Goal: Task Accomplishment & Management: Manage account settings

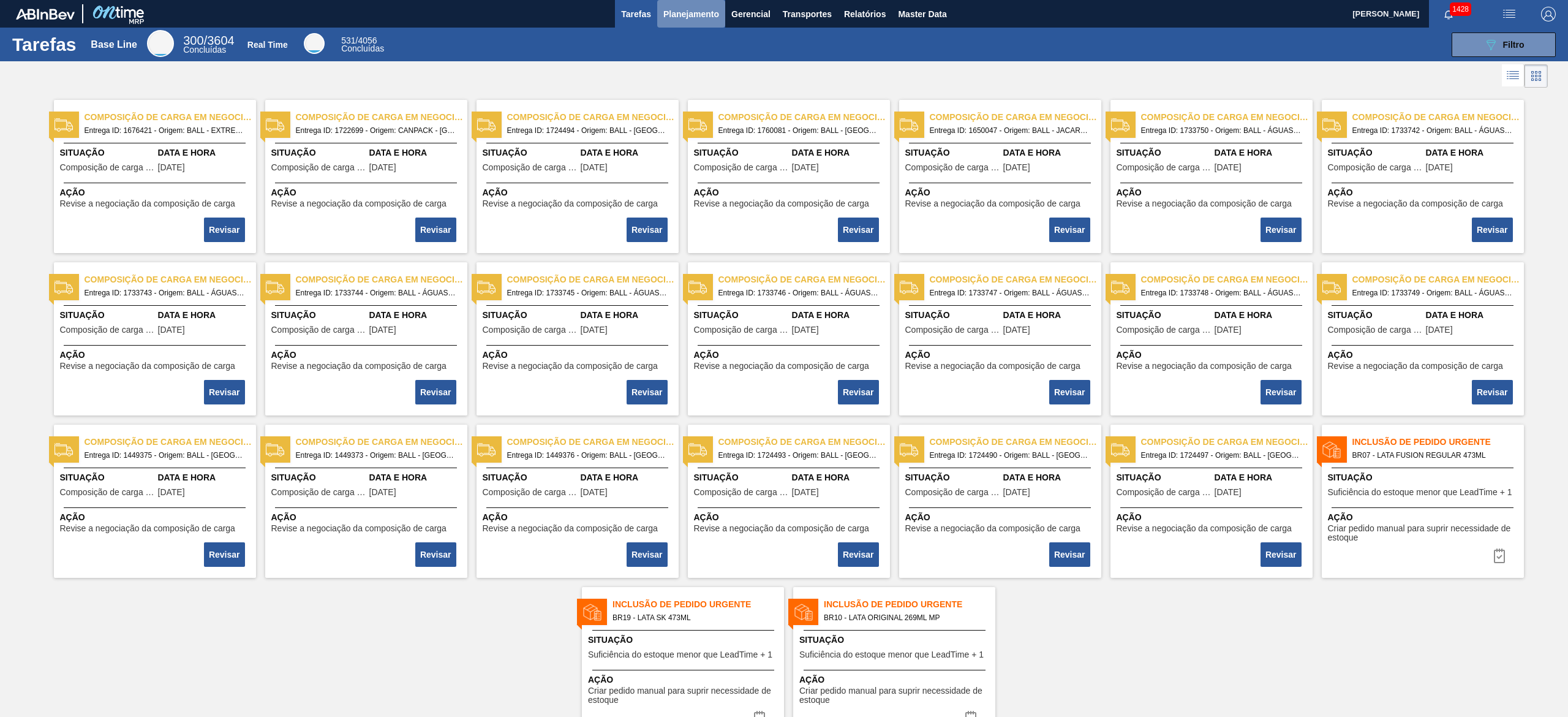
click at [697, 10] on span "Planejamento" at bounding box center [691, 14] width 56 height 15
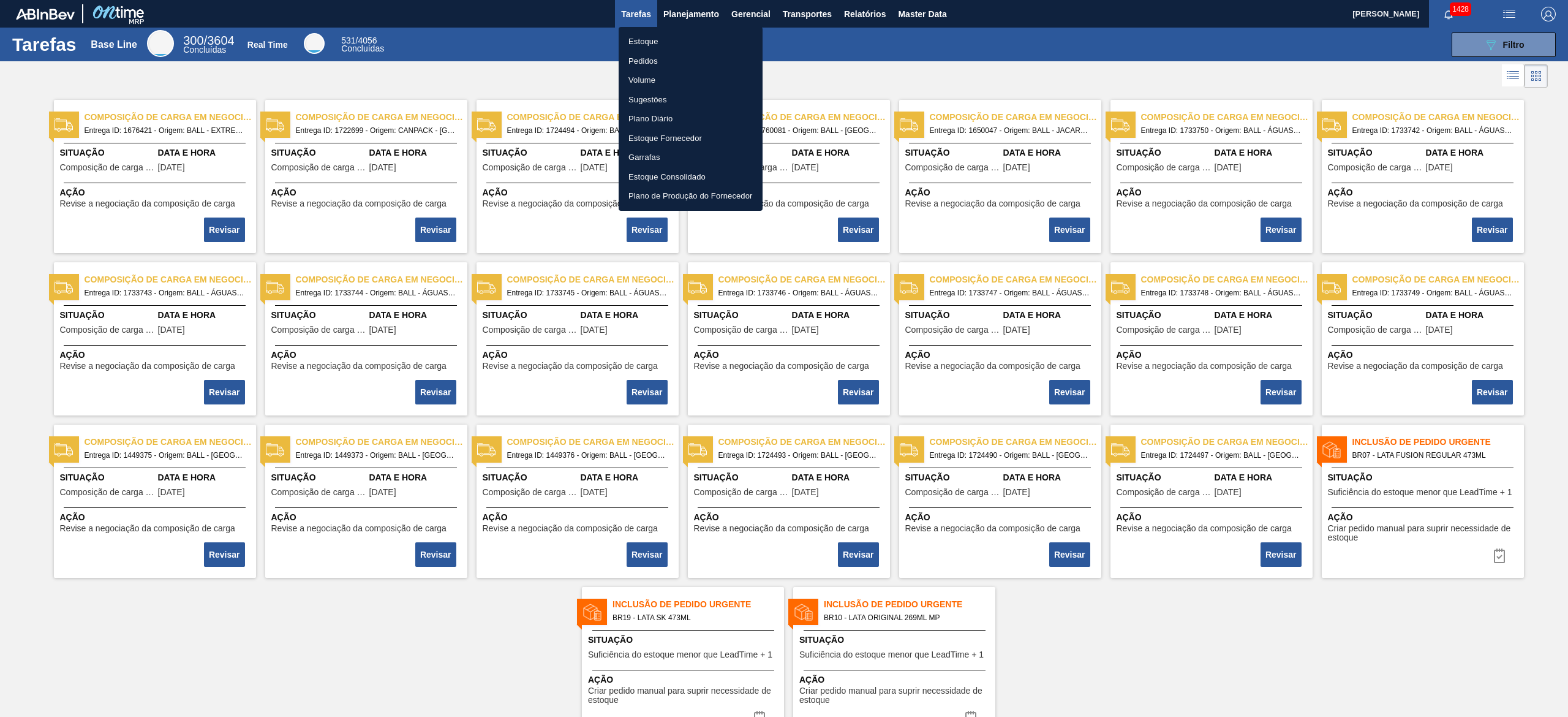
click at [629, 43] on li "Estoque" at bounding box center [691, 41] width 144 height 20
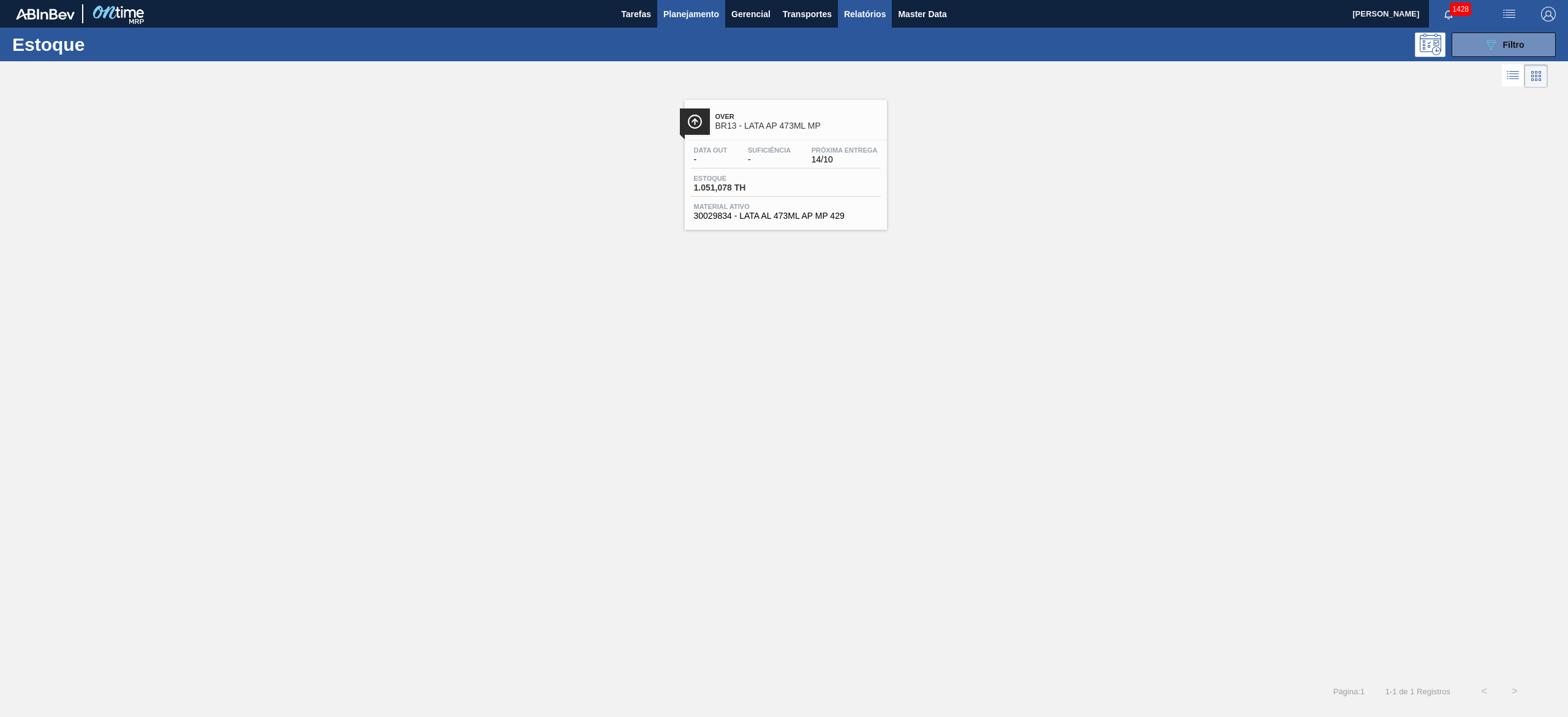
click at [783, 22] on button "Relatórios" at bounding box center [864, 14] width 54 height 28
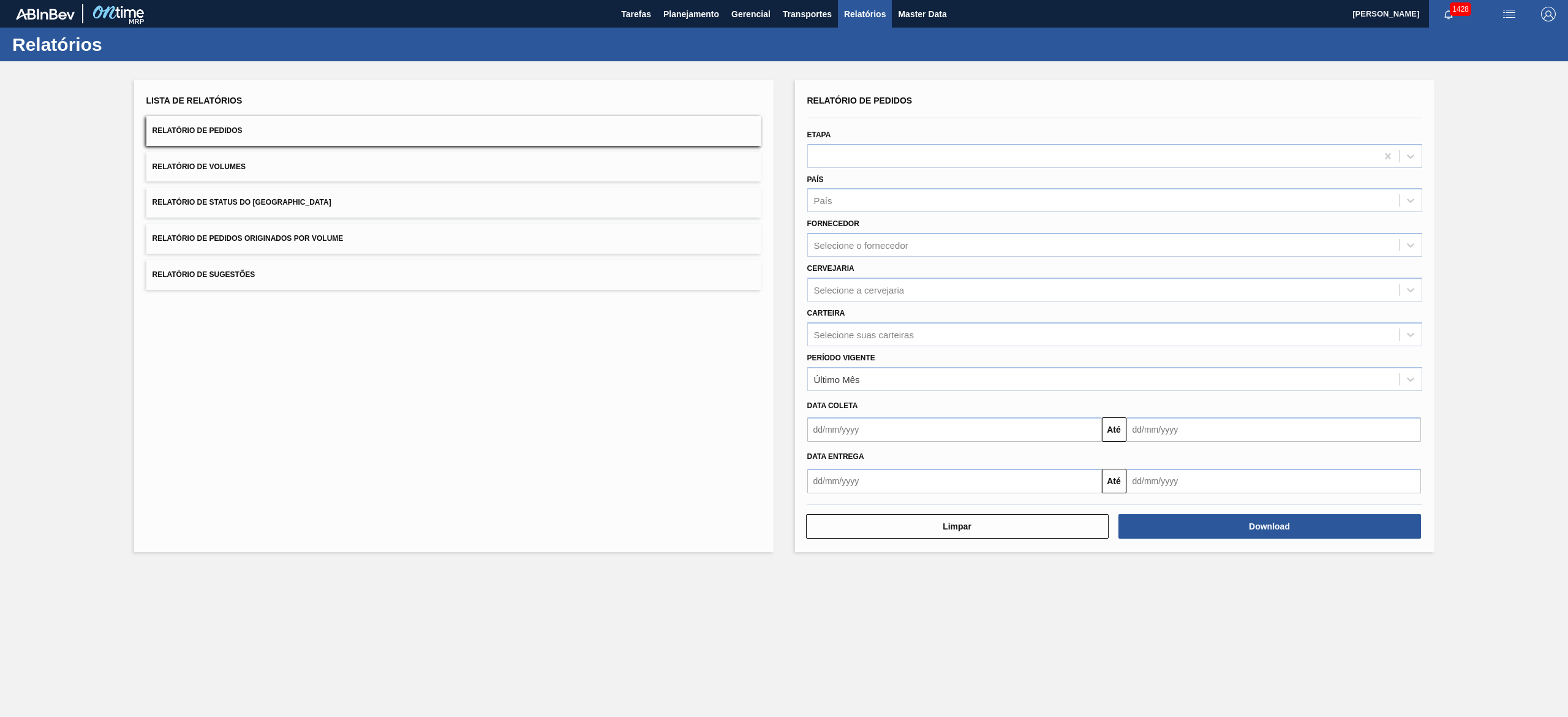
click at [783, 358] on input "text" at bounding box center [954, 430] width 295 height 25
click at [783, 358] on div "1" at bounding box center [881, 498] width 17 height 17
type input "01/10/2025"
click at [783, 358] on input "text" at bounding box center [1273, 430] width 295 height 25
click at [783, 358] on div "1" at bounding box center [1259, 578] width 17 height 17
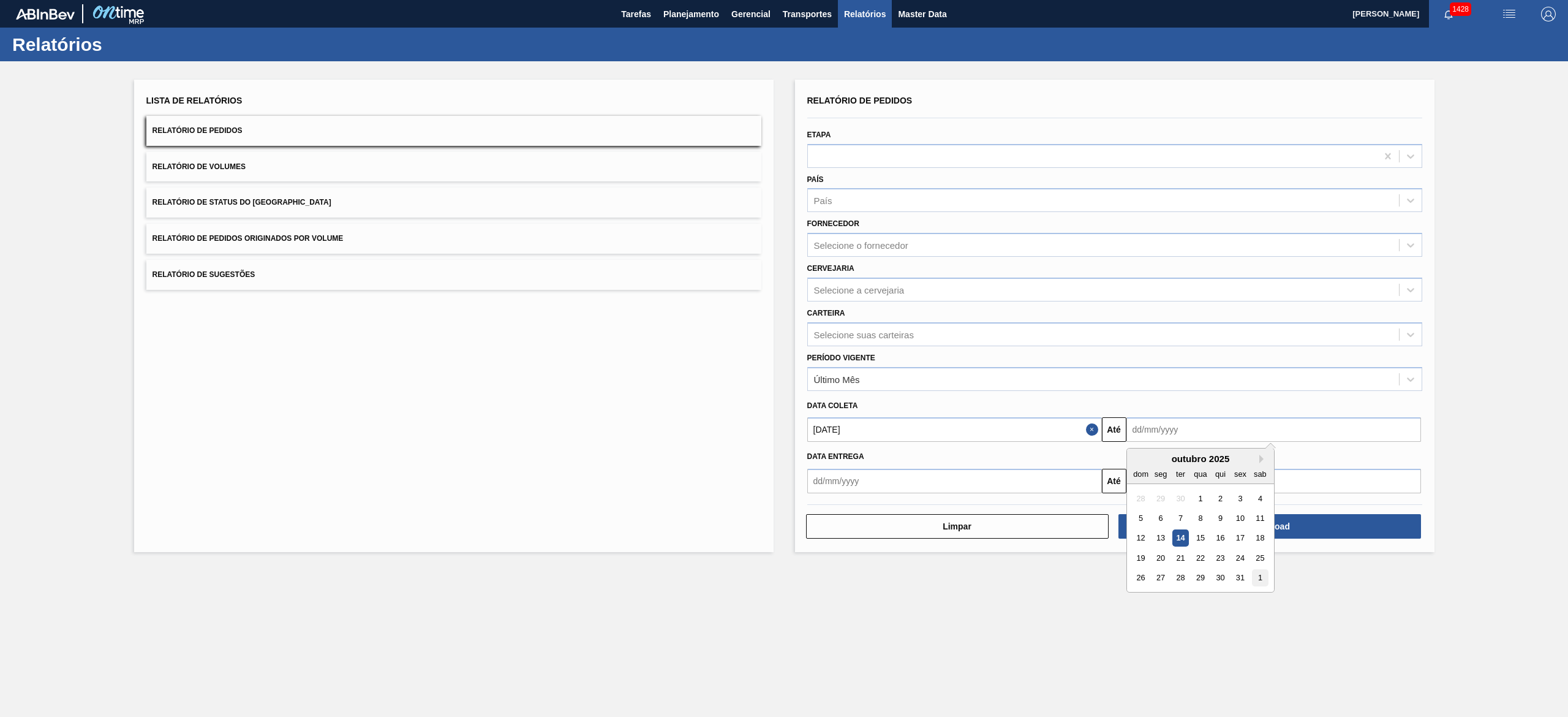
type input "01/11/2025"
click at [783, 289] on div "Selecione a cervejaria" at bounding box center [859, 289] width 90 height 11
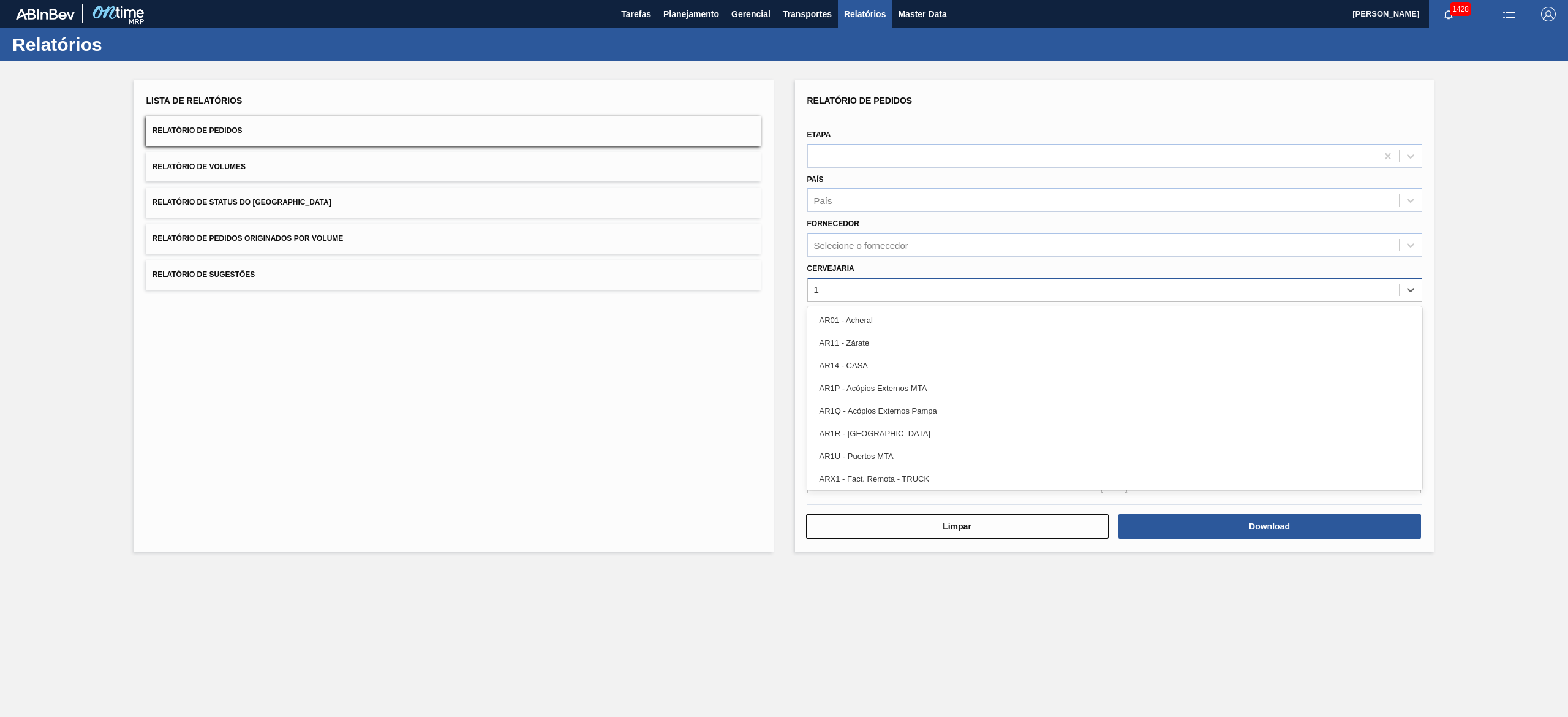
type input "13"
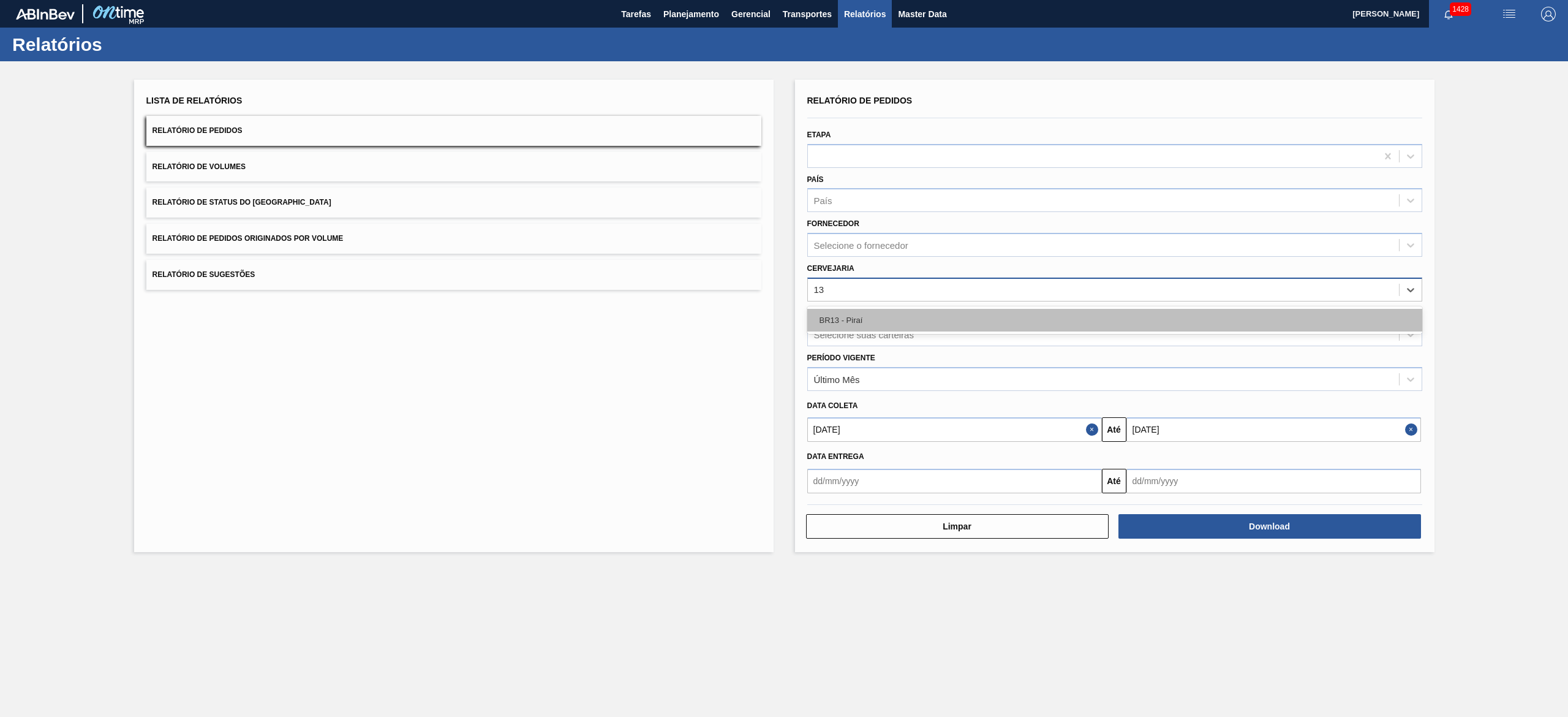
click at [783, 323] on div "BR13 - Piraí" at bounding box center [1114, 320] width 615 height 23
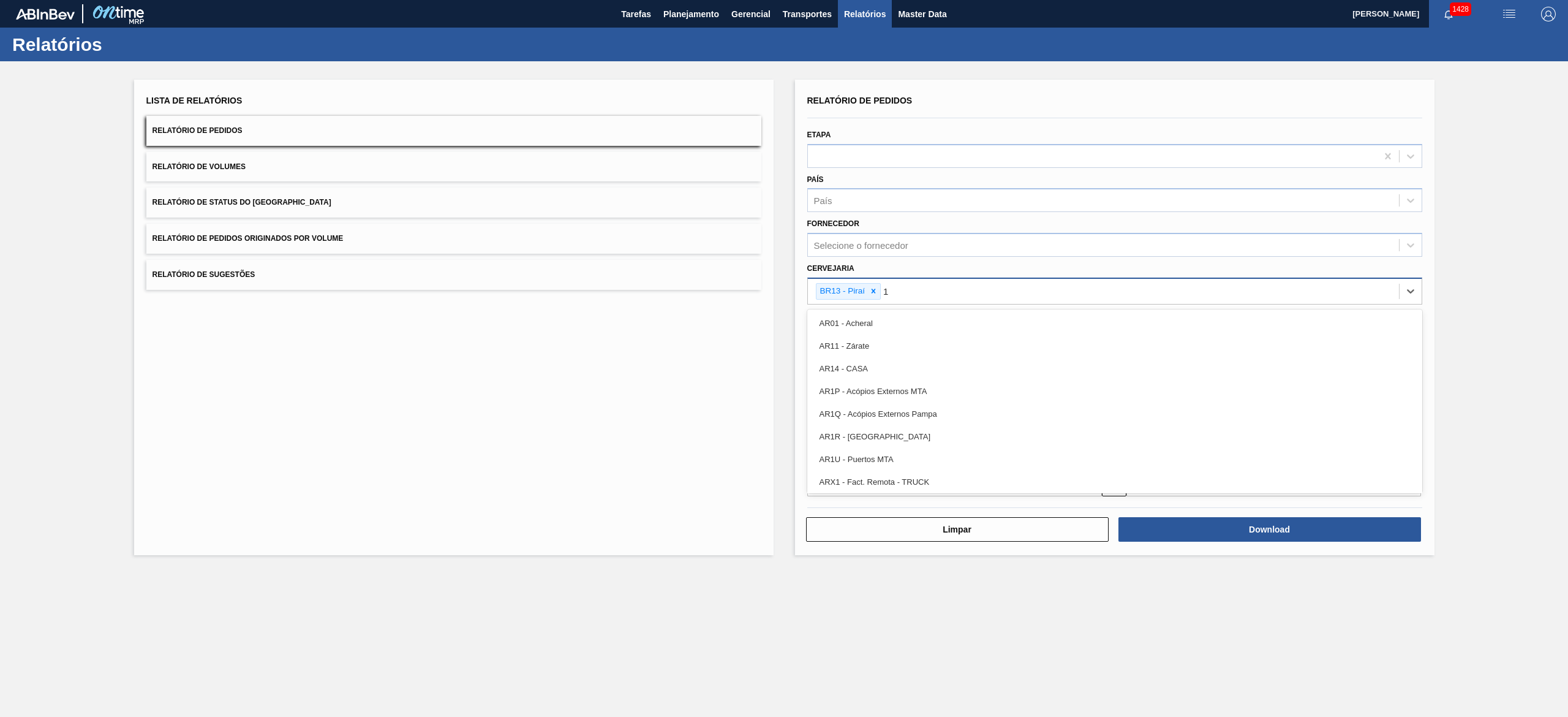
type input "10"
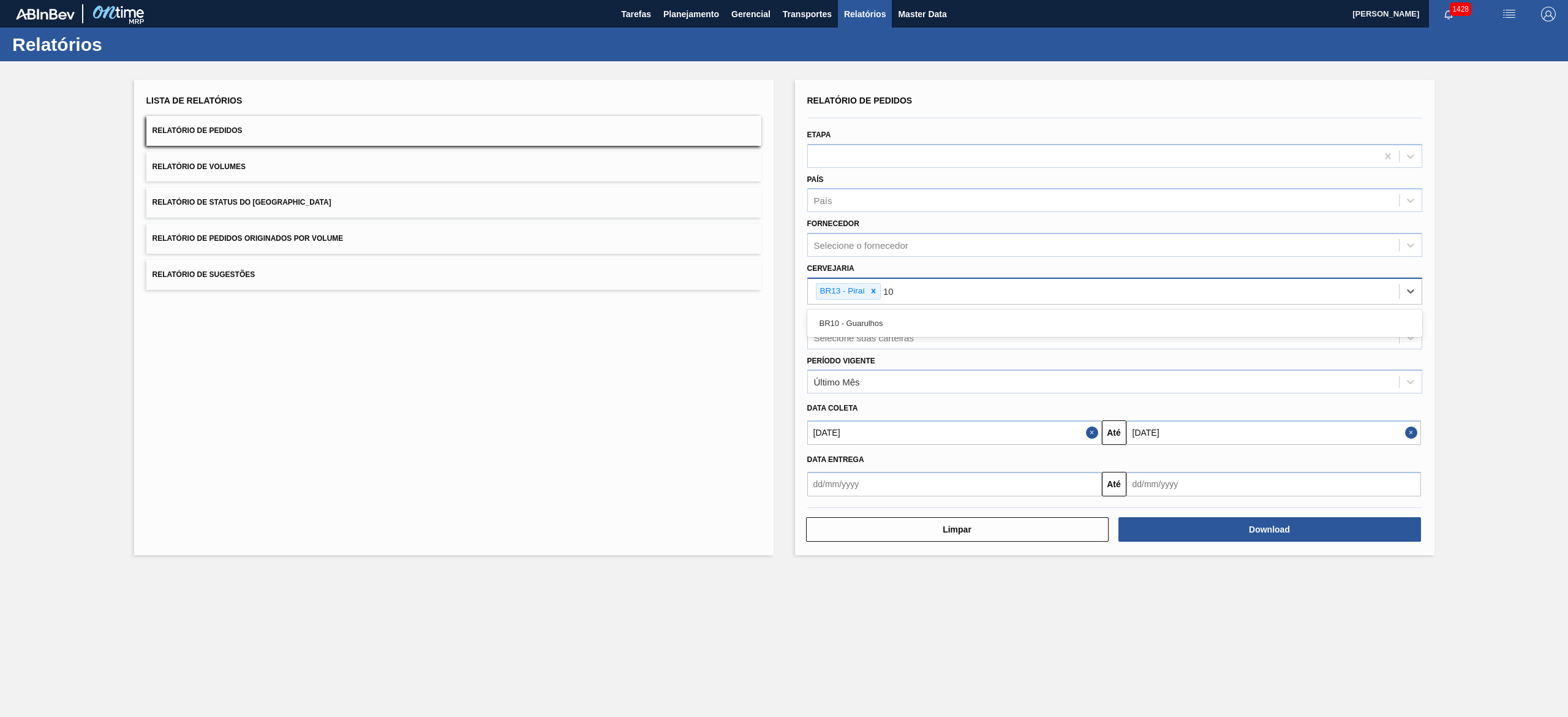
click at [783, 323] on div "BR10 - Guarulhos" at bounding box center [1114, 323] width 615 height 23
type input "23"
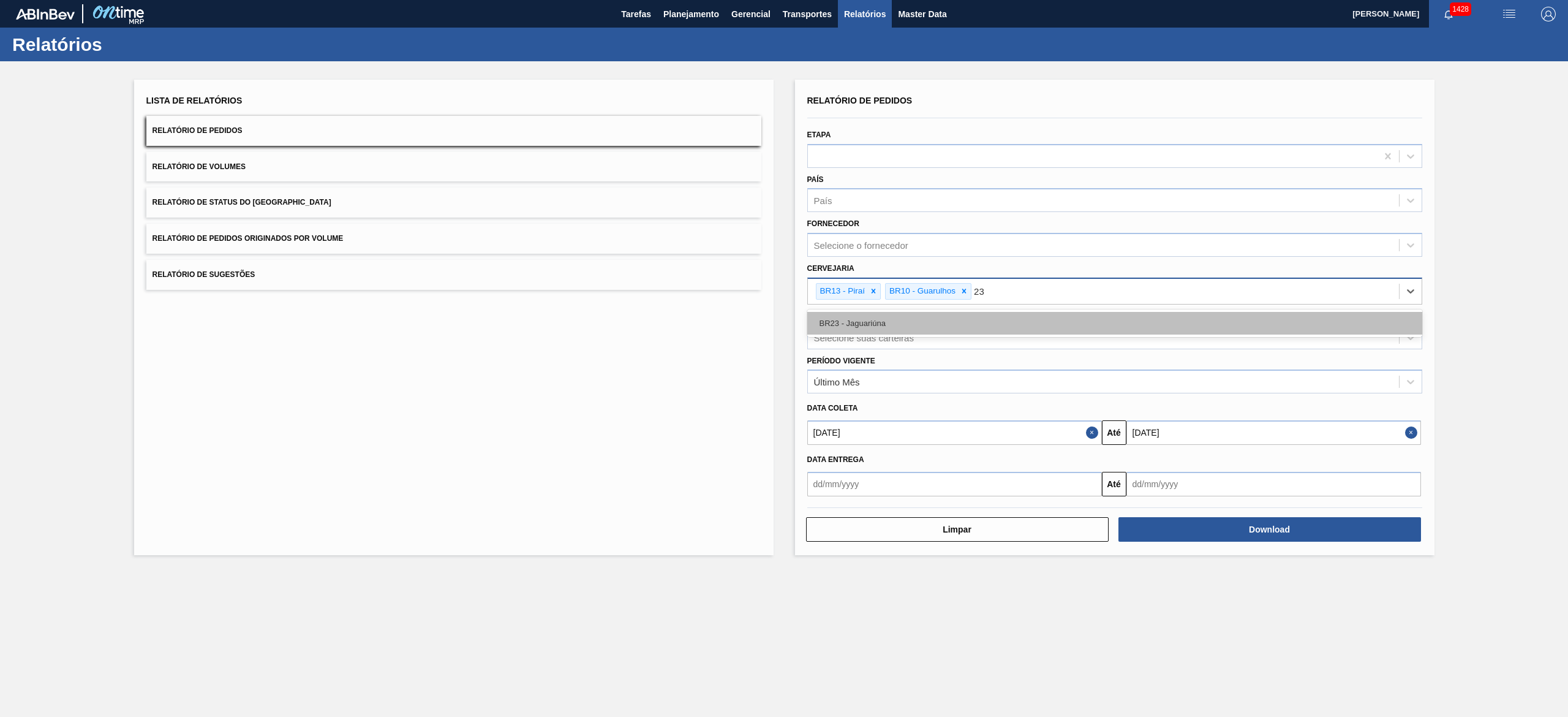
click at [783, 326] on div "BR23 - Jaguariúna" at bounding box center [1114, 323] width 615 height 23
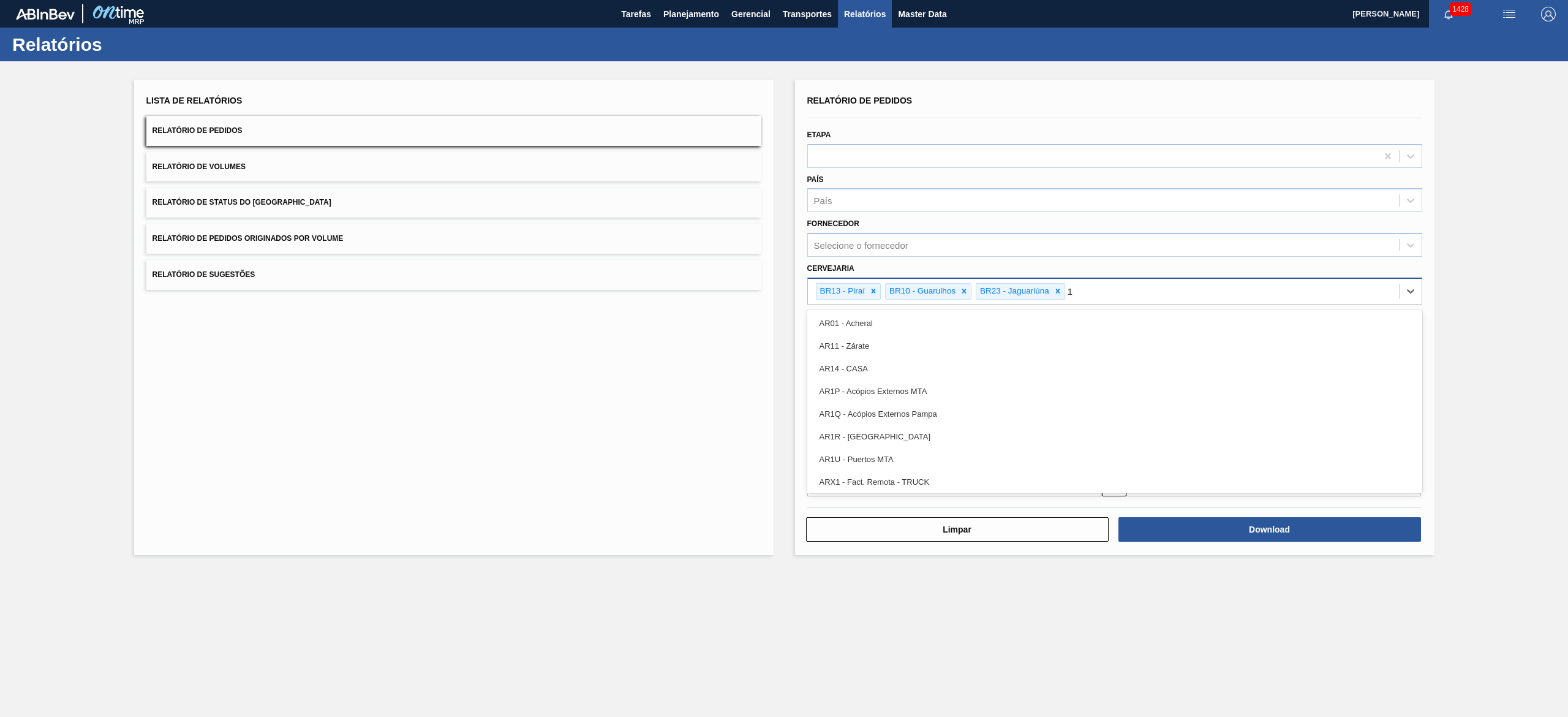
type input "19"
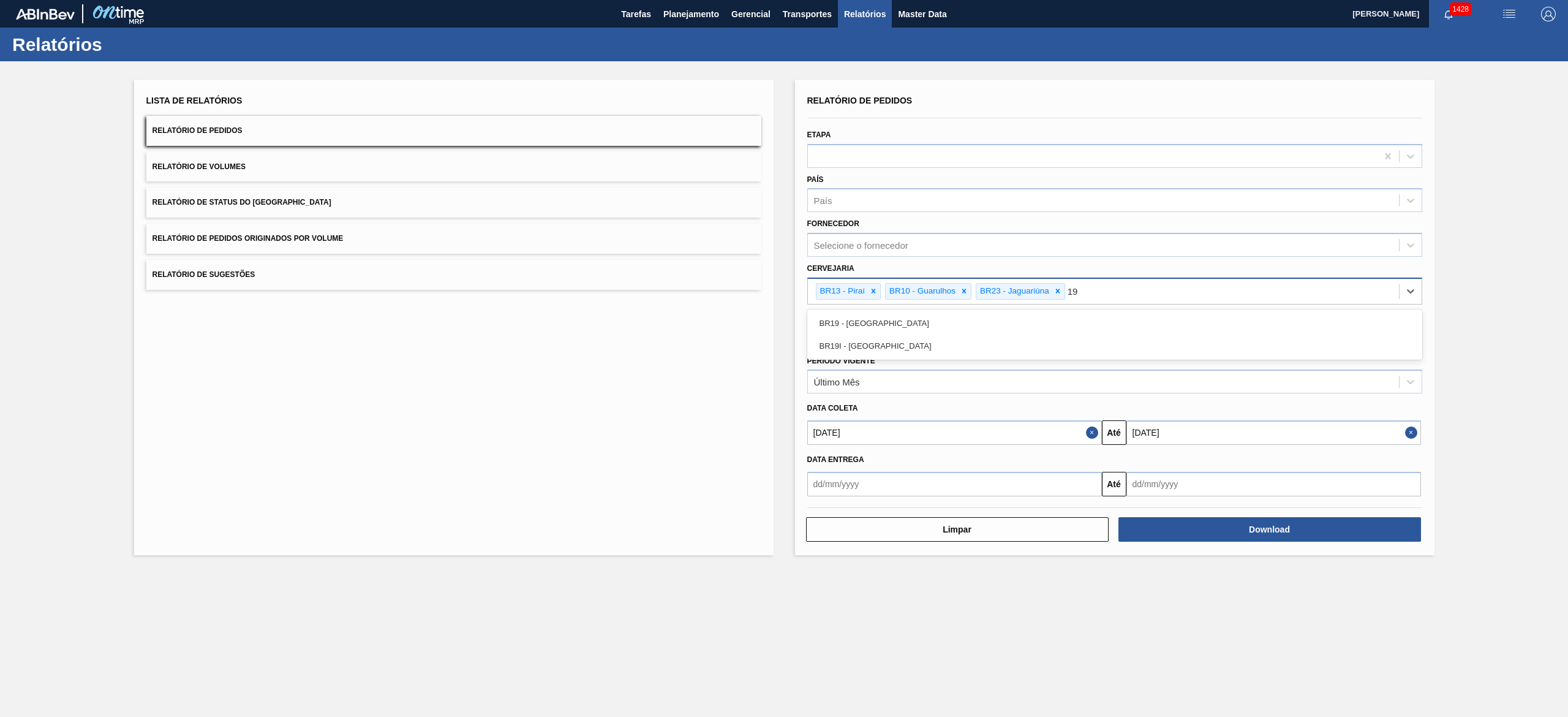
click at [783, 326] on div "BR19 - Nova Rio" at bounding box center [1114, 323] width 615 height 23
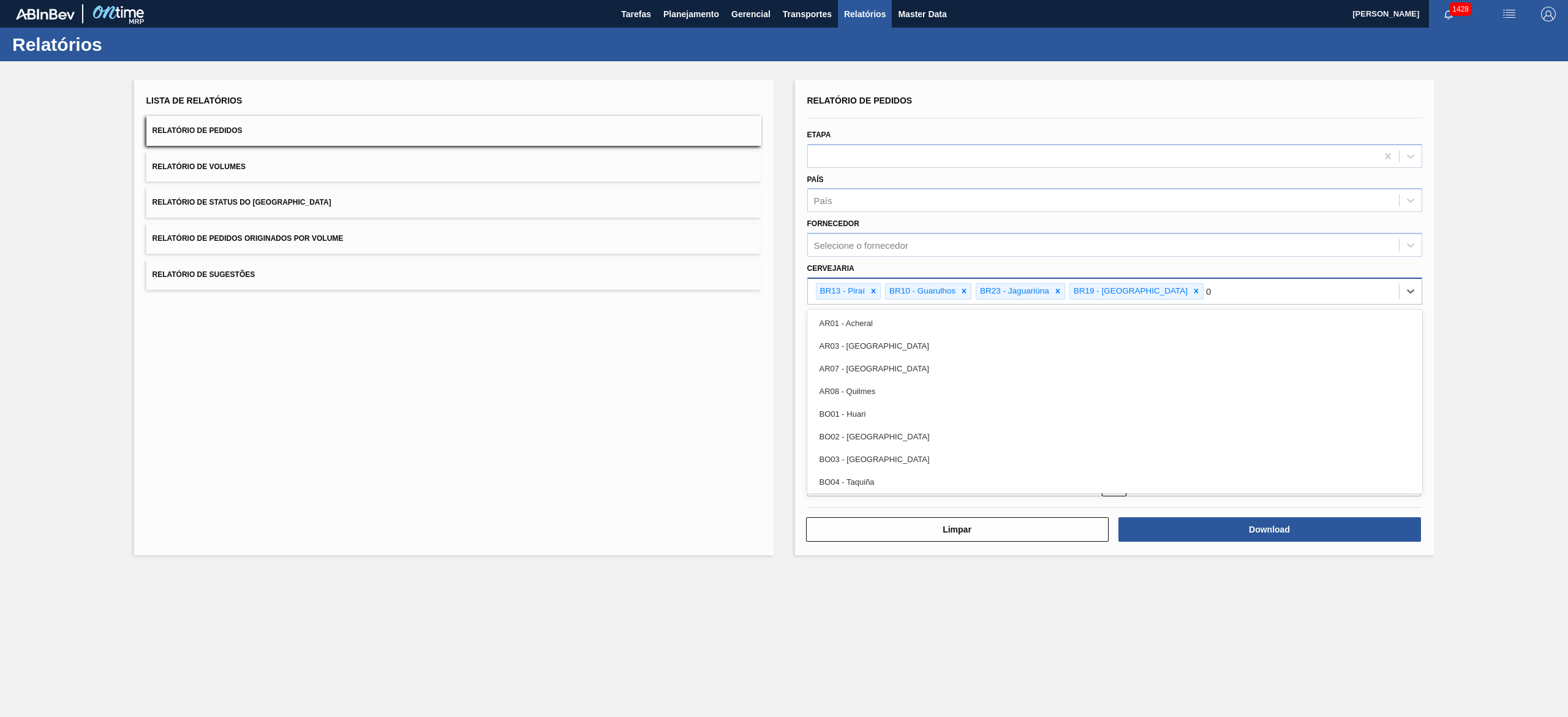
type input "07"
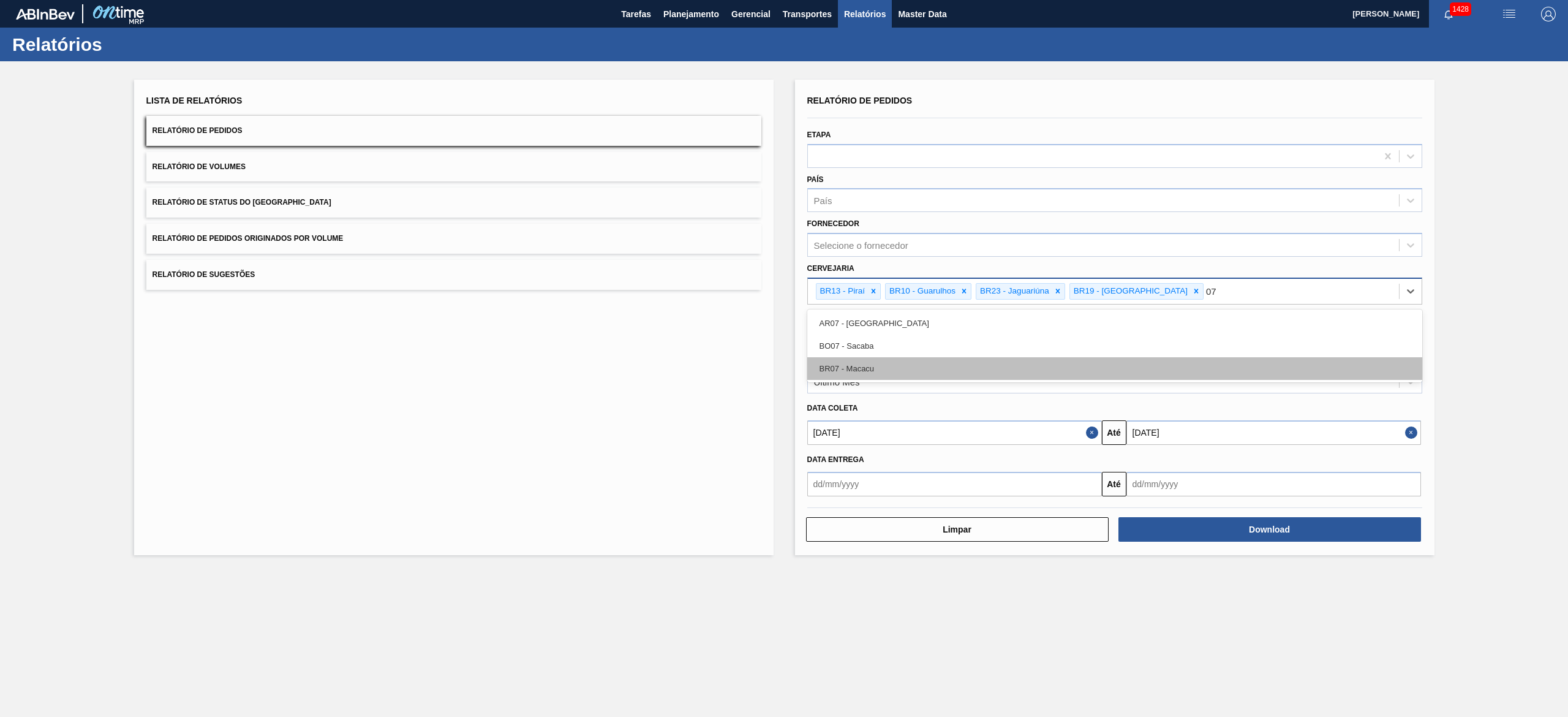
click at [783, 358] on div "BR07 - Macacu" at bounding box center [1114, 368] width 615 height 23
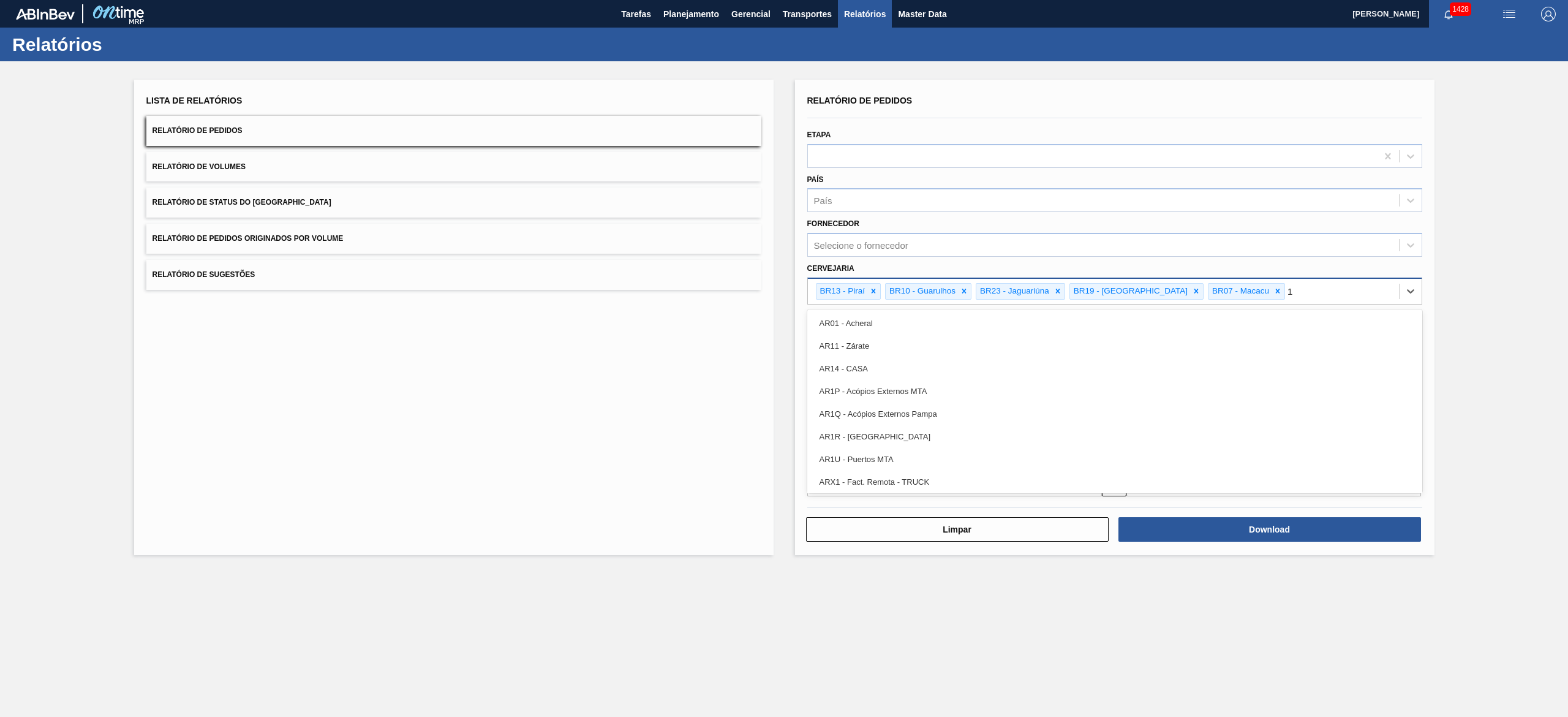
type input "16"
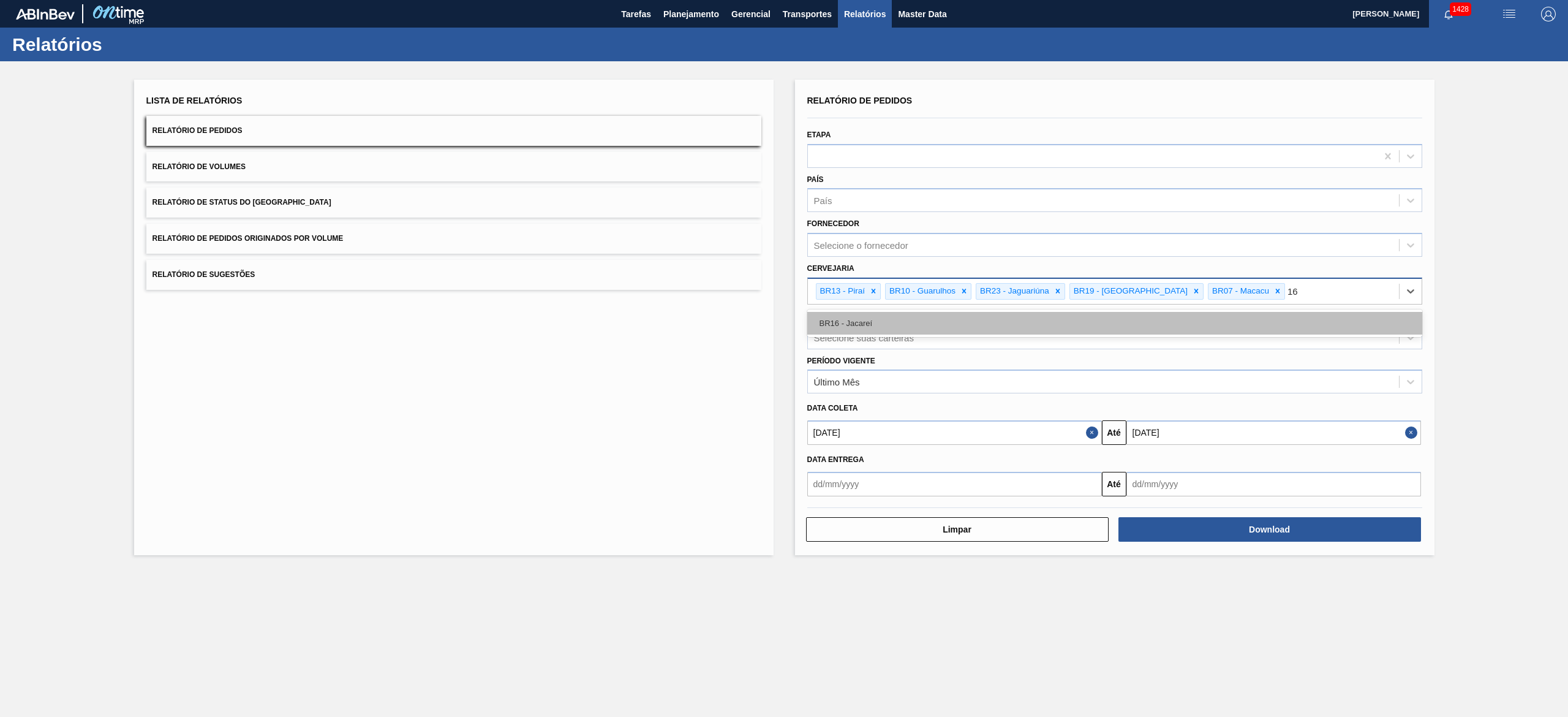
click at [783, 323] on div "BR16 - Jacareí" at bounding box center [1114, 323] width 615 height 23
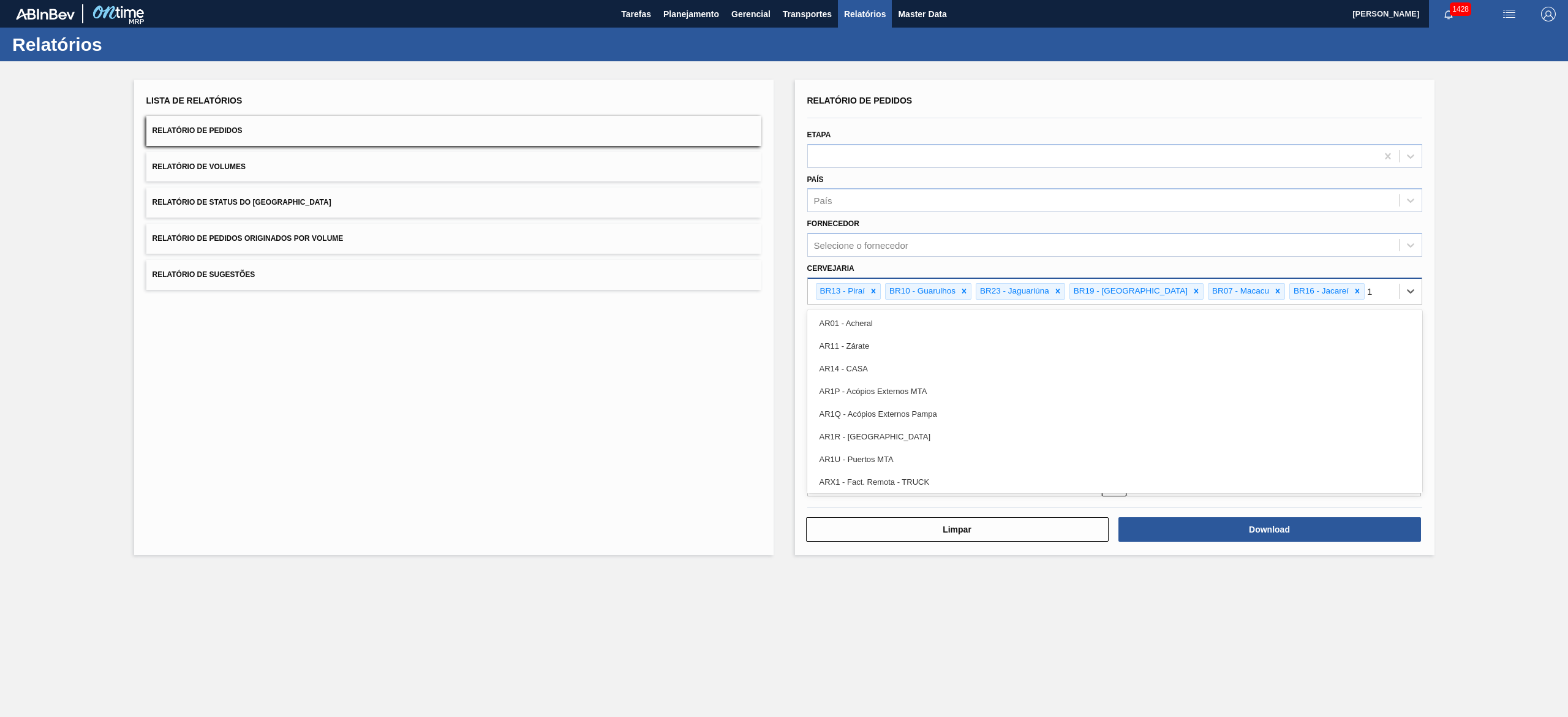
type input "15"
click at [783, 323] on div "BR15 - Jundiaí" at bounding box center [1114, 323] width 615 height 23
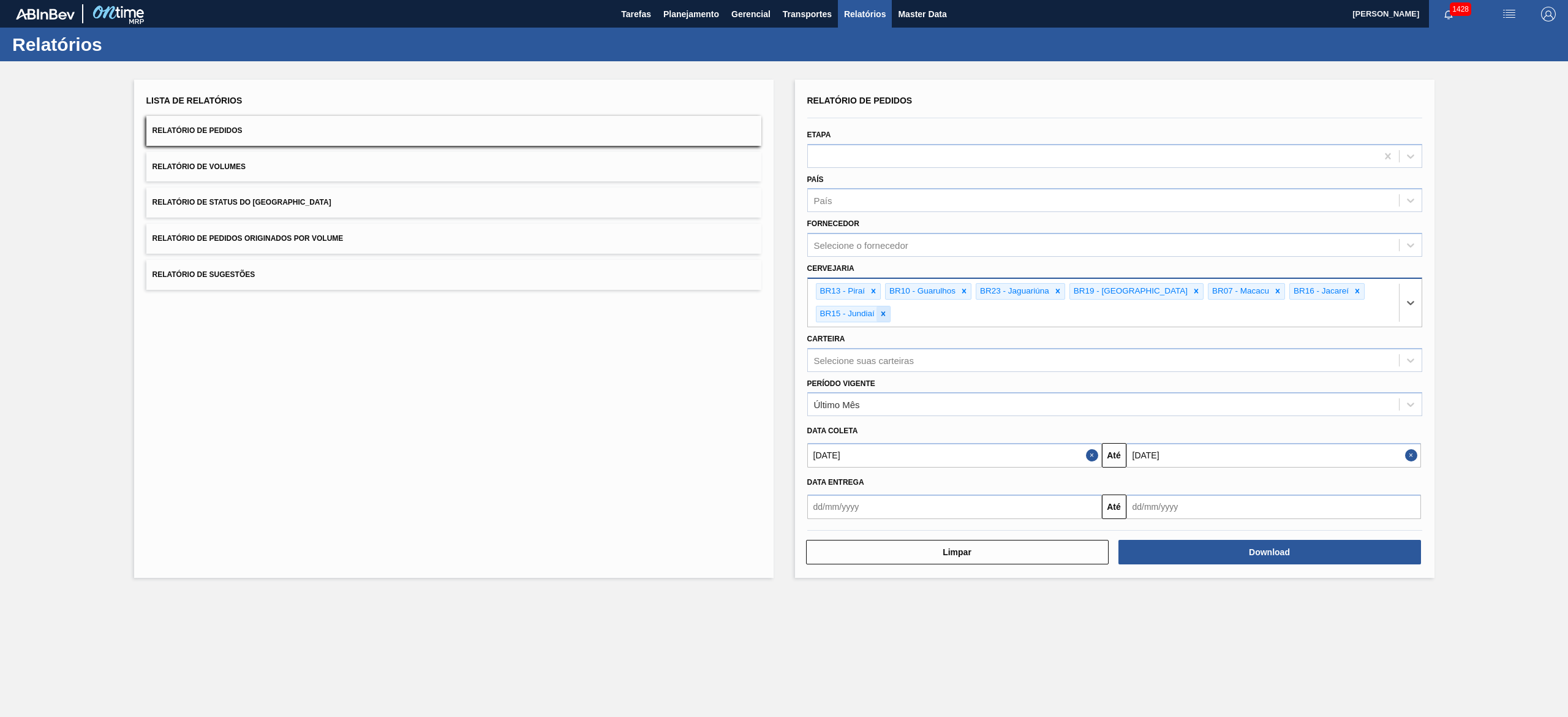
click at [783, 314] on icon at bounding box center [883, 314] width 9 height 9
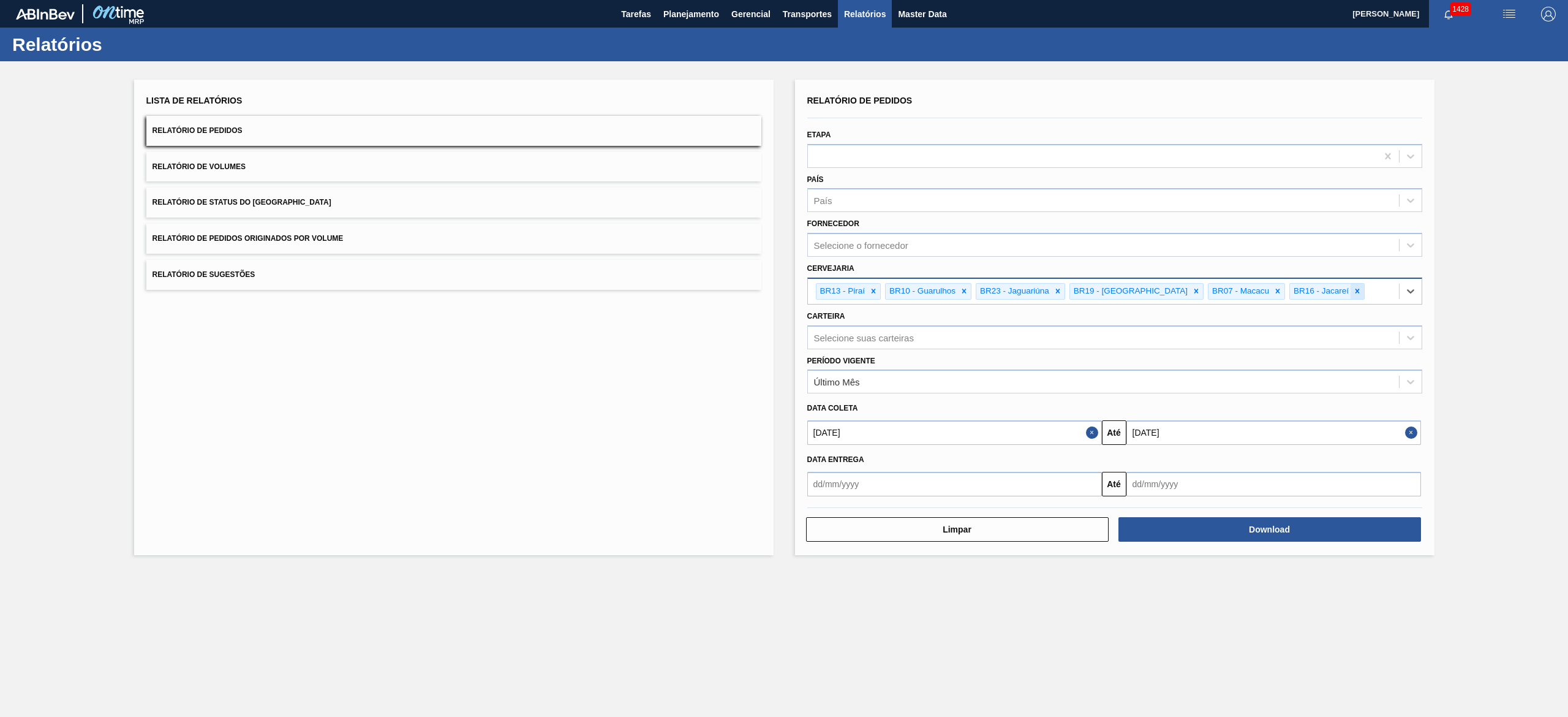
click at [783, 294] on icon at bounding box center [1357, 291] width 9 height 9
click at [783, 358] on main "Tarefas Planejamento Gerencial Transportes Relatórios Master Data IGOR FERREIRA…" at bounding box center [784, 358] width 1568 height 717
click at [783, 342] on div "Selecione suas carteiras" at bounding box center [1103, 337] width 591 height 18
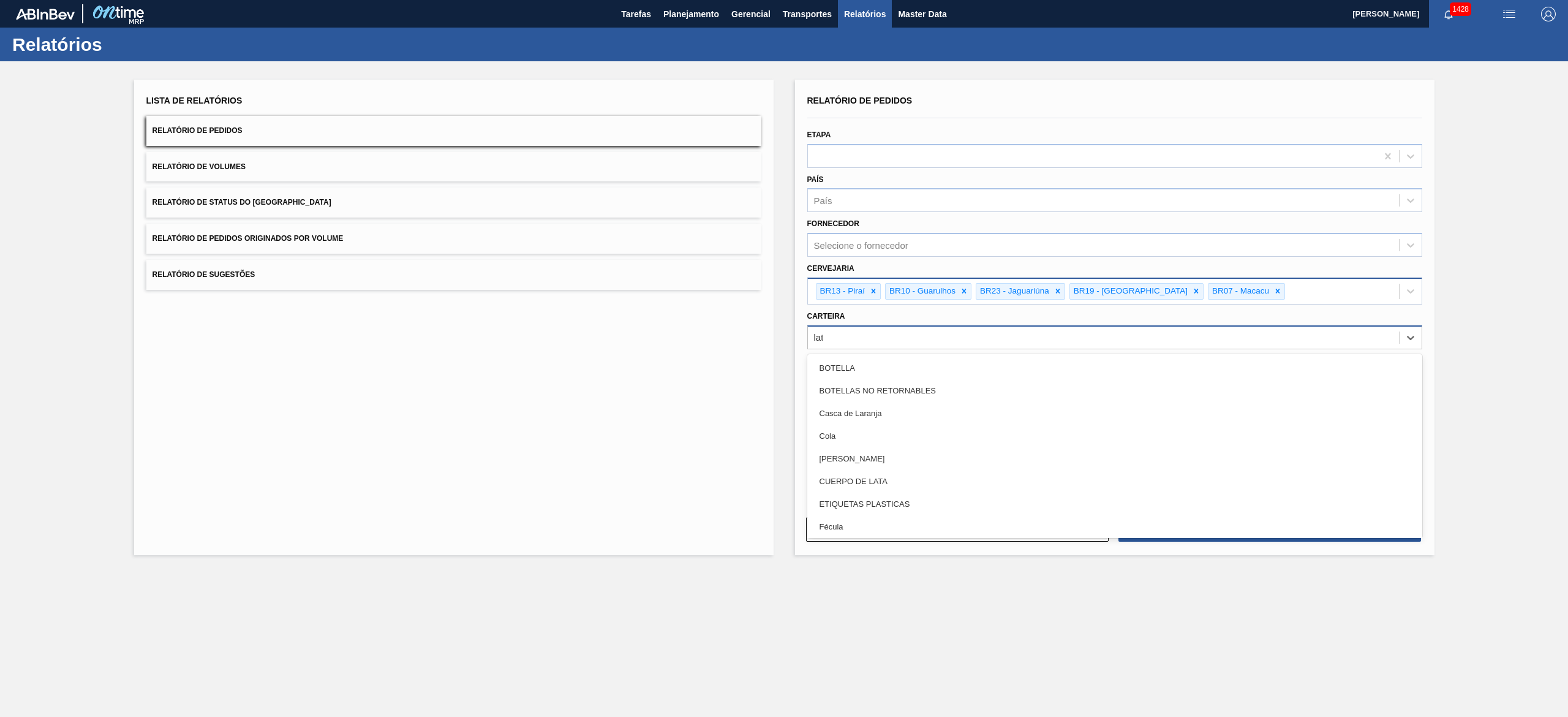
type input "lata"
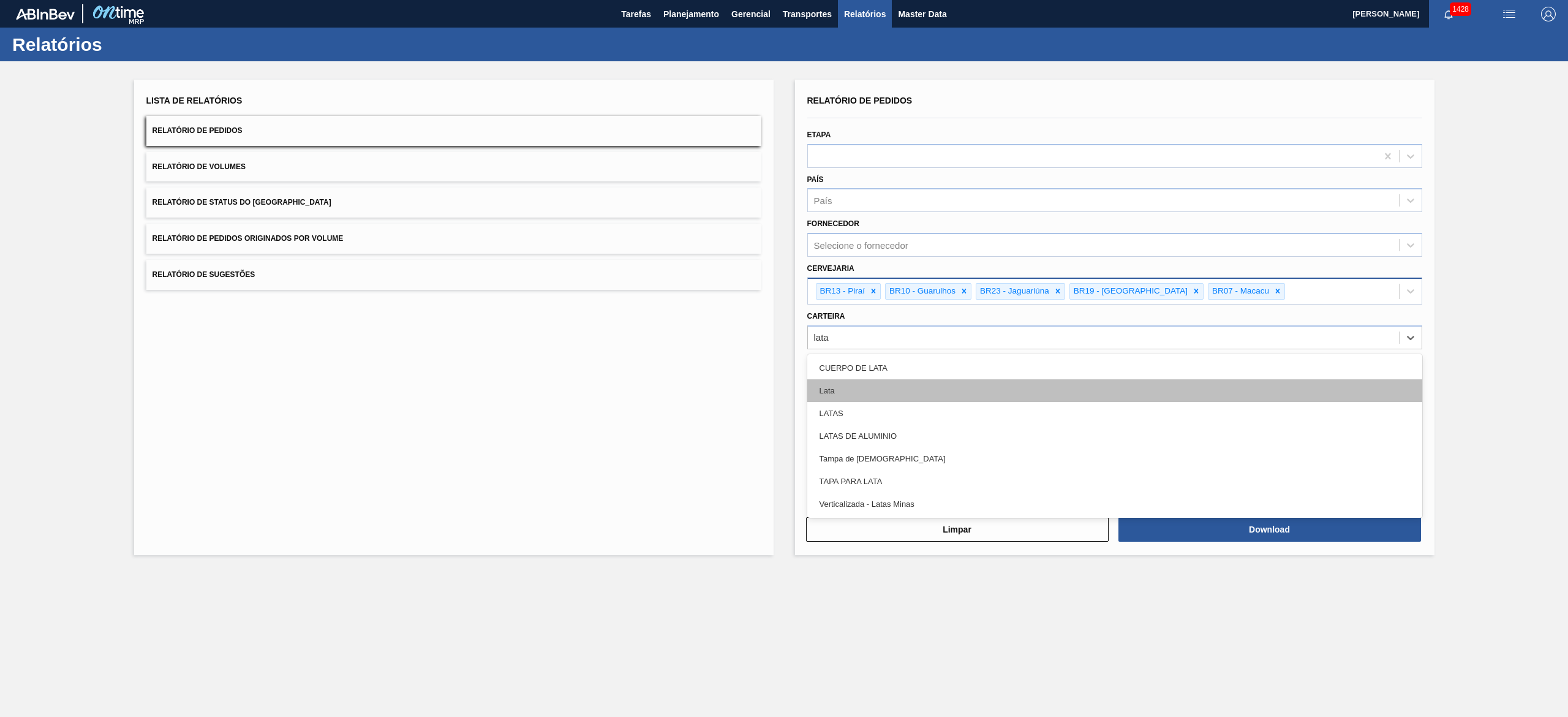
click at [783, 358] on div "Lata" at bounding box center [1114, 391] width 615 height 23
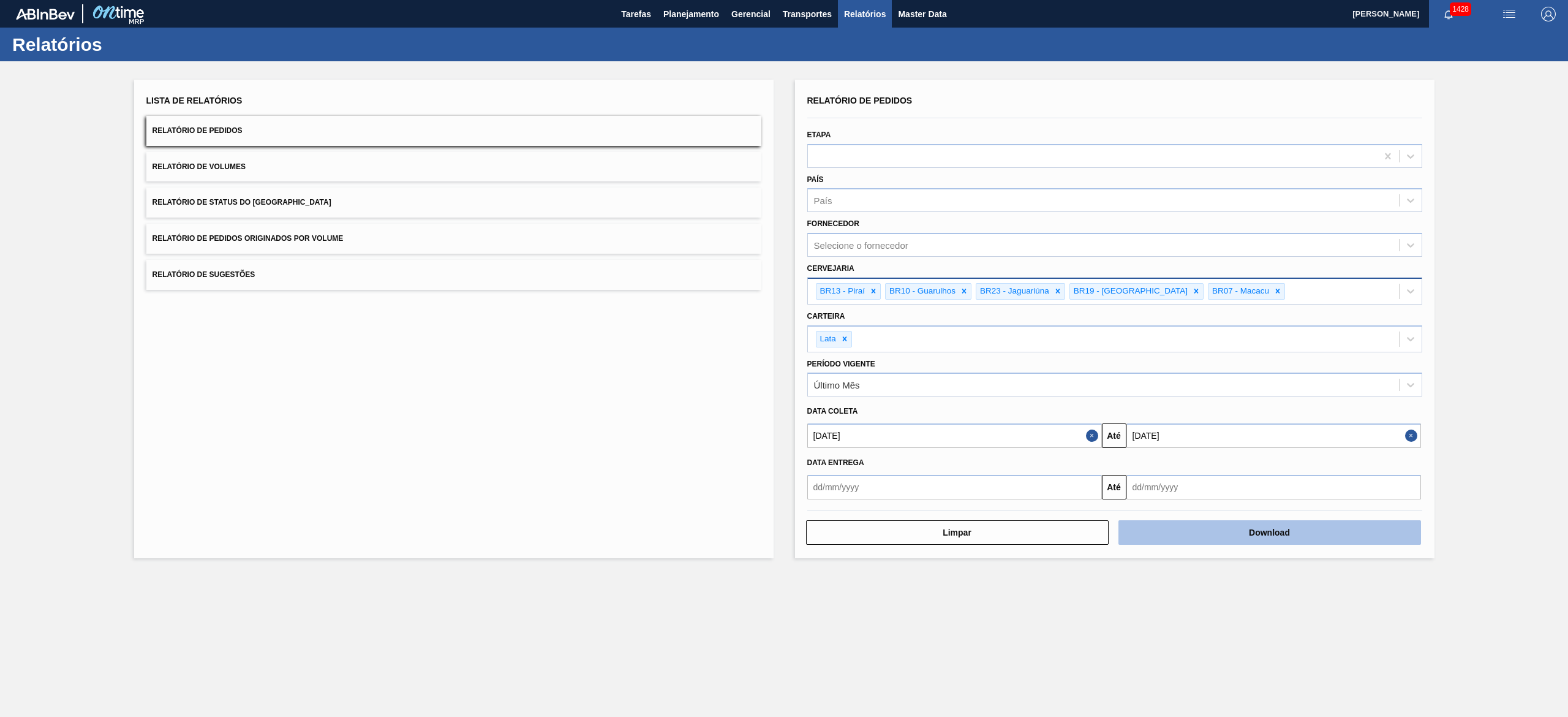
click at [783, 358] on button "Download" at bounding box center [1269, 532] width 303 height 25
click at [290, 166] on button "Relatório de Volumes" at bounding box center [454, 167] width 615 height 30
click at [783, 358] on button "Download" at bounding box center [1269, 532] width 303 height 25
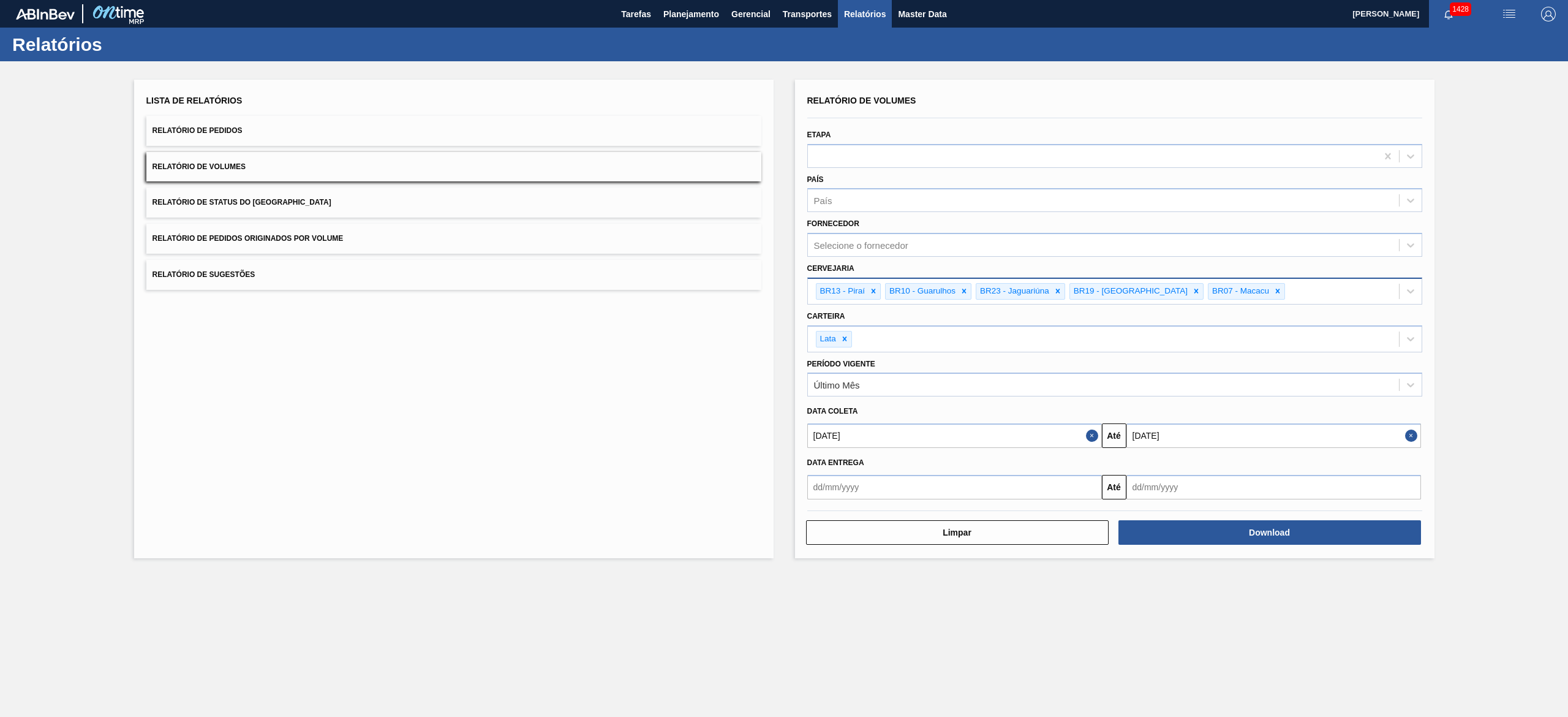
click at [267, 262] on button "Relatório de Sugestões" at bounding box center [454, 275] width 615 height 30
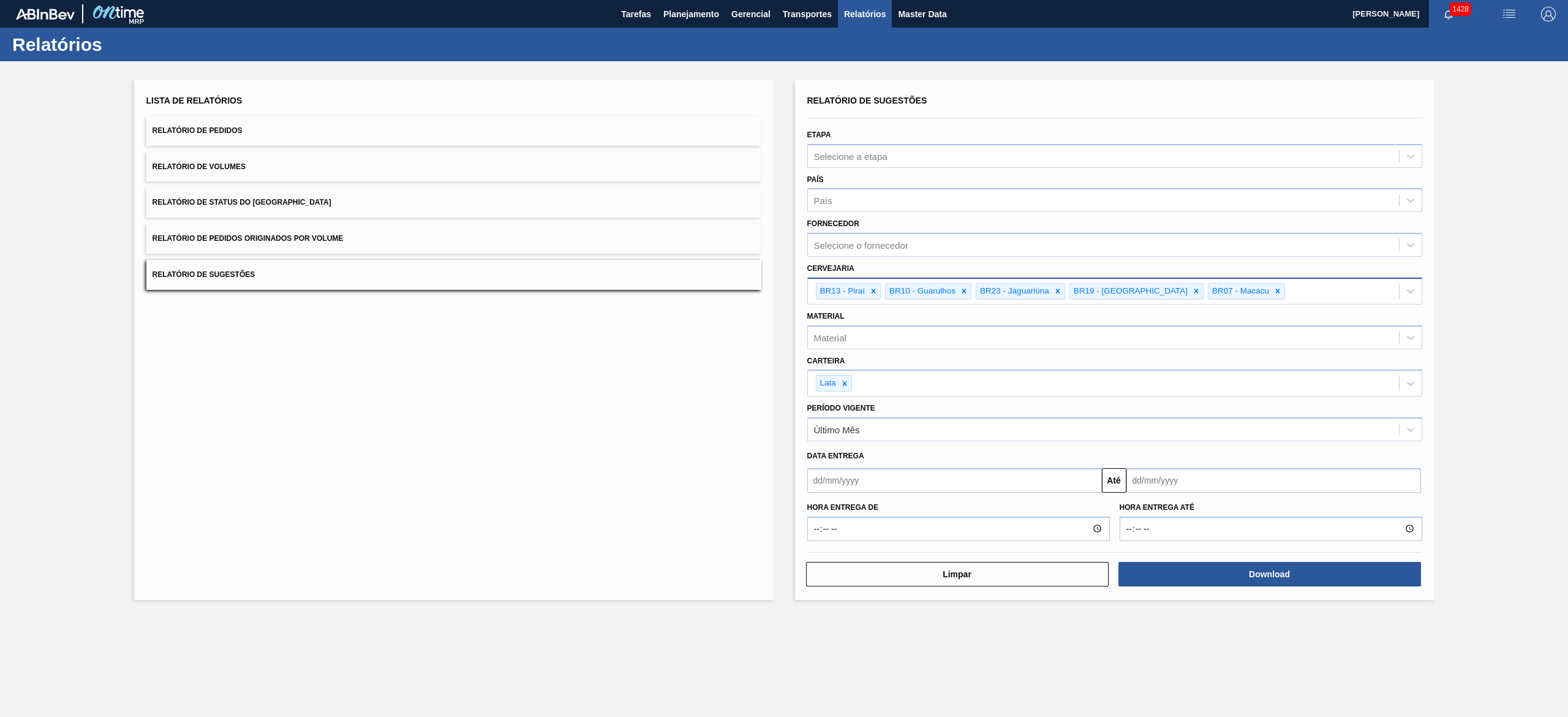
click at [783, 358] on input "text" at bounding box center [954, 480] width 295 height 25
click at [783, 358] on div "14" at bounding box center [861, 588] width 17 height 17
type input "14/10/2025"
click at [783, 358] on input "text" at bounding box center [1273, 480] width 295 height 25
click at [783, 358] on div "20" at bounding box center [1160, 609] width 17 height 17
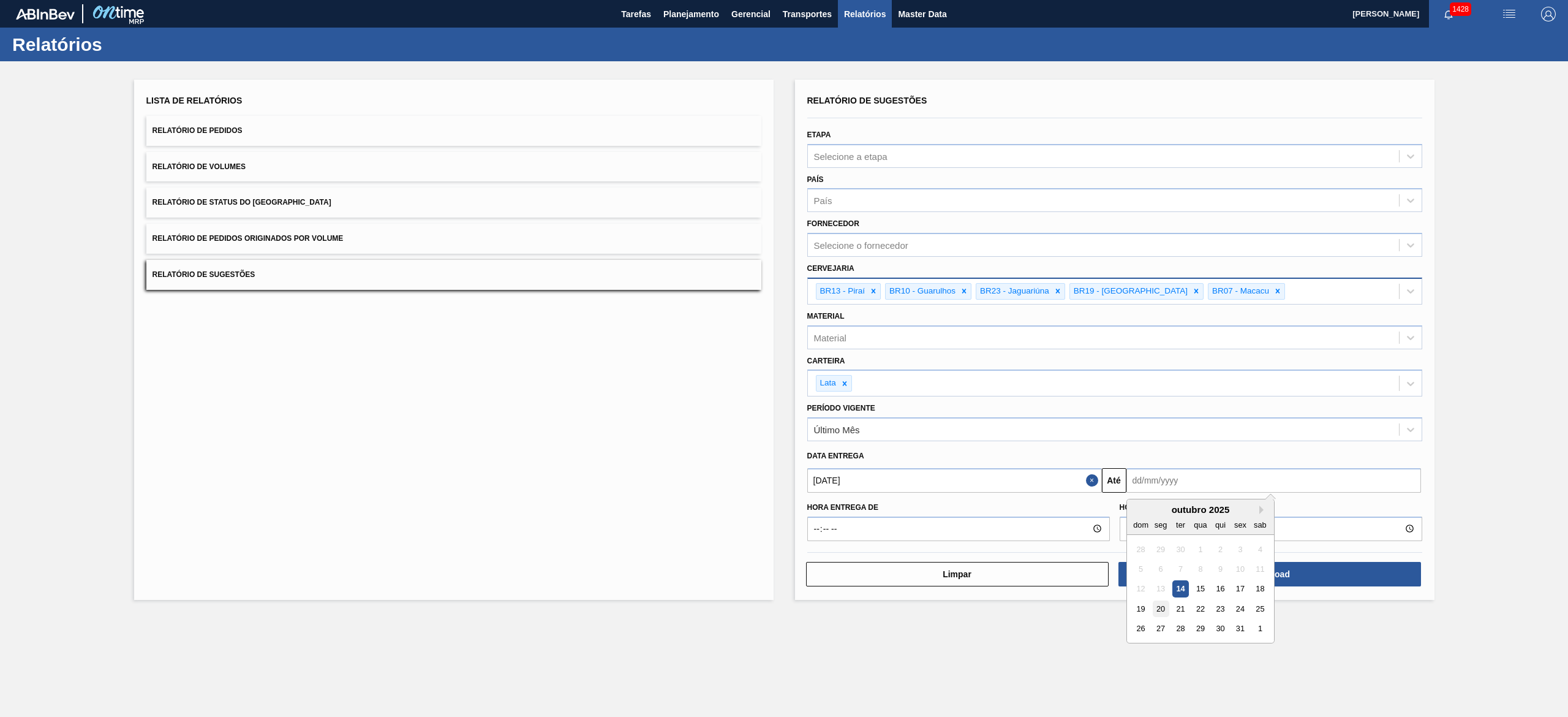
type input "20/10/2025"
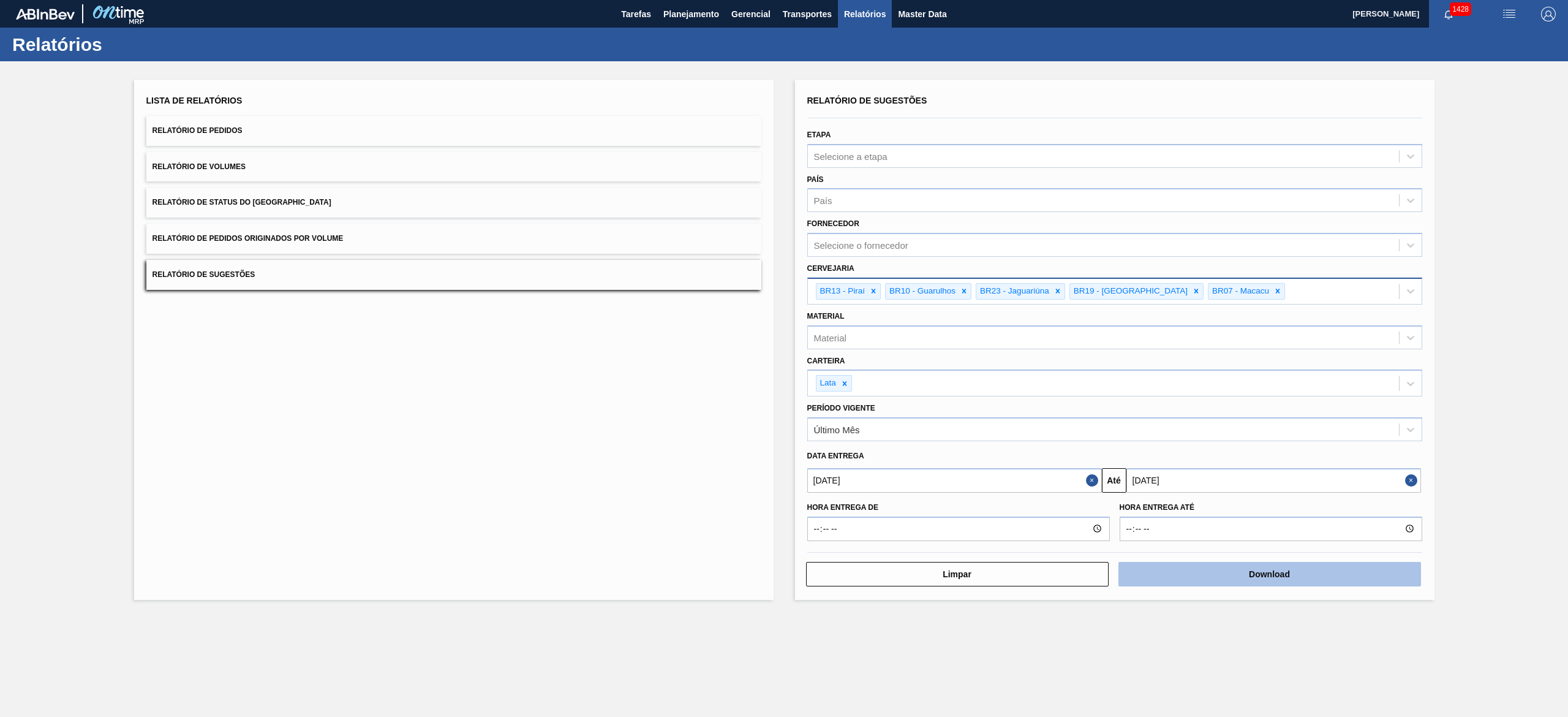
click at [783, 358] on button "Download" at bounding box center [1269, 575] width 303 height 25
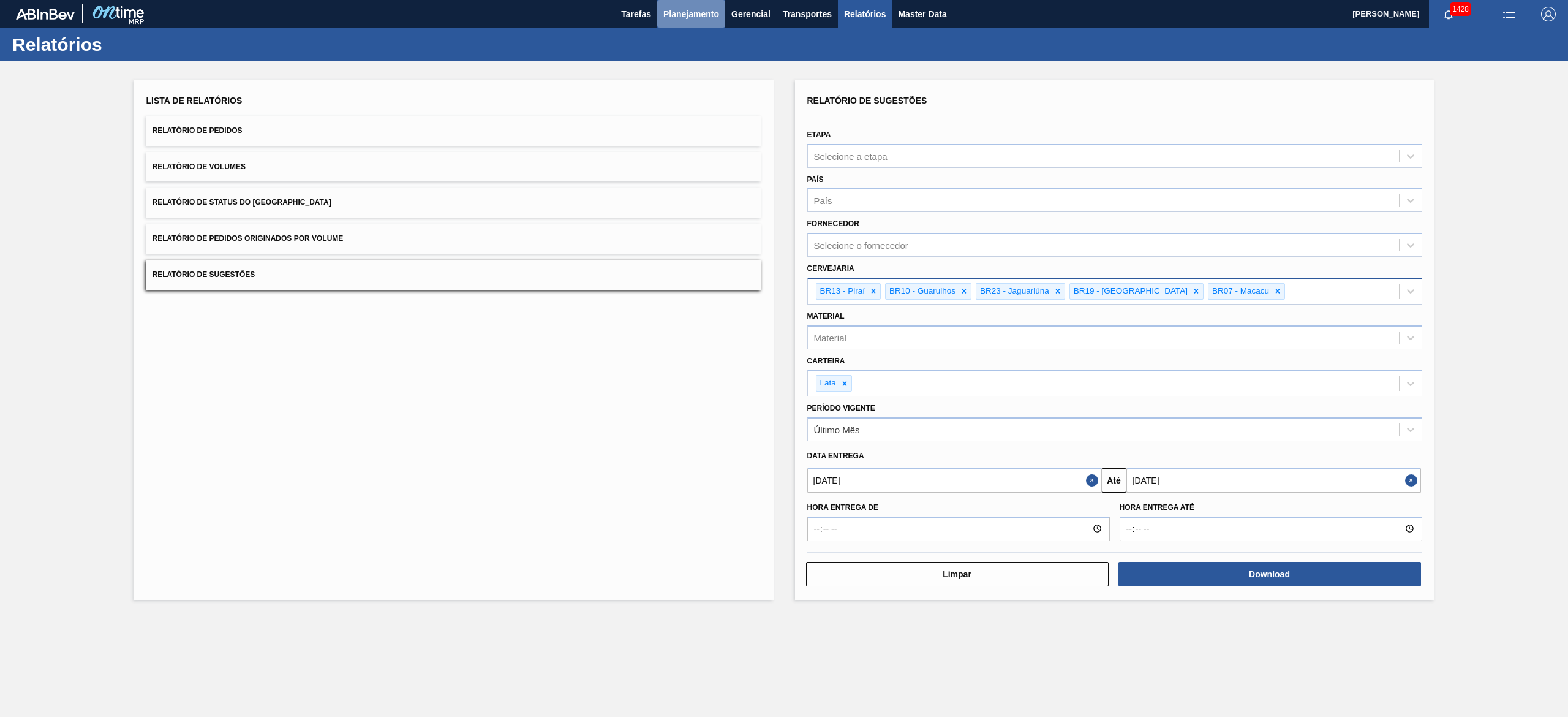
click at [688, 16] on span "Planejamento" at bounding box center [691, 14] width 56 height 15
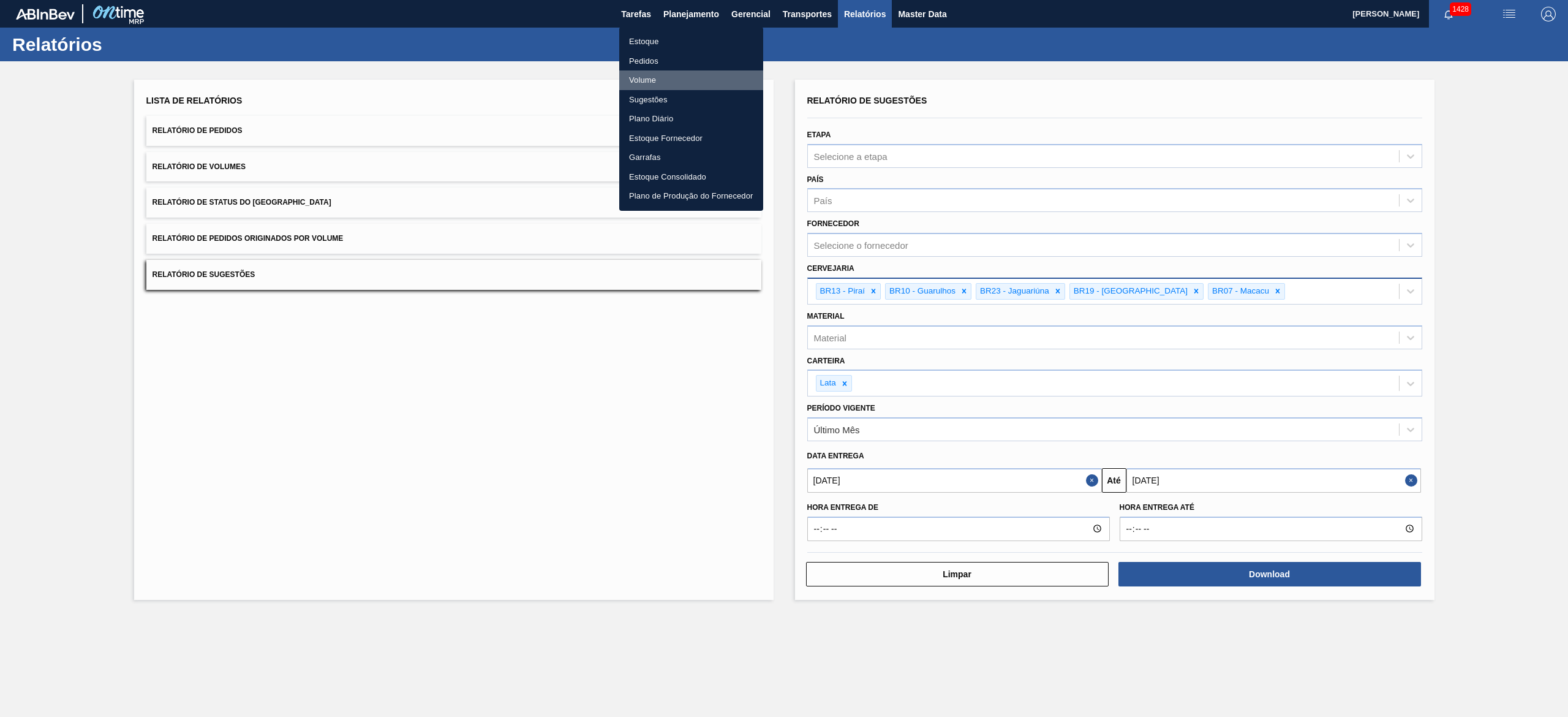
click at [645, 79] on li "Volume" at bounding box center [691, 80] width 144 height 20
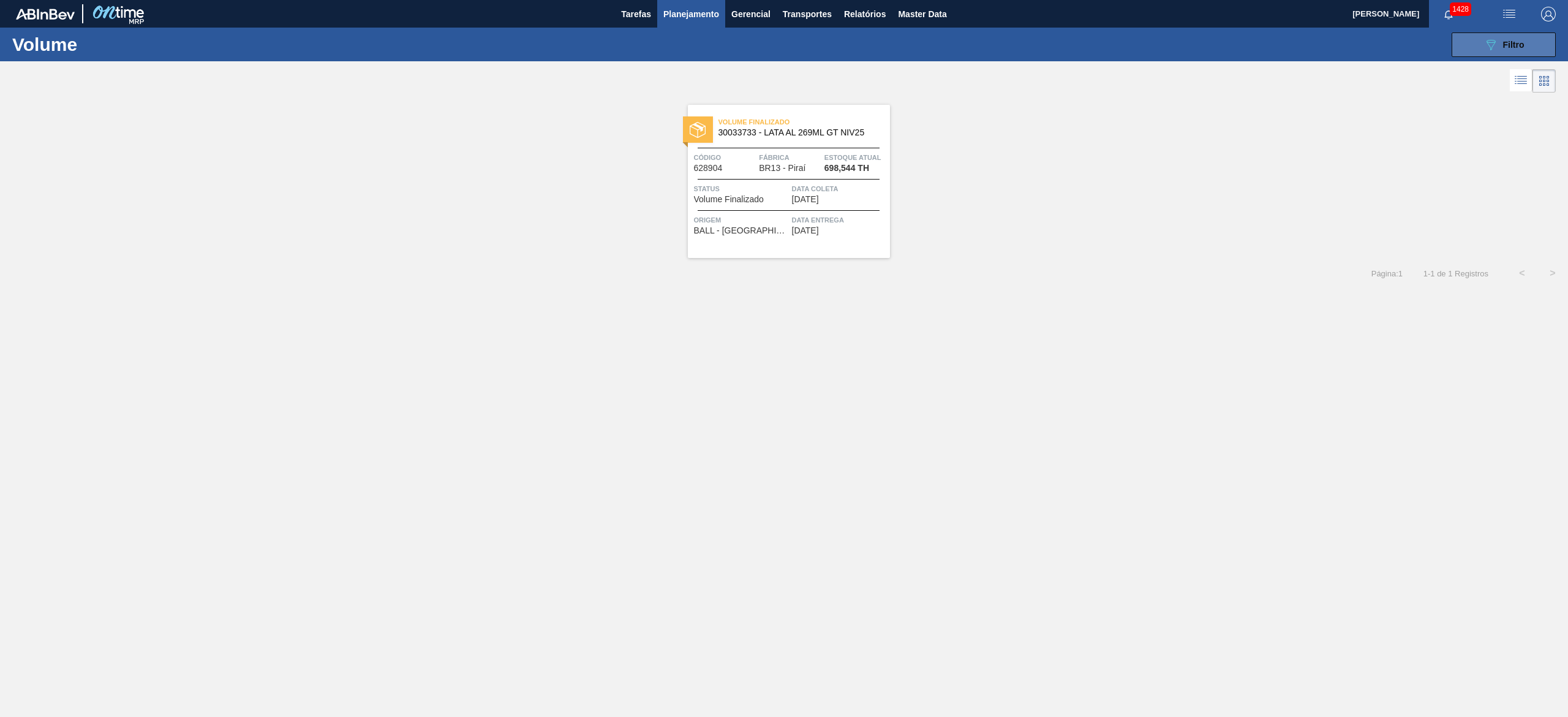
click at [783, 51] on div "089F7B8B-B2A5-4AFE-B5C0-19BA573D28AC Filtro" at bounding box center [1504, 45] width 41 height 15
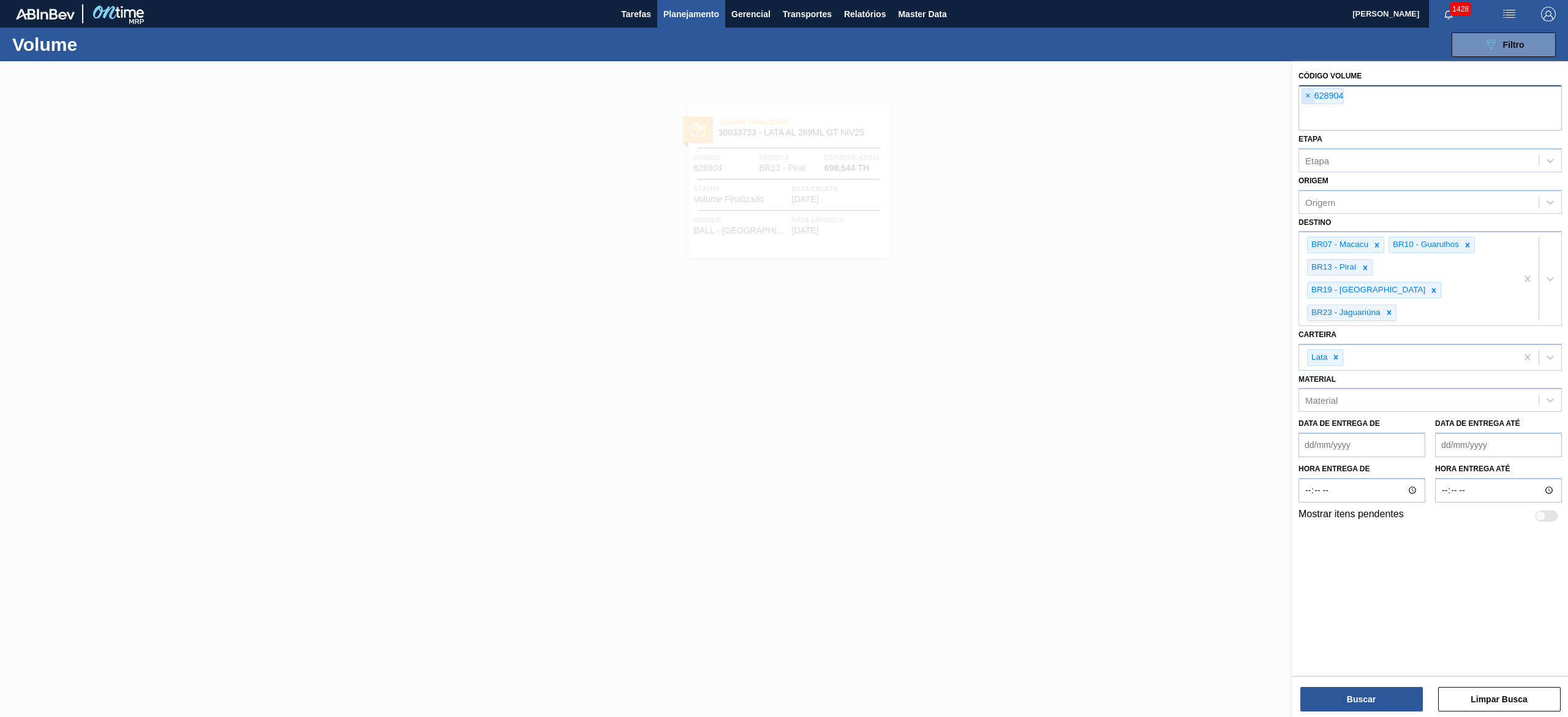
click at [783, 89] on span "×" at bounding box center [1307, 97] width 12 height 15
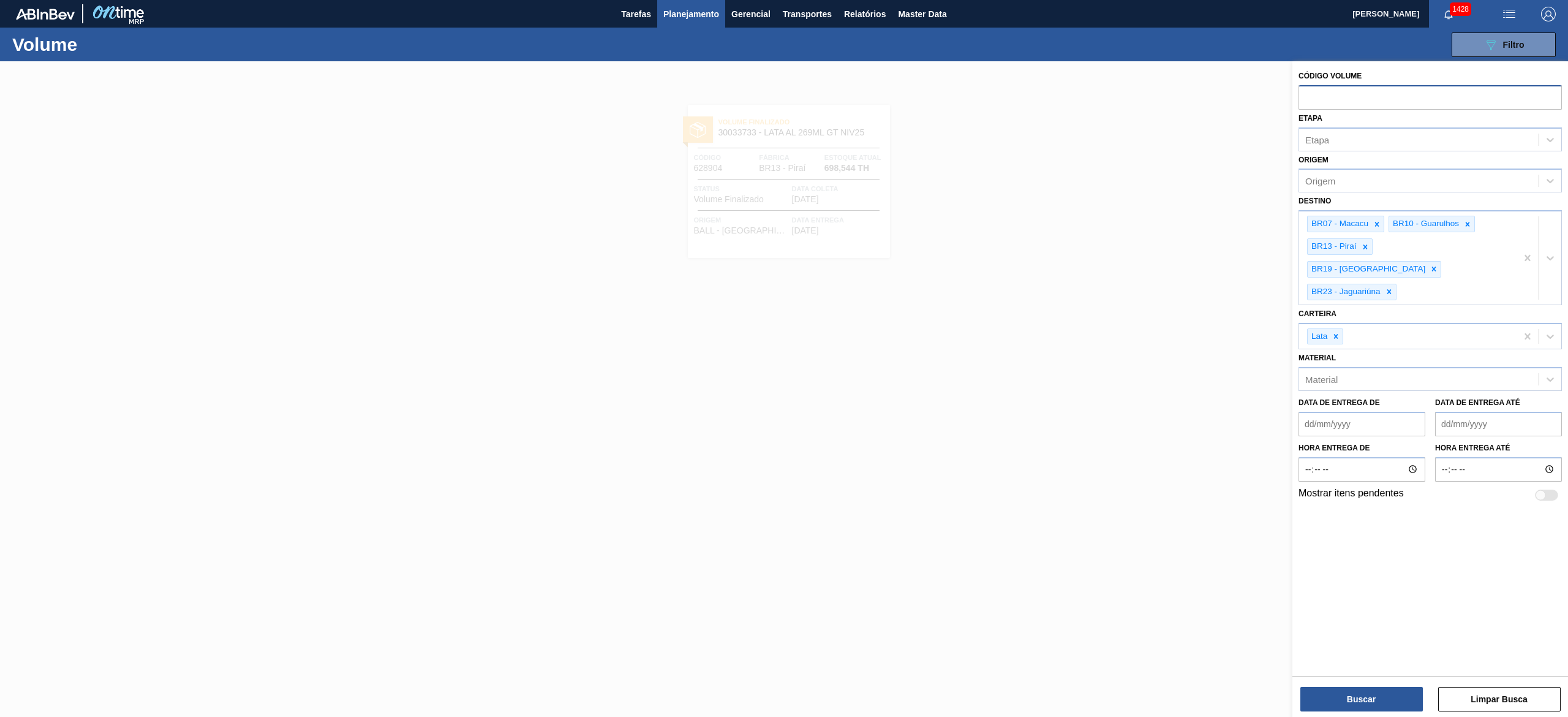
click at [783, 92] on input "text" at bounding box center [1430, 97] width 264 height 24
paste input "text"
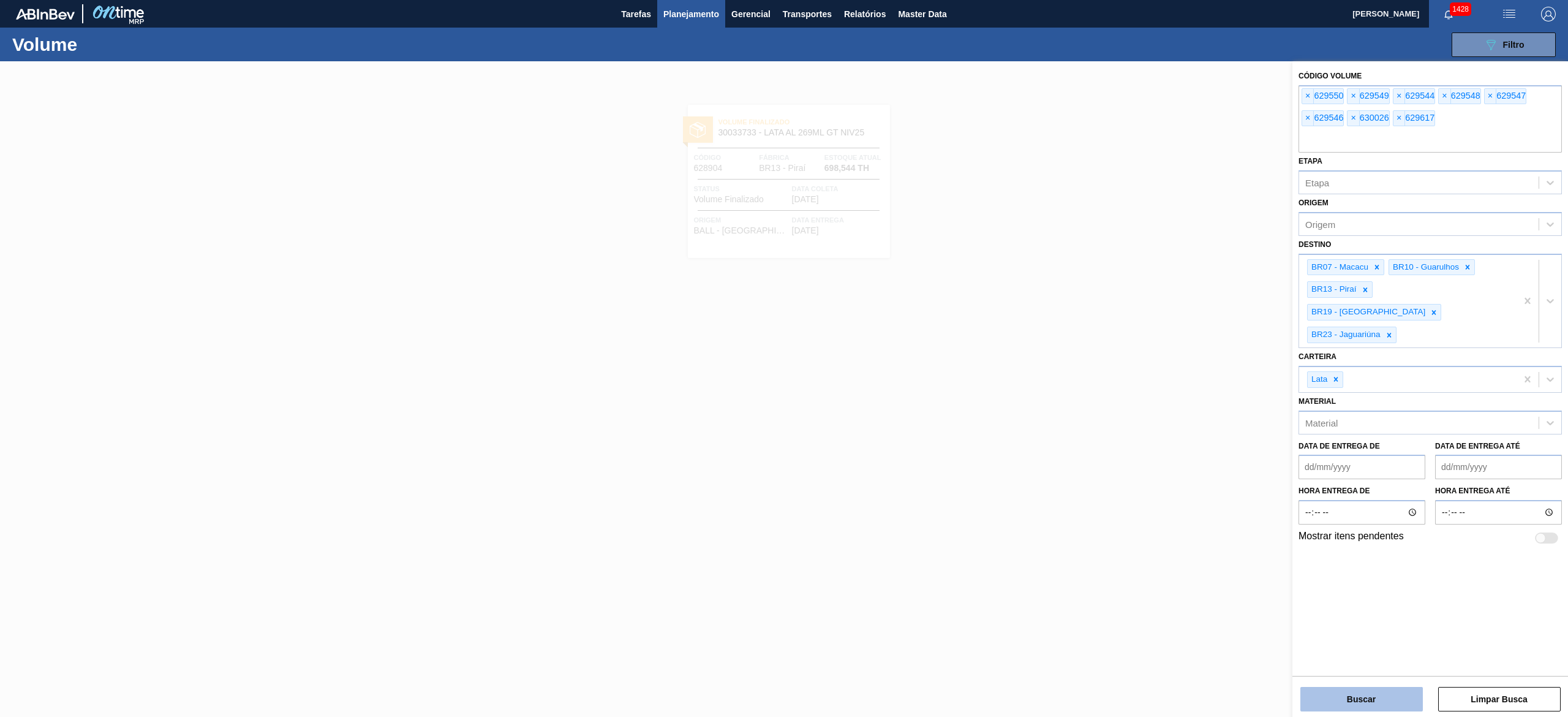
click at [783, 358] on button "Buscar" at bounding box center [1361, 699] width 123 height 25
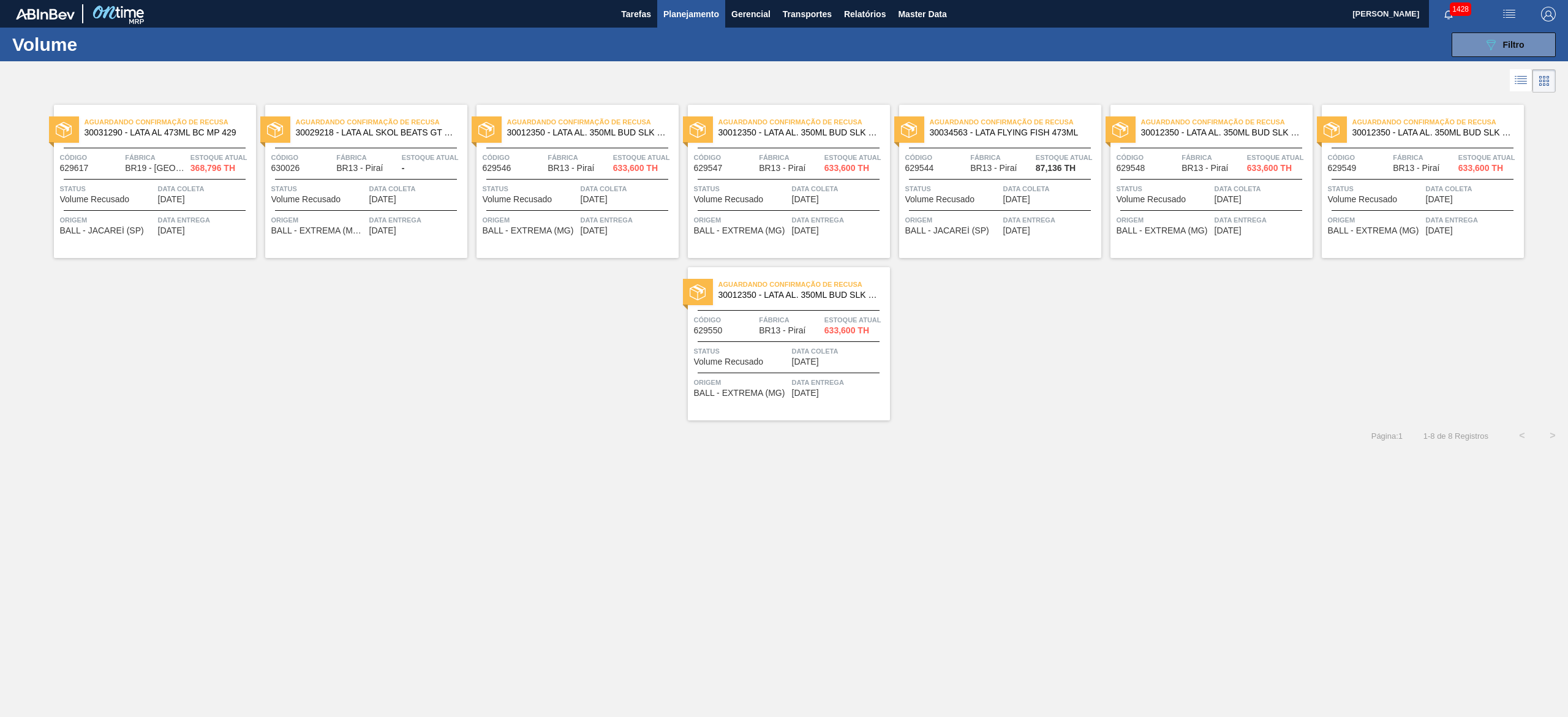
click at [209, 188] on span "Data coleta" at bounding box center [205, 189] width 95 height 12
click at [377, 184] on span "Data coleta" at bounding box center [416, 189] width 95 height 12
click at [600, 179] on div at bounding box center [577, 179] width 182 height 1
click at [783, 179] on div at bounding box center [788, 179] width 182 height 1
click at [783, 158] on span "Fábrica" at bounding box center [1001, 157] width 62 height 12
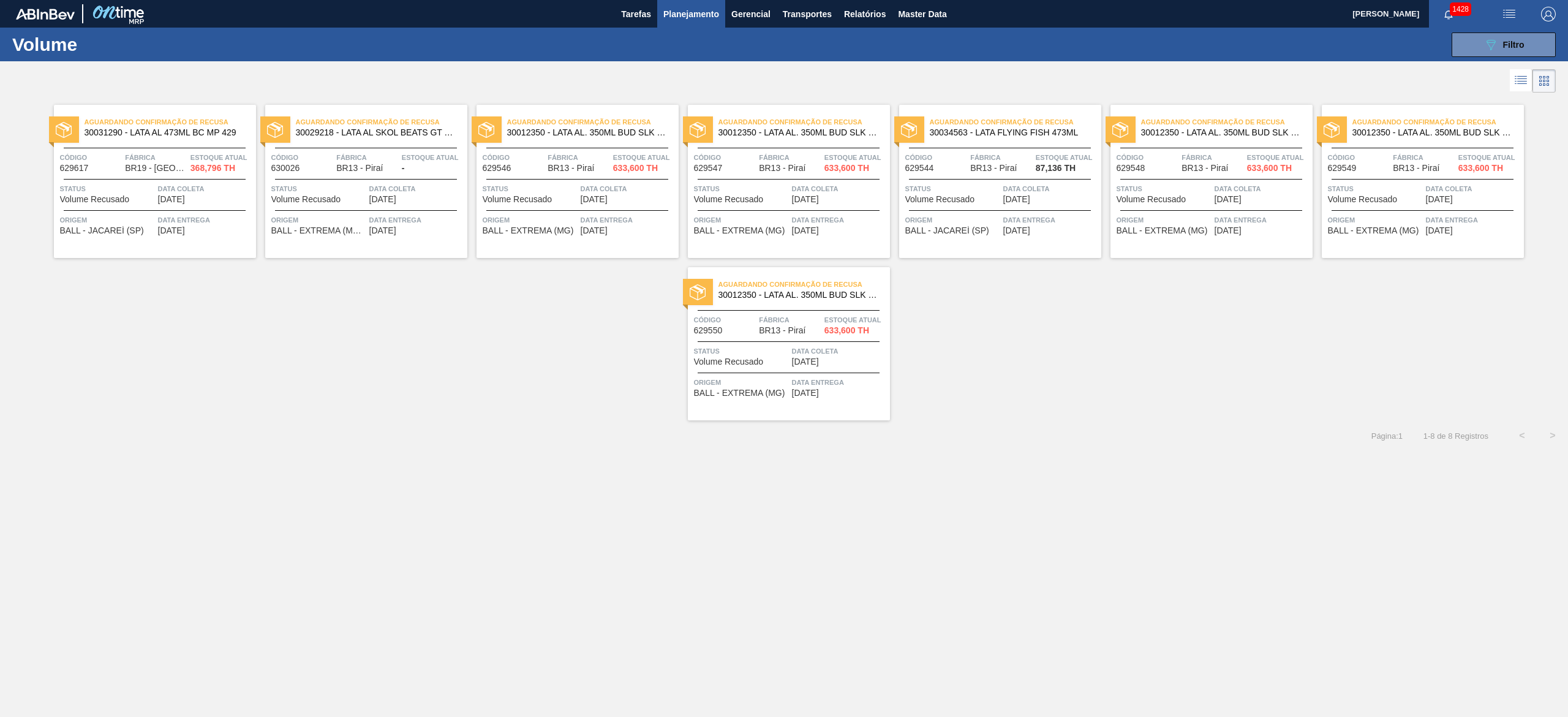
click at [783, 169] on span "633,600 TH" at bounding box center [1269, 168] width 45 height 9
click at [783, 162] on span "Fábrica" at bounding box center [1424, 157] width 62 height 12
click at [760, 321] on span "Fábrica" at bounding box center [790, 320] width 62 height 12
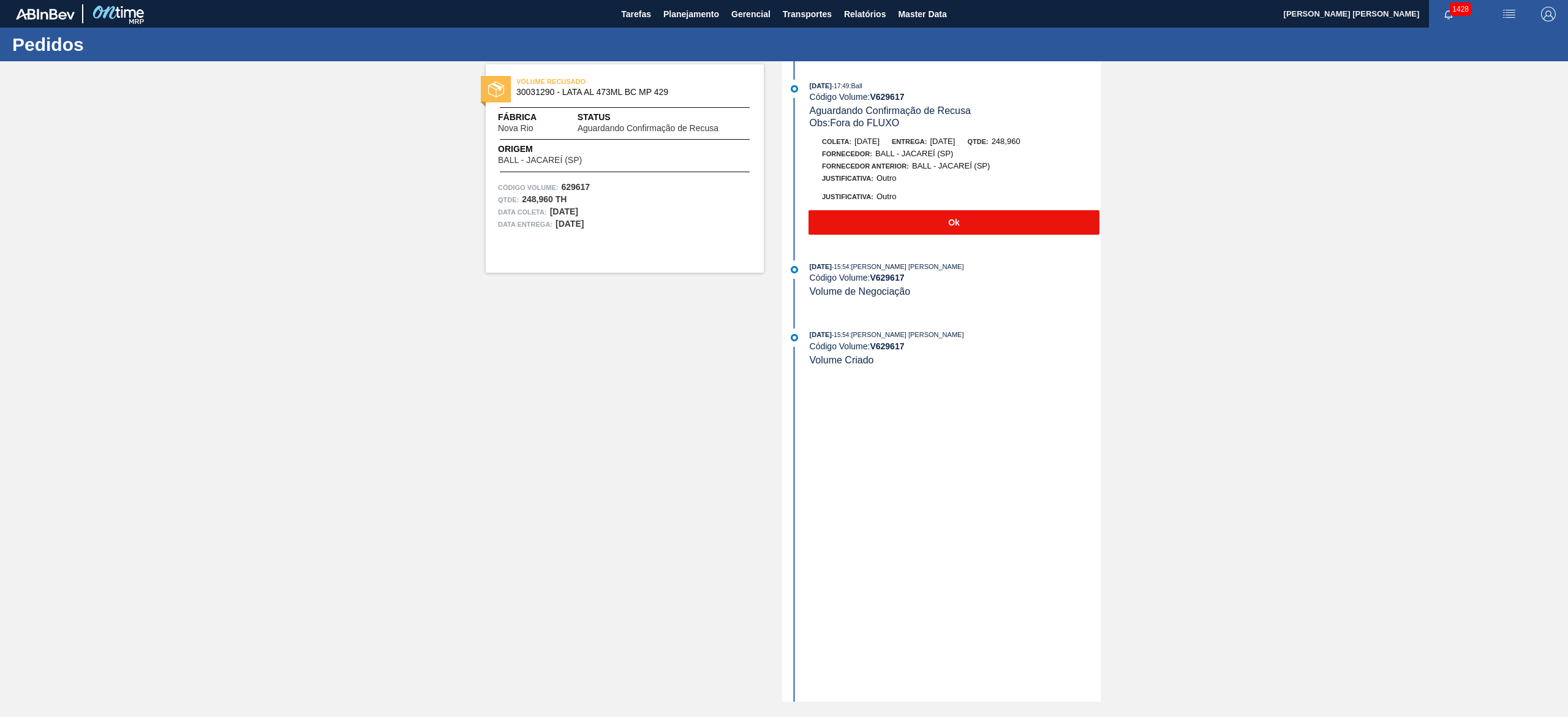
click at [885, 225] on button "Ok" at bounding box center [954, 222] width 291 height 25
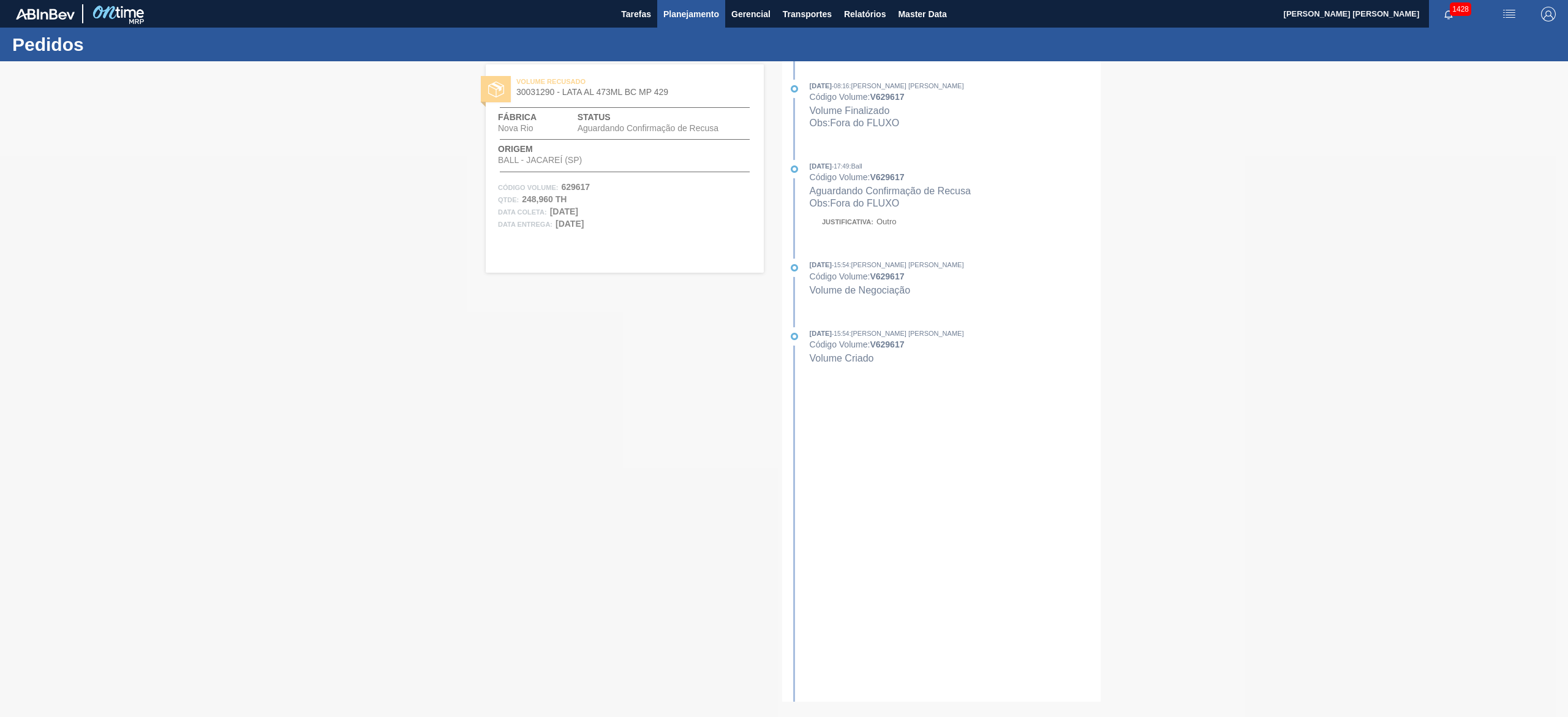
click at [706, 21] on span "Planejamento" at bounding box center [691, 14] width 56 height 15
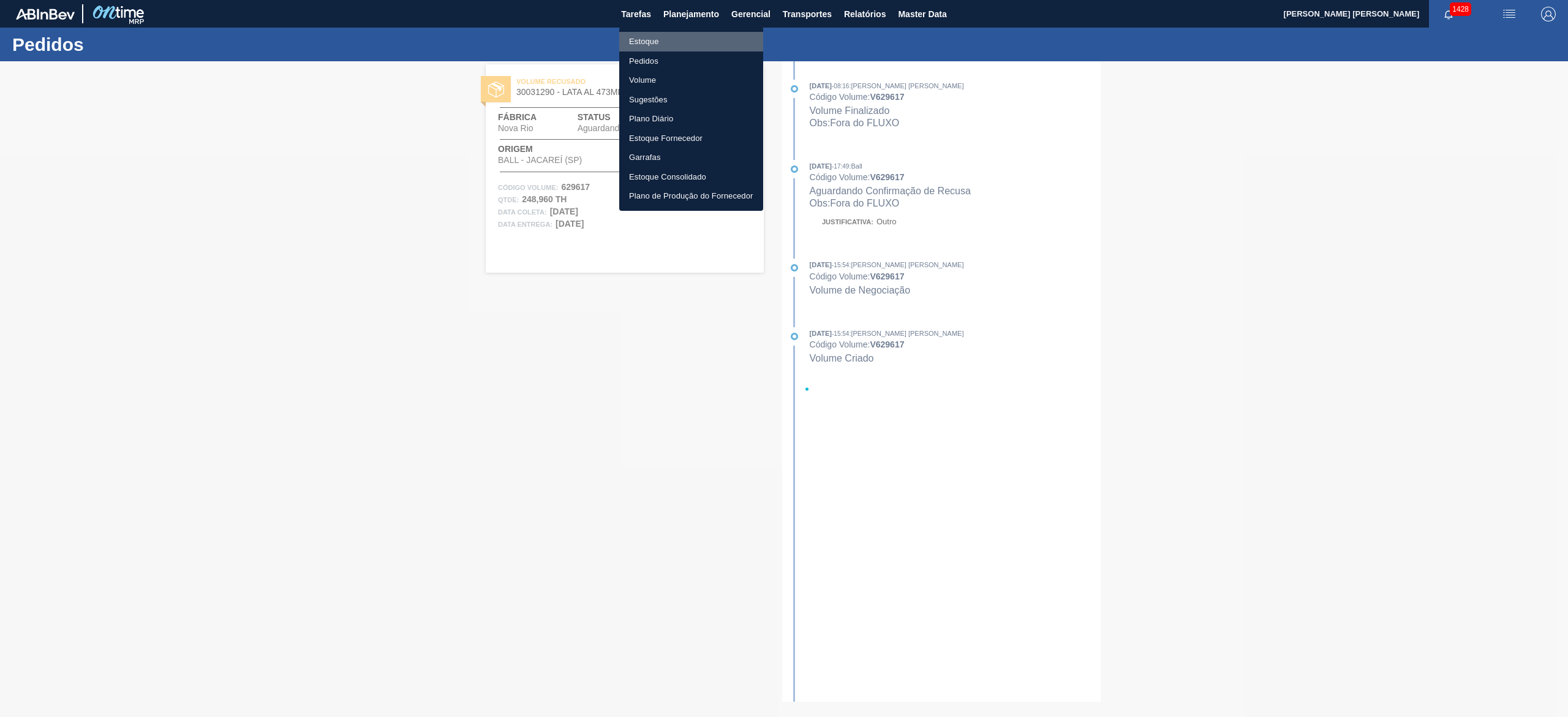
click at [648, 43] on li "Estoque" at bounding box center [691, 41] width 144 height 20
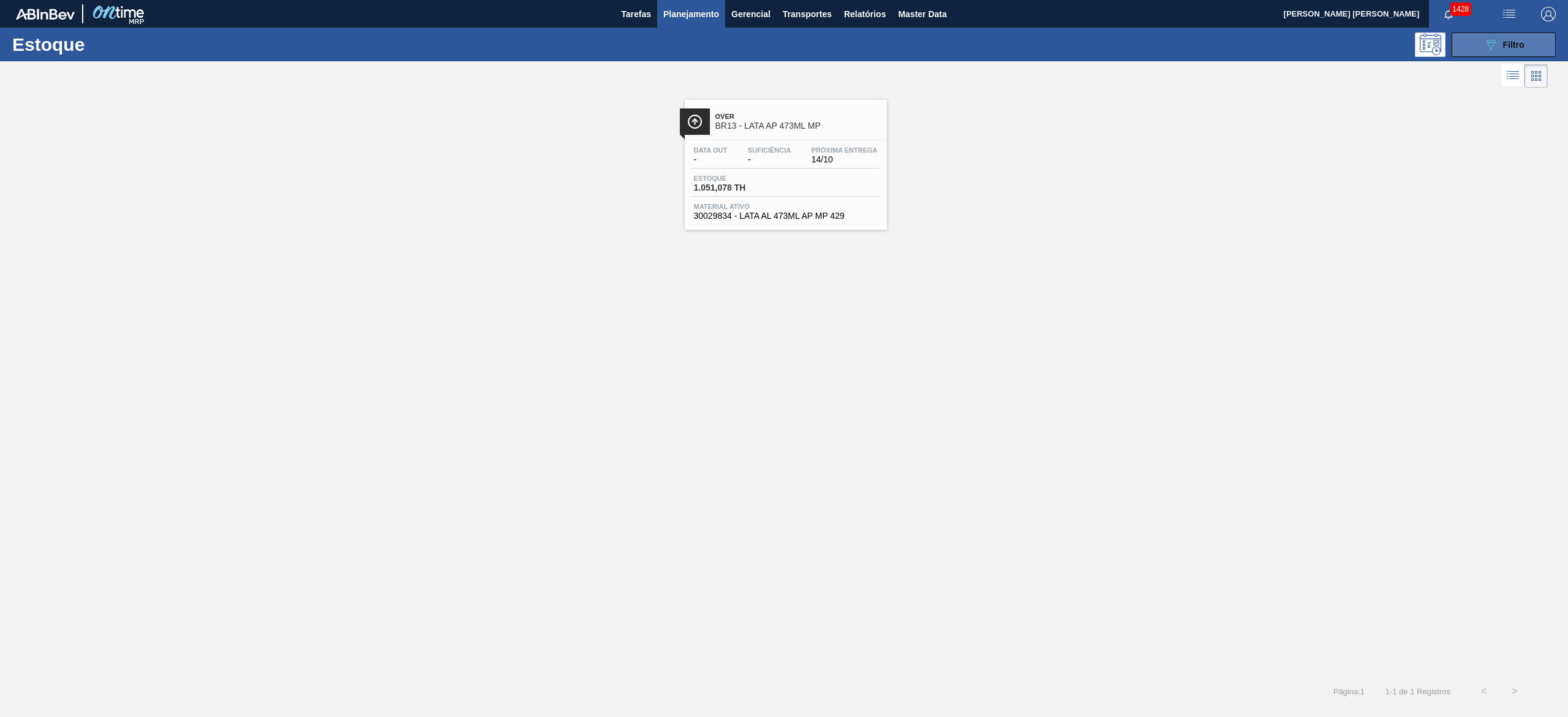
click at [1475, 53] on button "089F7B8B-B2A5-4AFE-B5C0-19BA573D28AC Filtro" at bounding box center [1504, 45] width 104 height 25
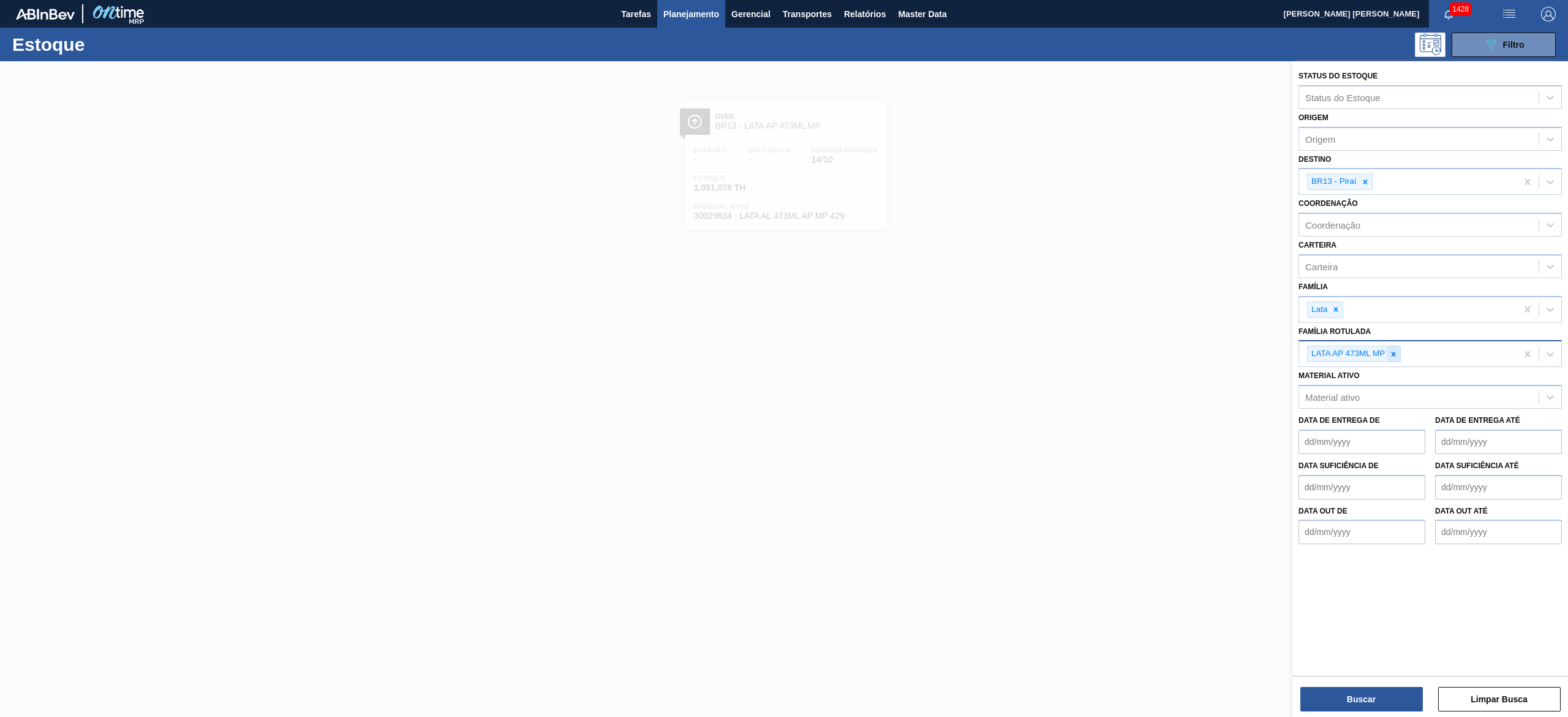
click at [1390, 355] on icon at bounding box center [1394, 354] width 9 height 9
click at [1373, 695] on button "Buscar" at bounding box center [1361, 699] width 123 height 25
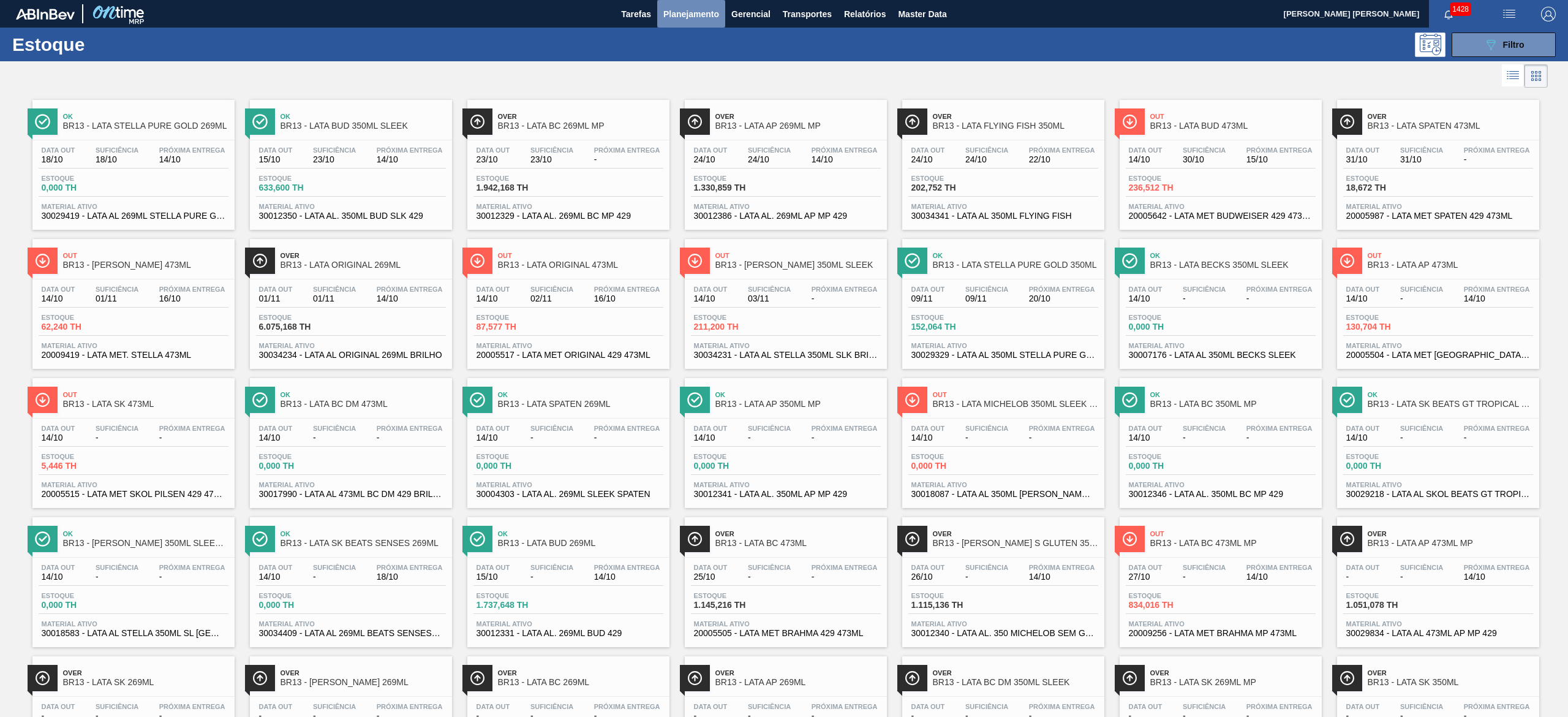
click at [689, 15] on span "Planejamento" at bounding box center [691, 14] width 56 height 15
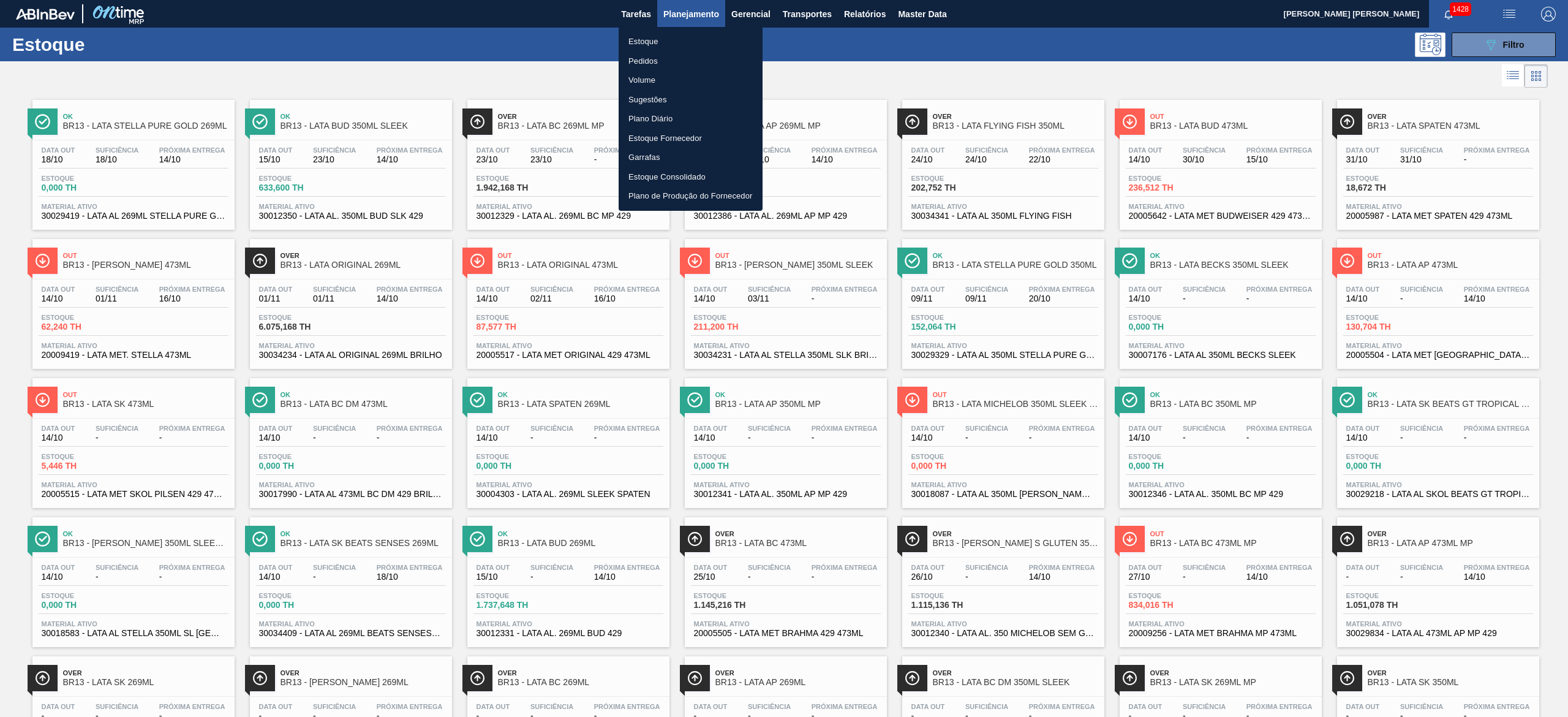
click at [655, 71] on li "Volume" at bounding box center [691, 80] width 144 height 20
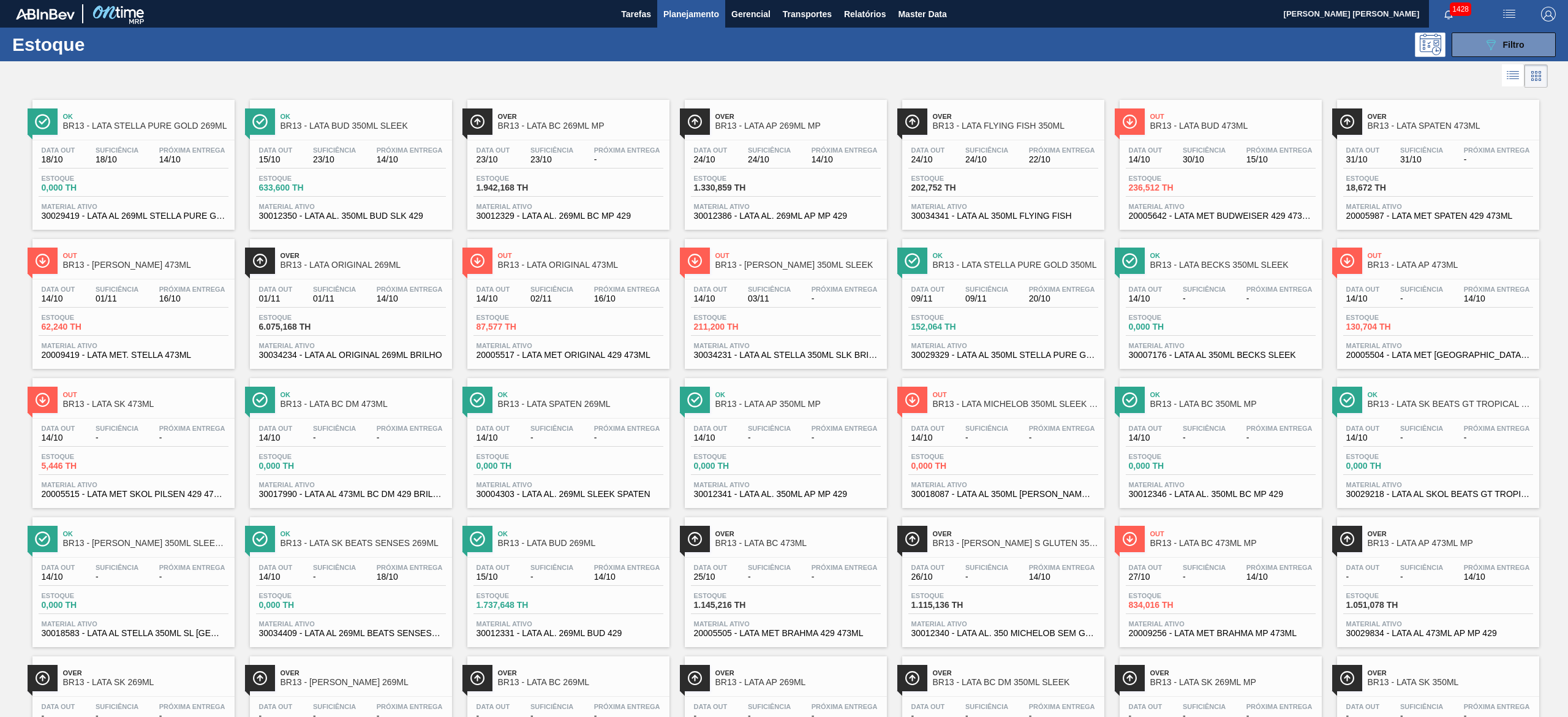
click at [373, 141] on div "Data out 15/10 Suficiência 23/10 Próxima Entrega 14/10 Estoque 633,600 TH Mater…" at bounding box center [351, 182] width 202 height 84
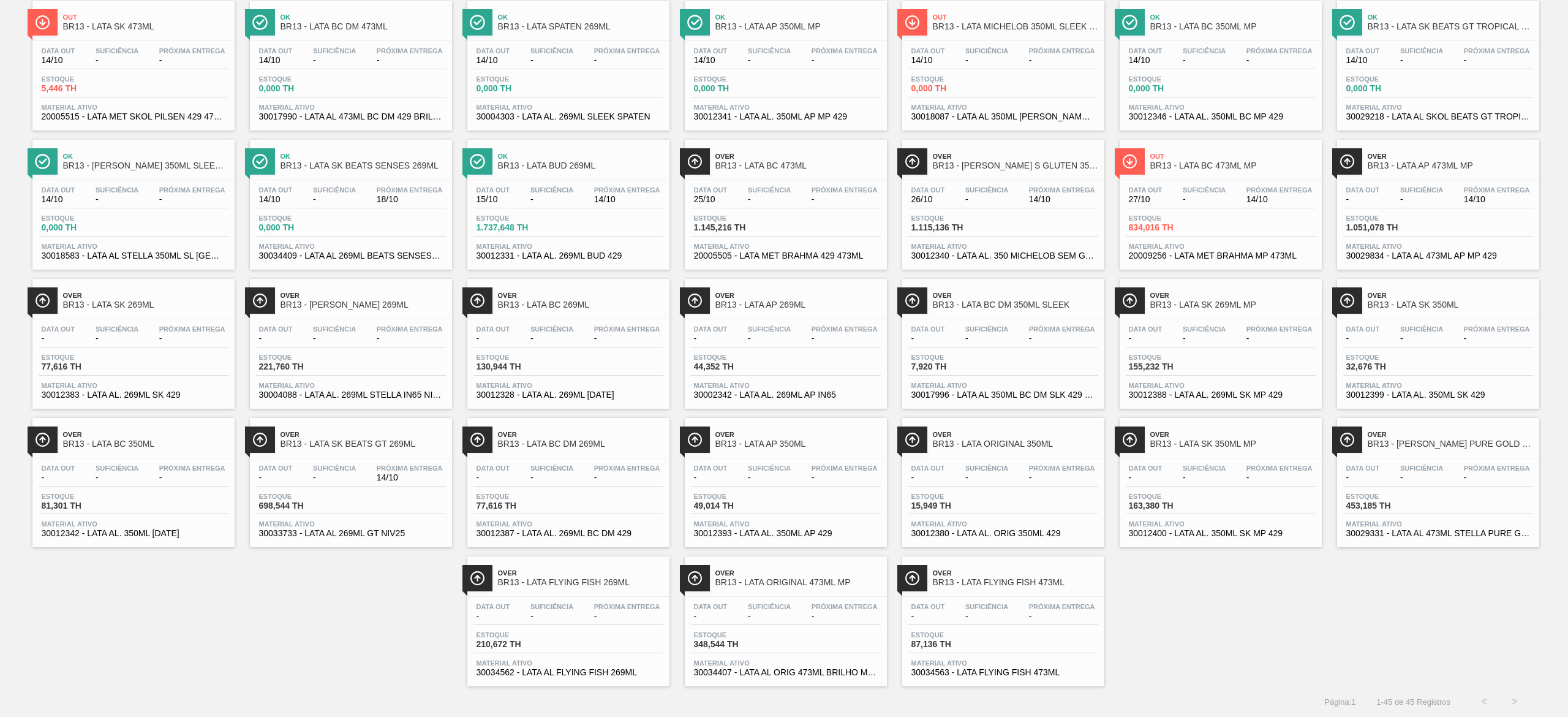
click at [992, 636] on span "Estoque" at bounding box center [954, 635] width 86 height 7
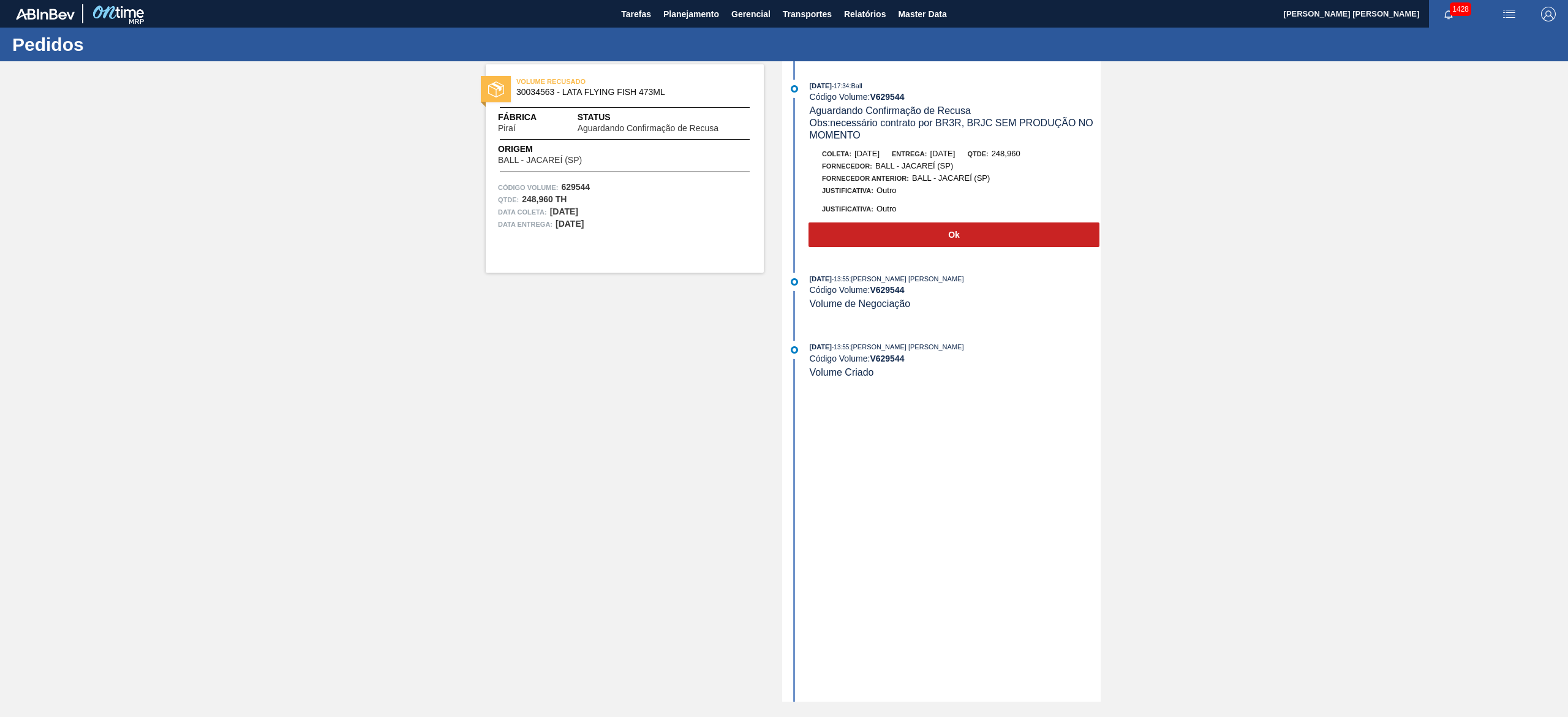
click at [647, 114] on span "Status" at bounding box center [664, 117] width 174 height 13
click at [591, 88] on span "30034563 - LATA FLYING FISH 473ML" at bounding box center [627, 92] width 222 height 9
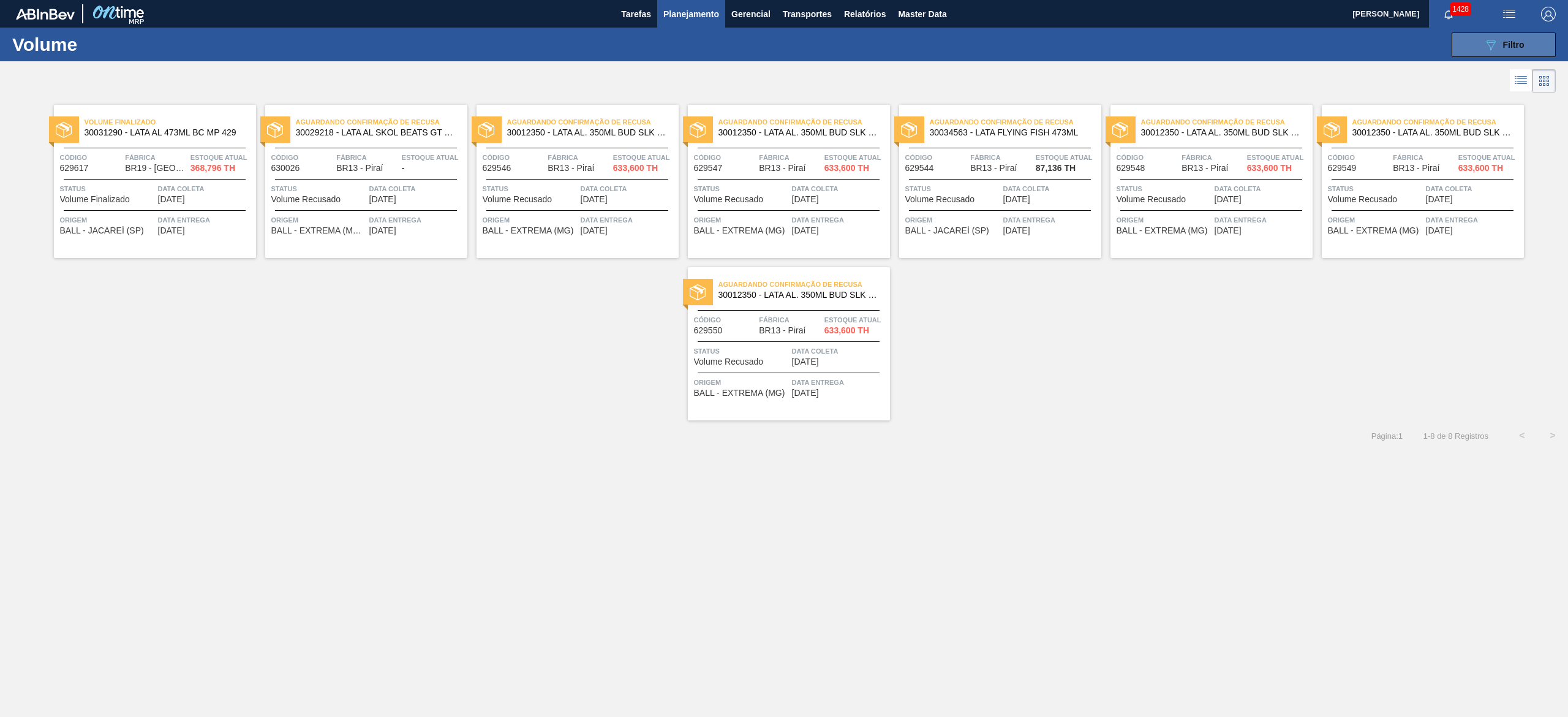
click at [1507, 51] on div "089F7B8B-B2A5-4AFE-B5C0-19BA573D28AC Filtro" at bounding box center [1504, 45] width 41 height 15
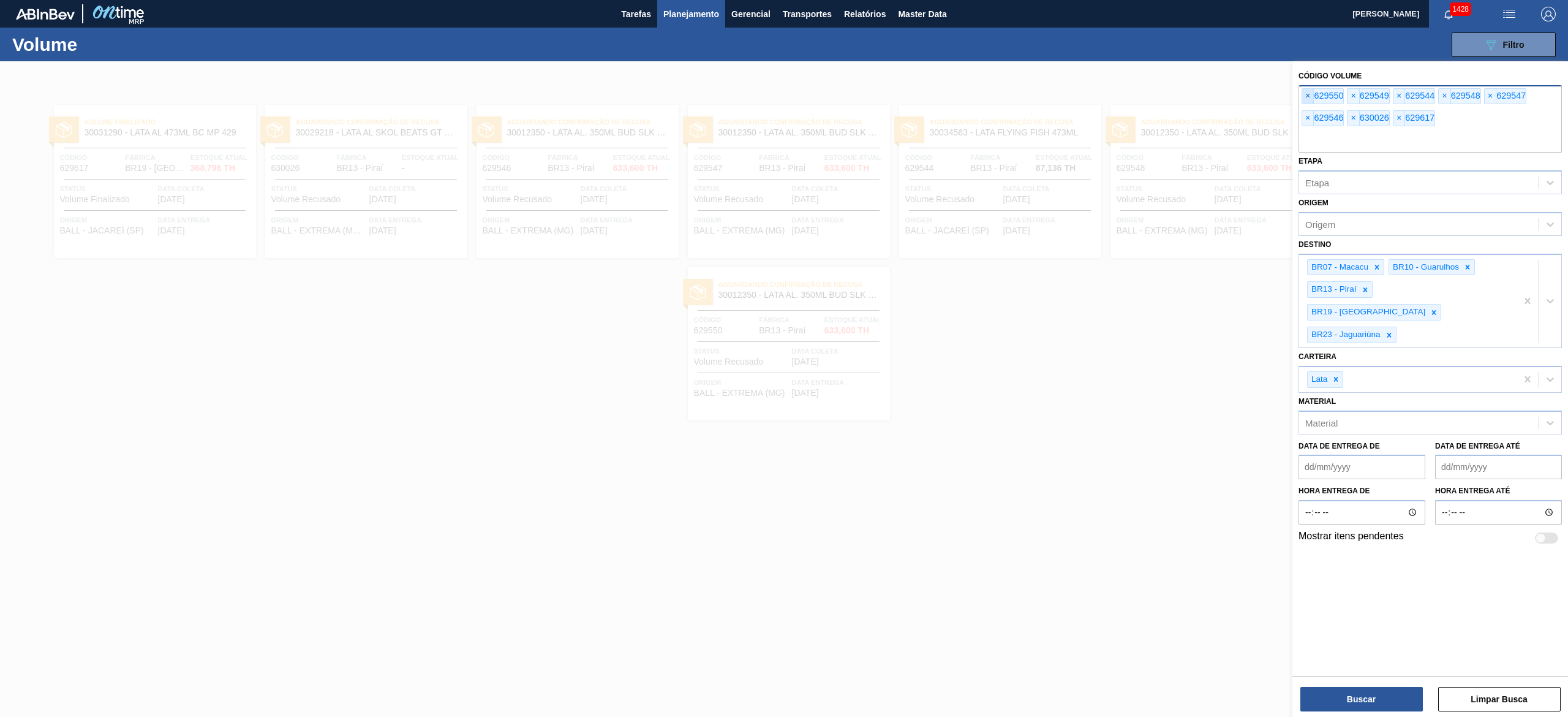
click at [1308, 90] on span "×" at bounding box center [1307, 97] width 12 height 15
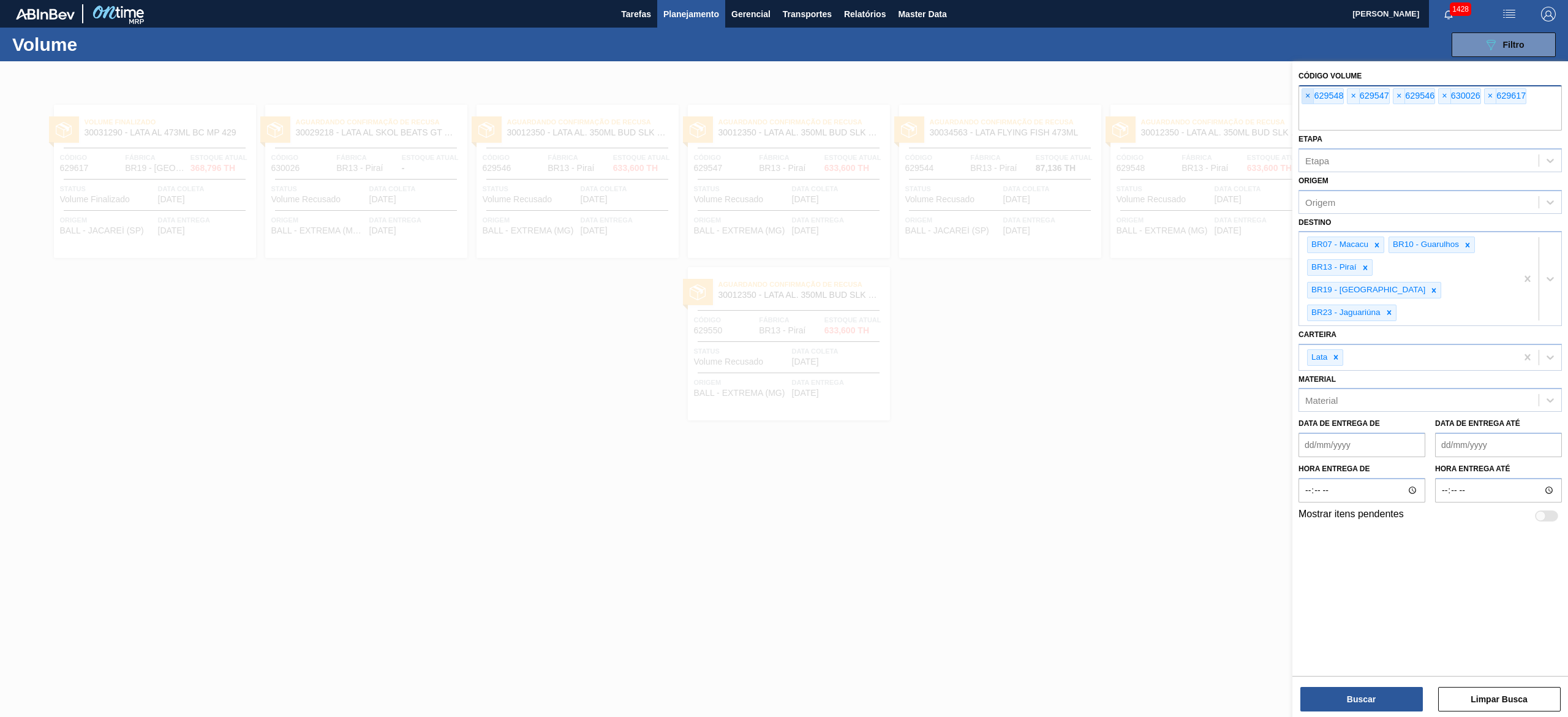
click at [1308, 90] on span "×" at bounding box center [1307, 97] width 12 height 15
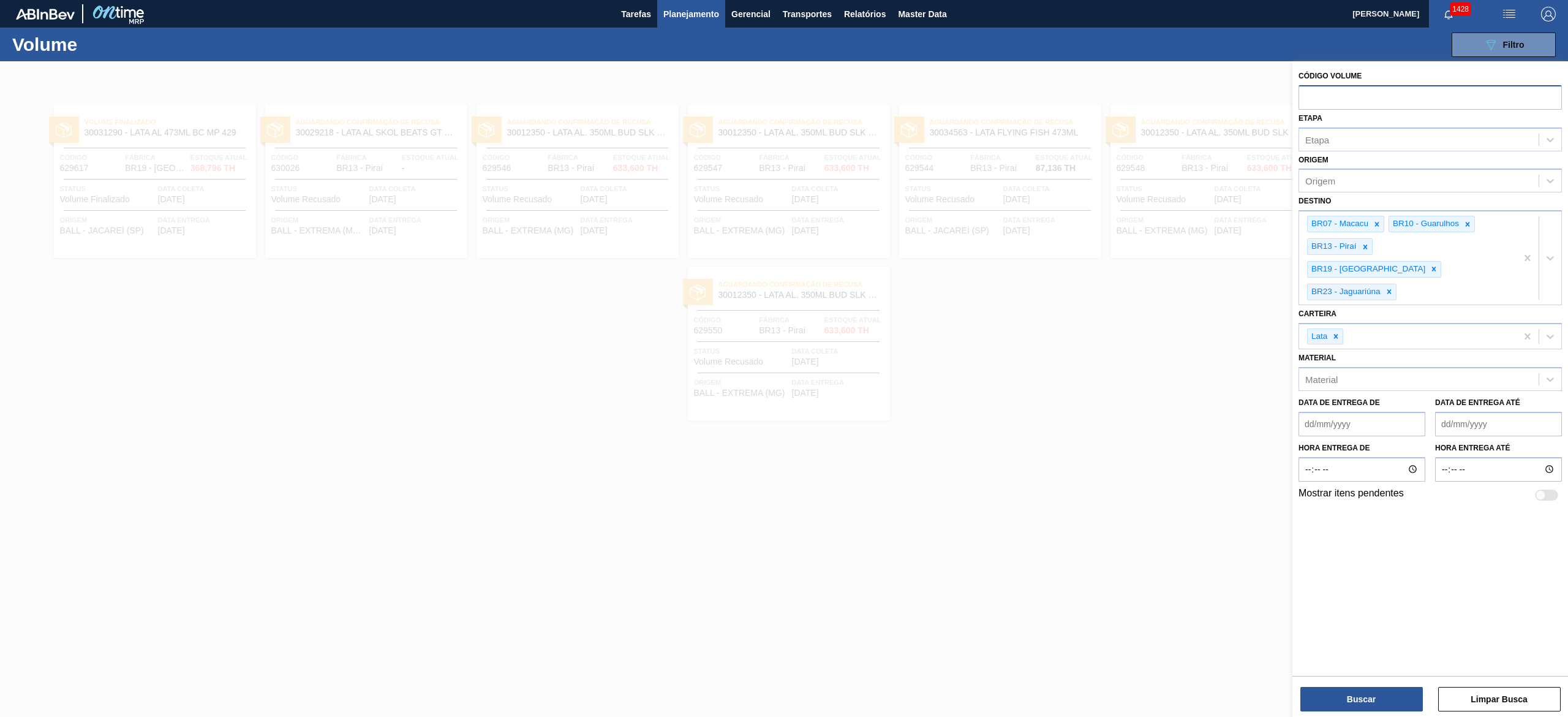
click at [1308, 90] on input "text" at bounding box center [1430, 97] width 264 height 24
click at [1367, 97] on input "text" at bounding box center [1430, 97] width 264 height 24
paste input "text"
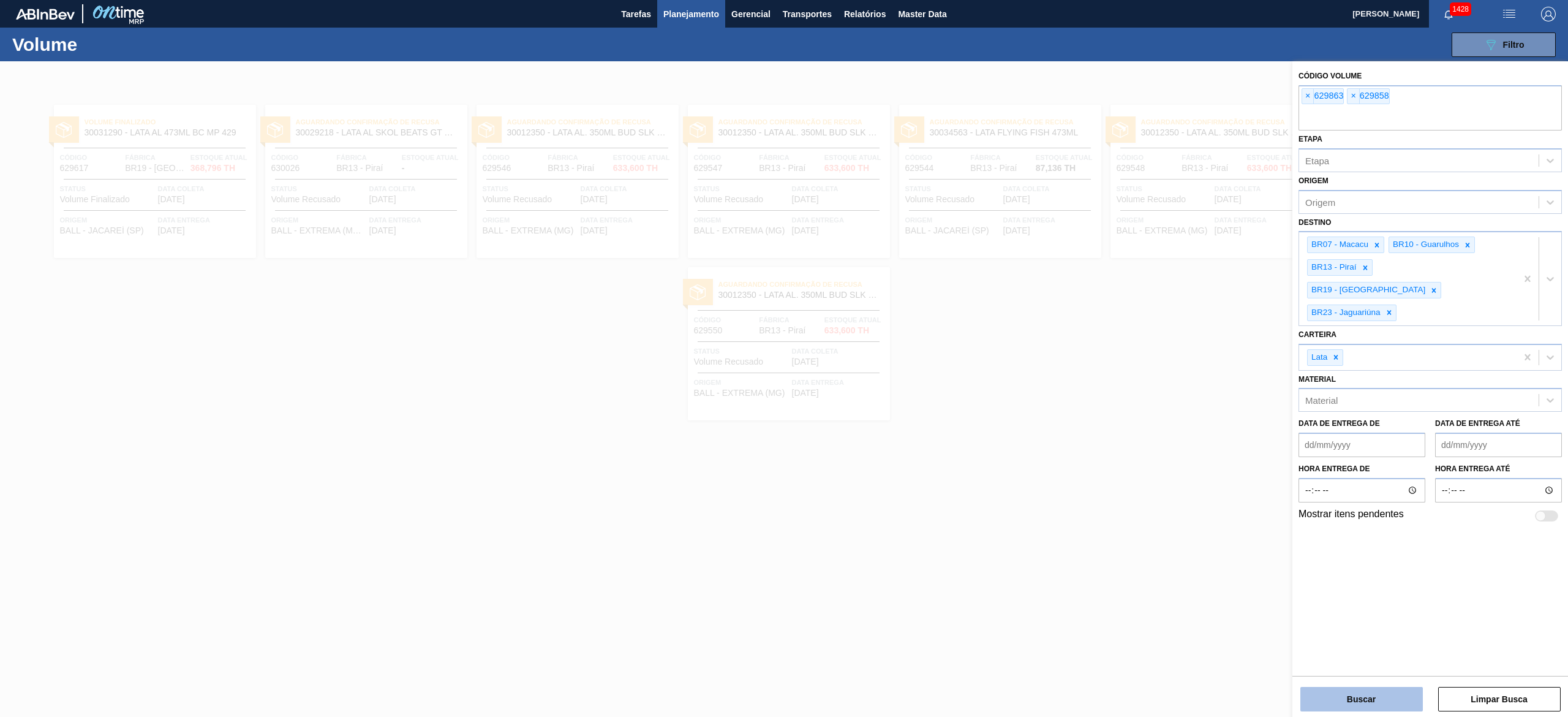
click at [1385, 689] on button "Buscar" at bounding box center [1361, 699] width 123 height 25
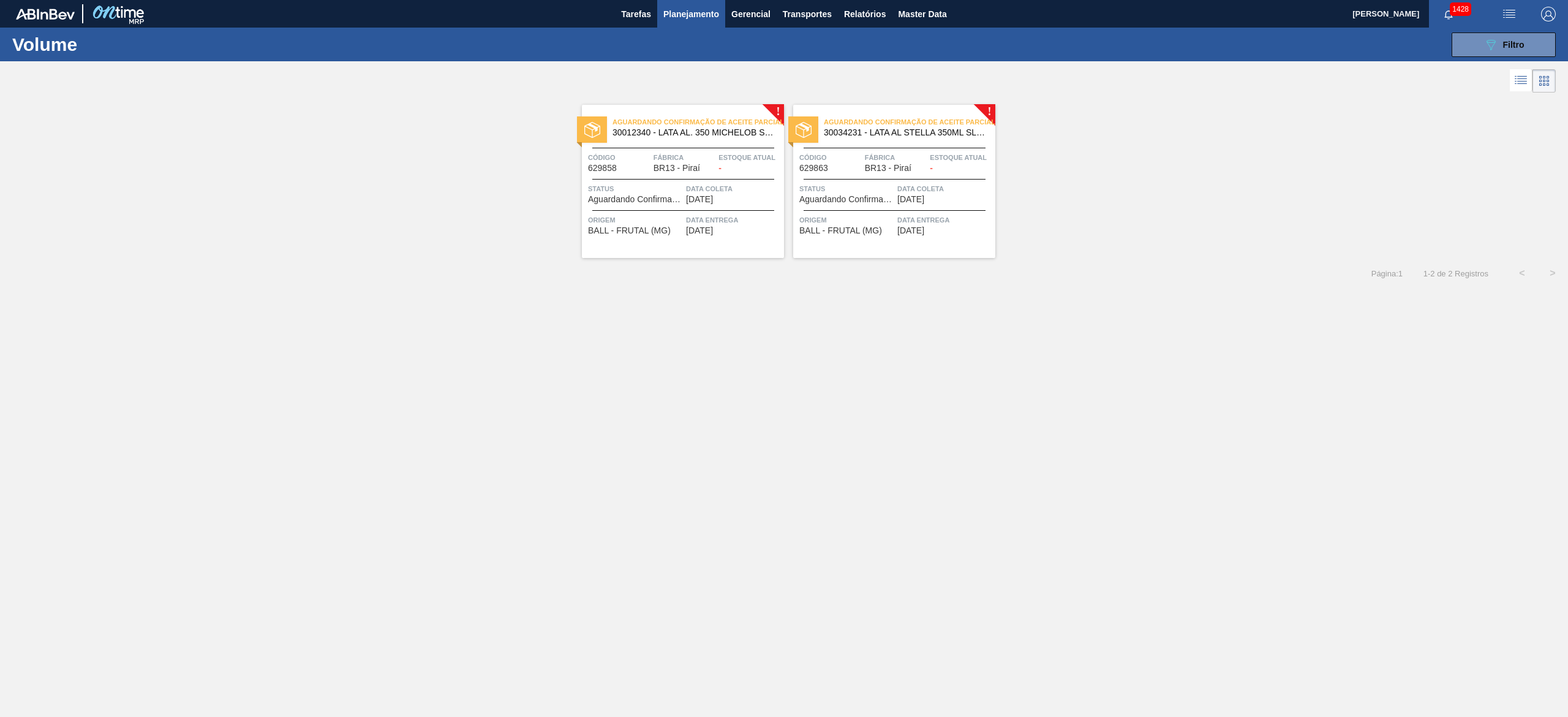
click at [666, 163] on span "Fábrica" at bounding box center [684, 157] width 62 height 12
click at [828, 185] on span "Status" at bounding box center [846, 189] width 95 height 12
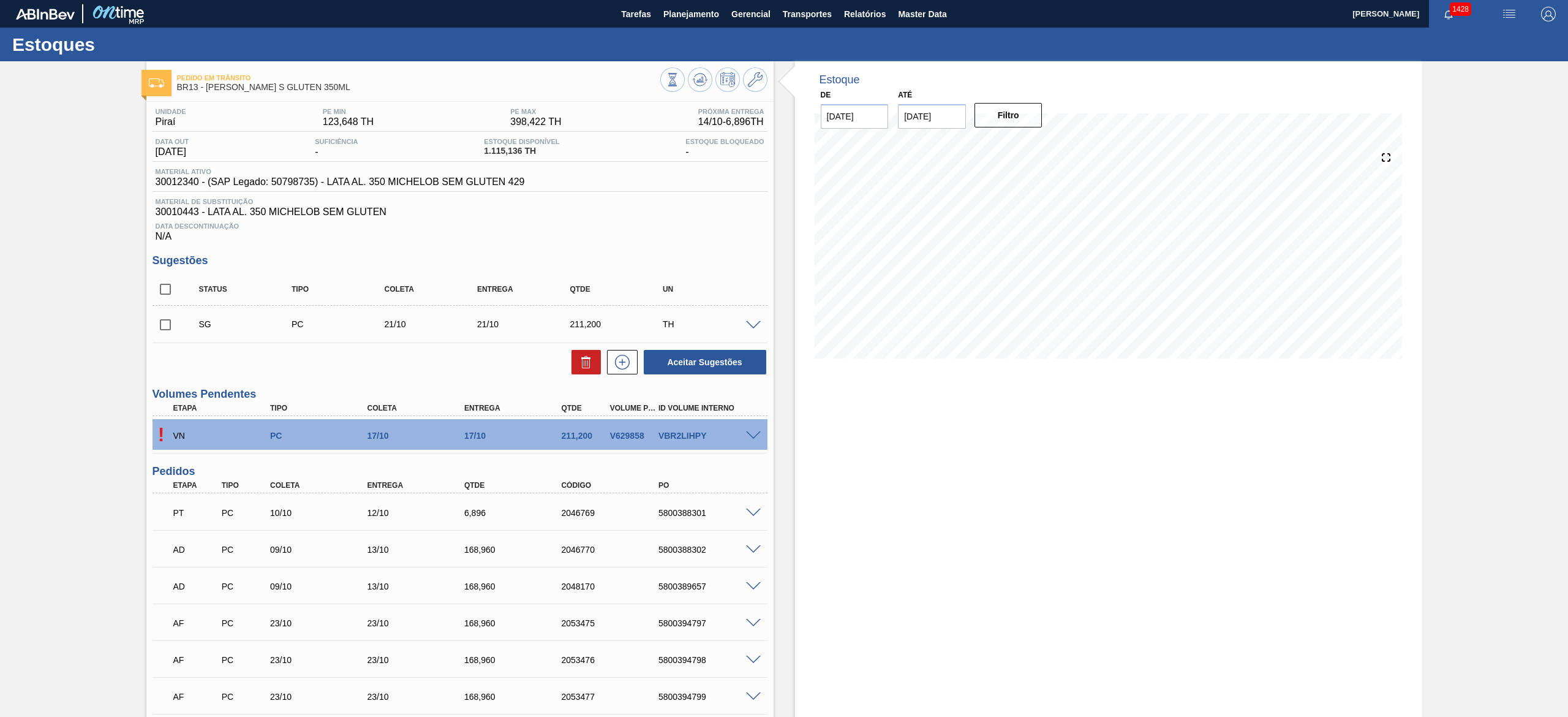
click at [747, 436] on span at bounding box center [753, 436] width 15 height 9
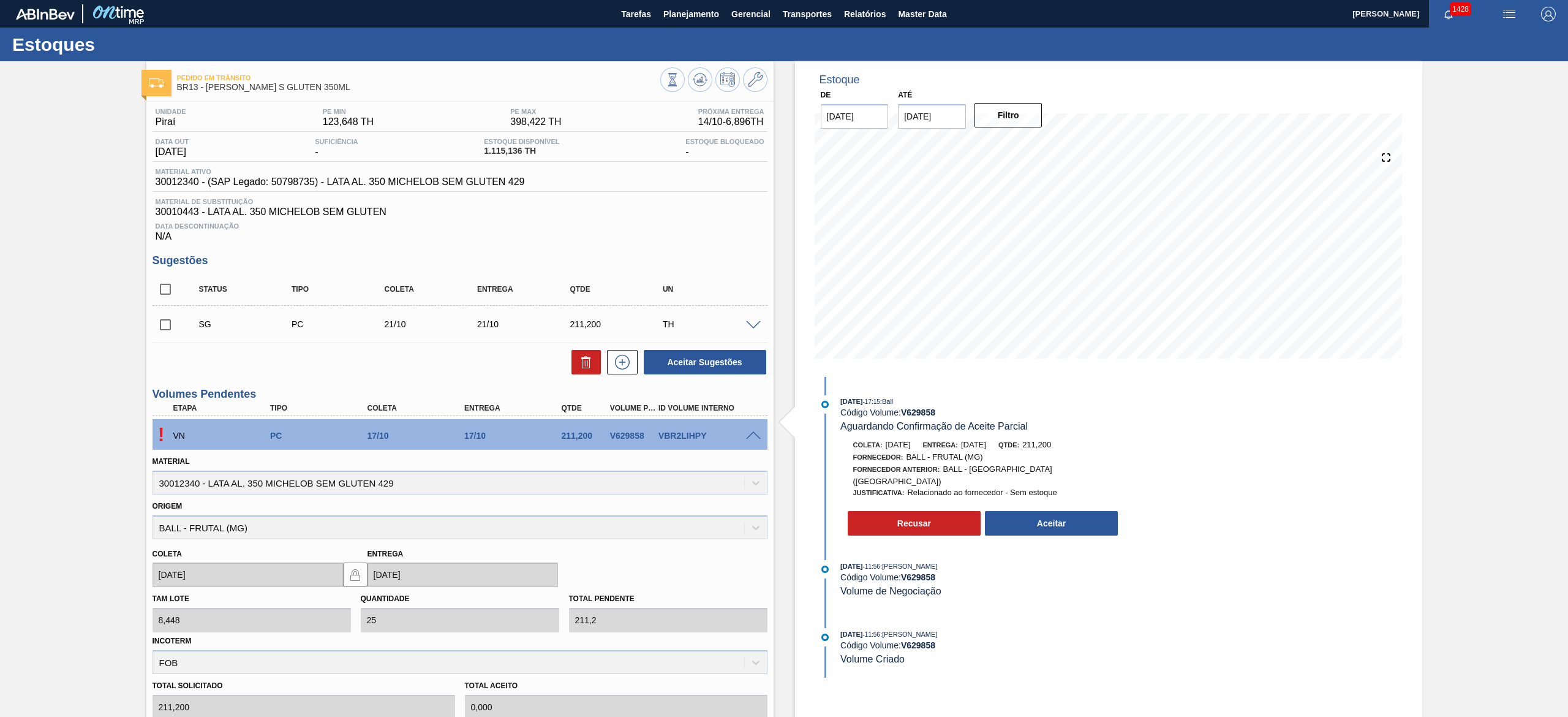
click at [1012, 528] on div "[DATE] 17:15 : Ball Código Volume: V 629858 Aguardando Confirmação de Aceite Pa…" at bounding box center [974, 468] width 316 height 147
click at [1022, 514] on button "Aceitar" at bounding box center [1051, 523] width 134 height 25
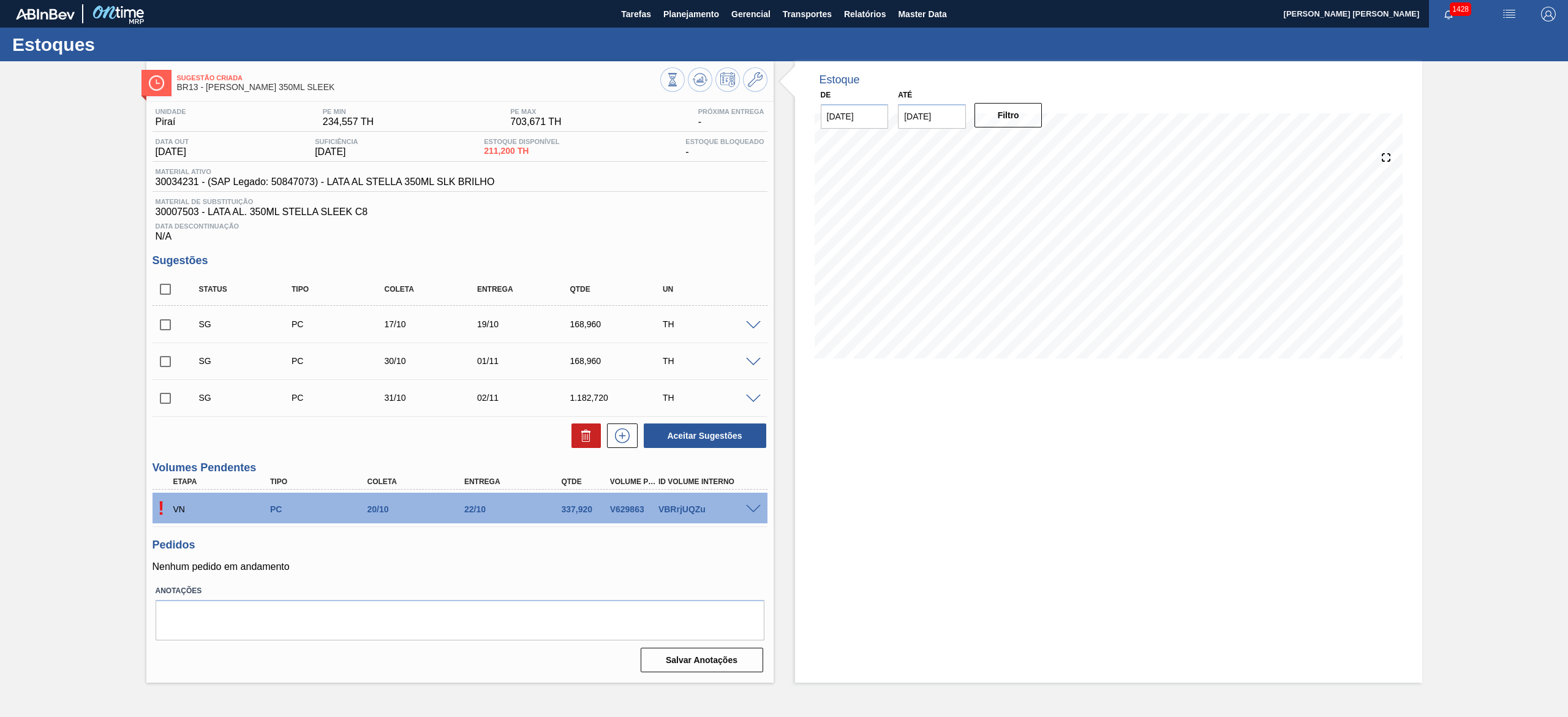
click at [752, 511] on span at bounding box center [753, 510] width 15 height 9
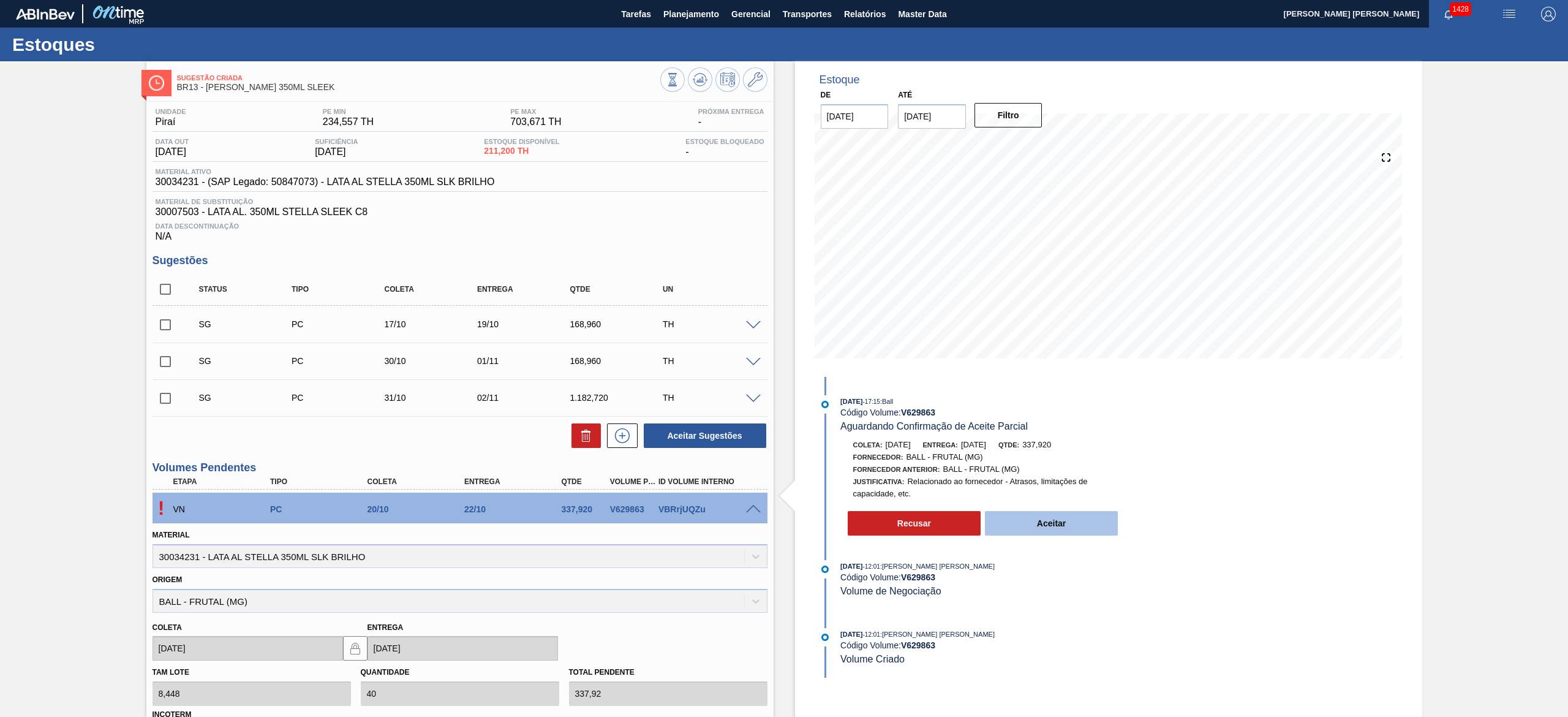
click at [1051, 531] on button "Aceitar" at bounding box center [1051, 523] width 134 height 25
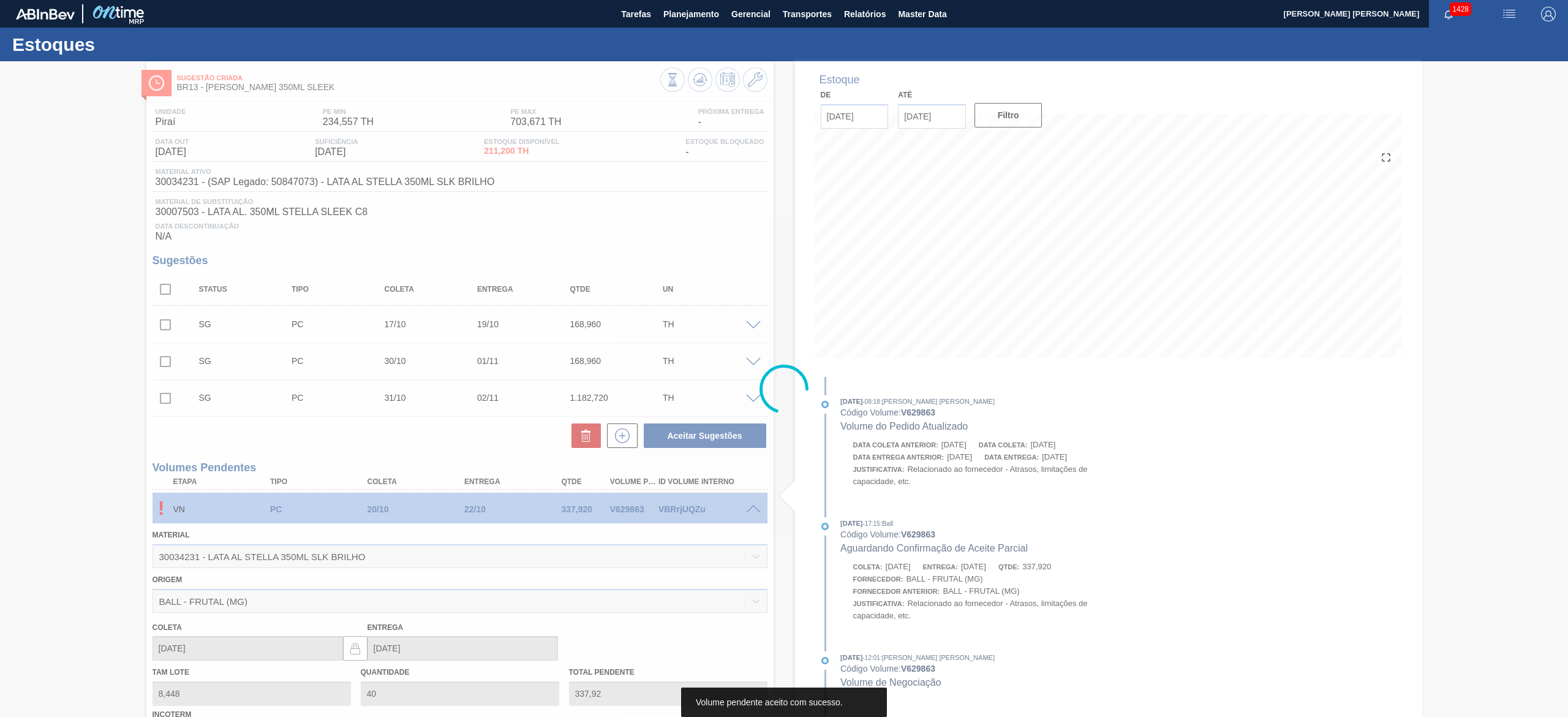
type input "337,920"
type input "[DATE]"
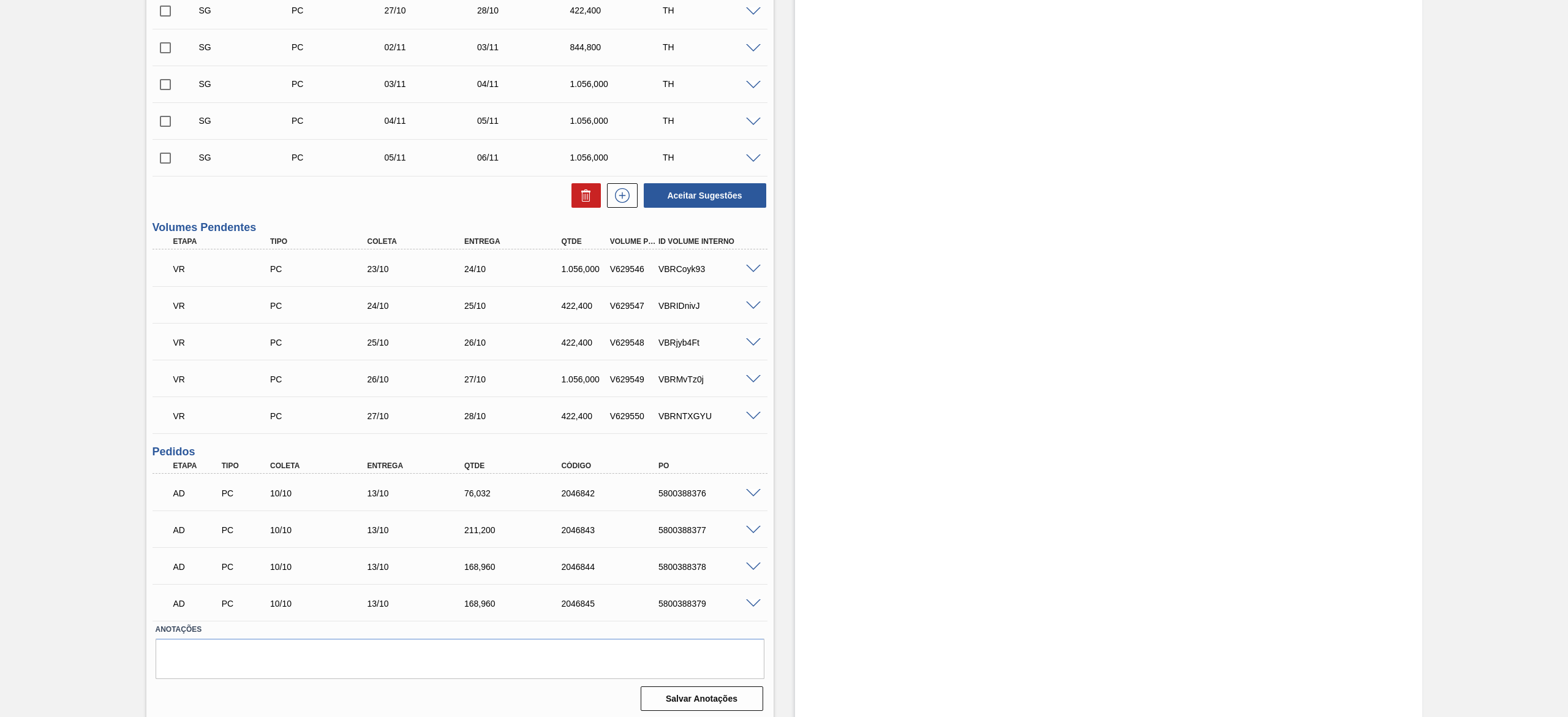
scroll to position [538, 0]
click at [746, 265] on span at bounding box center [753, 266] width 15 height 9
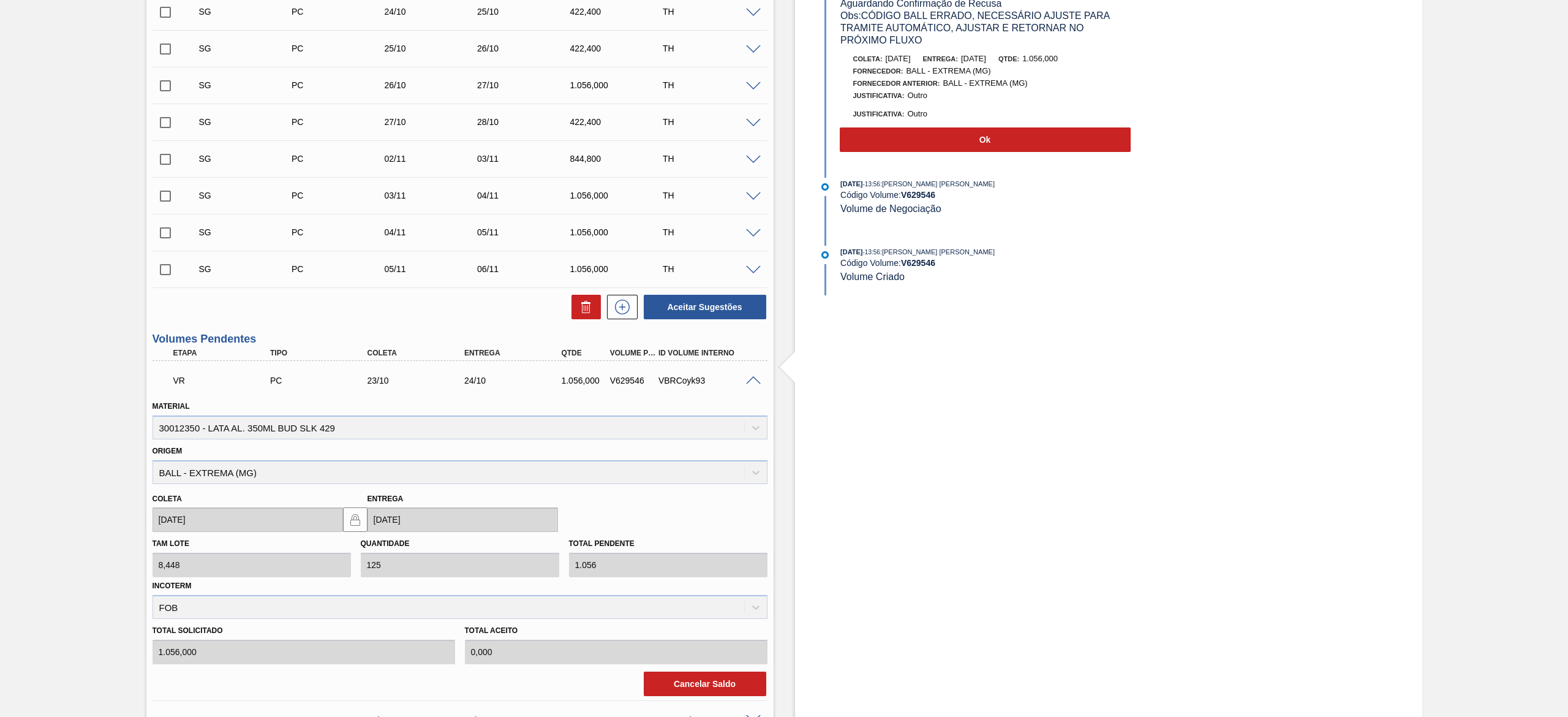
scroll to position [293, 0]
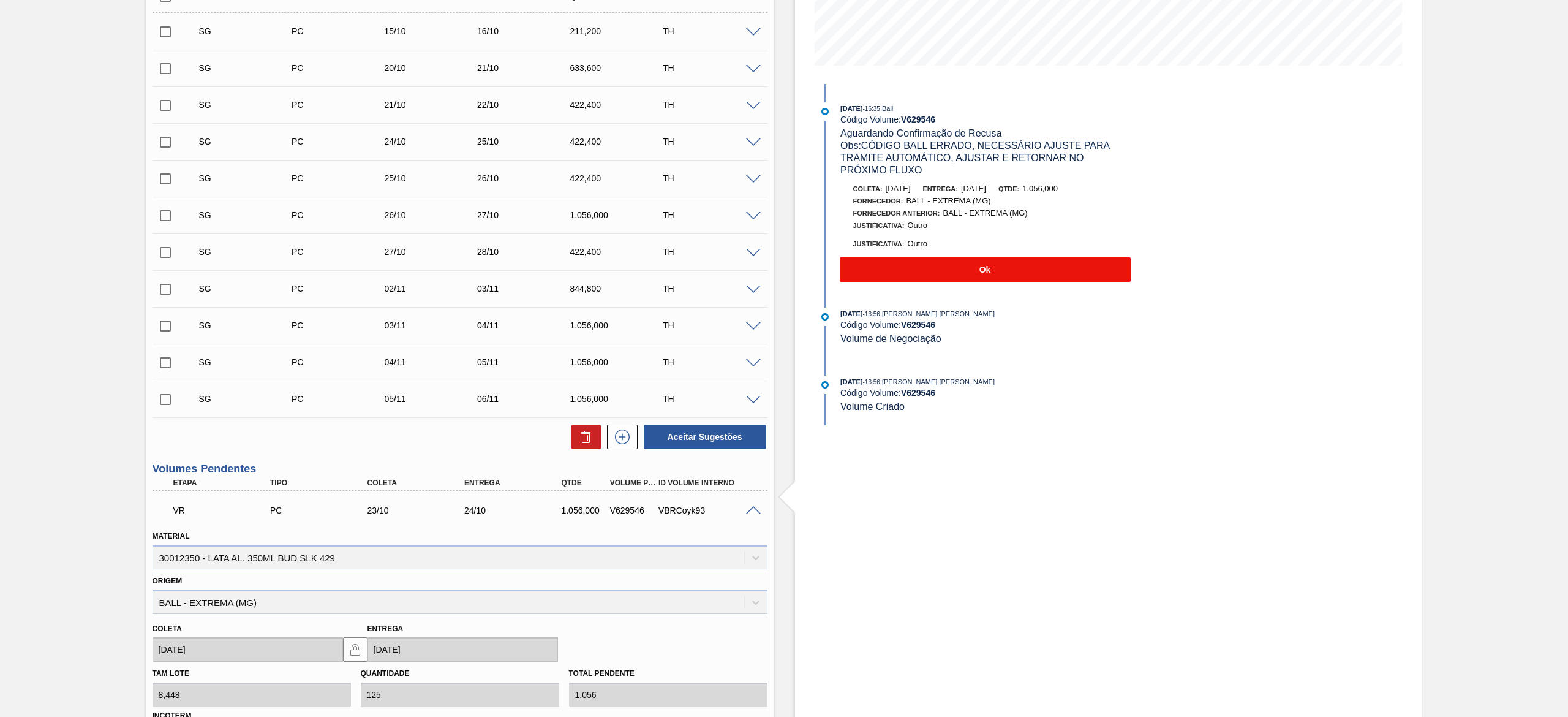
click at [907, 261] on button "Ok" at bounding box center [985, 270] width 291 height 25
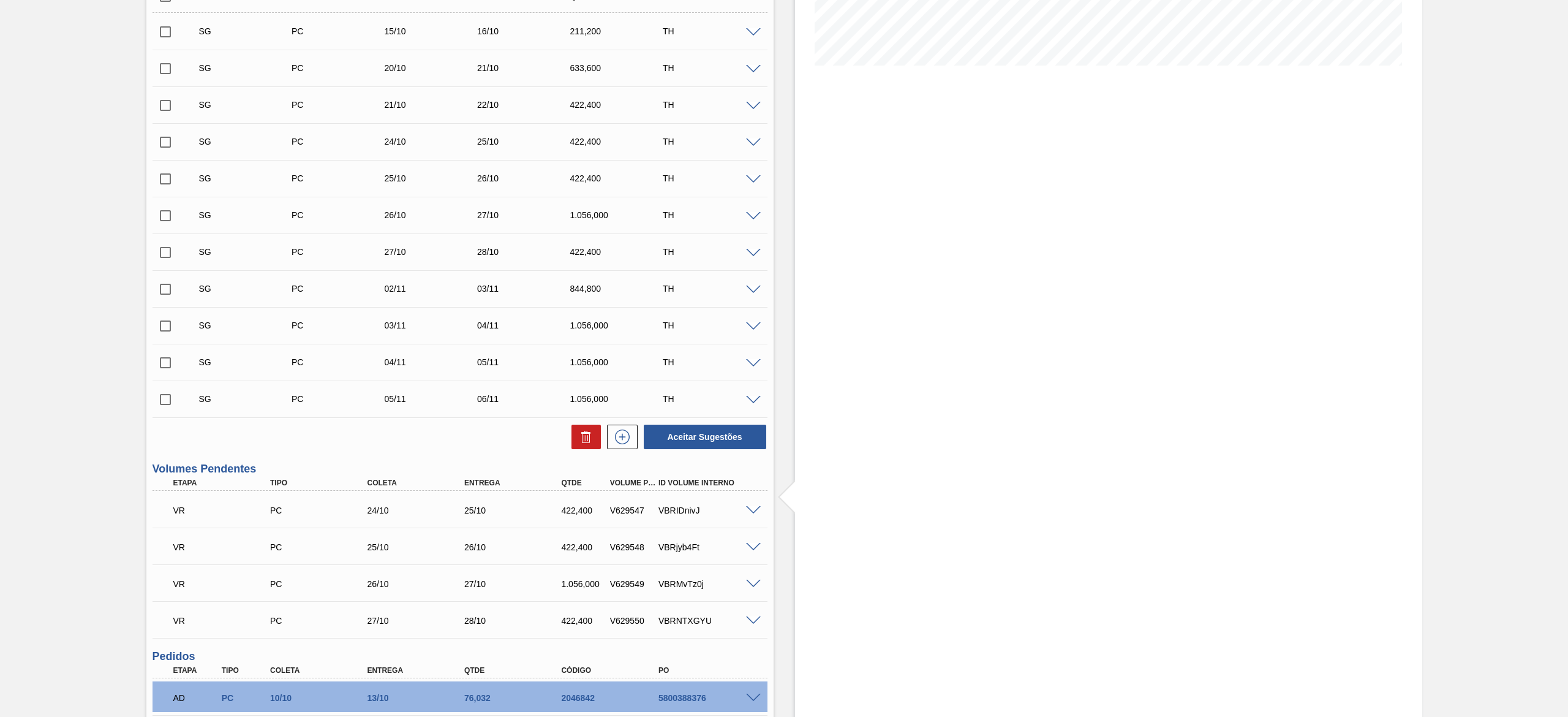
click at [751, 509] on span at bounding box center [753, 511] width 15 height 9
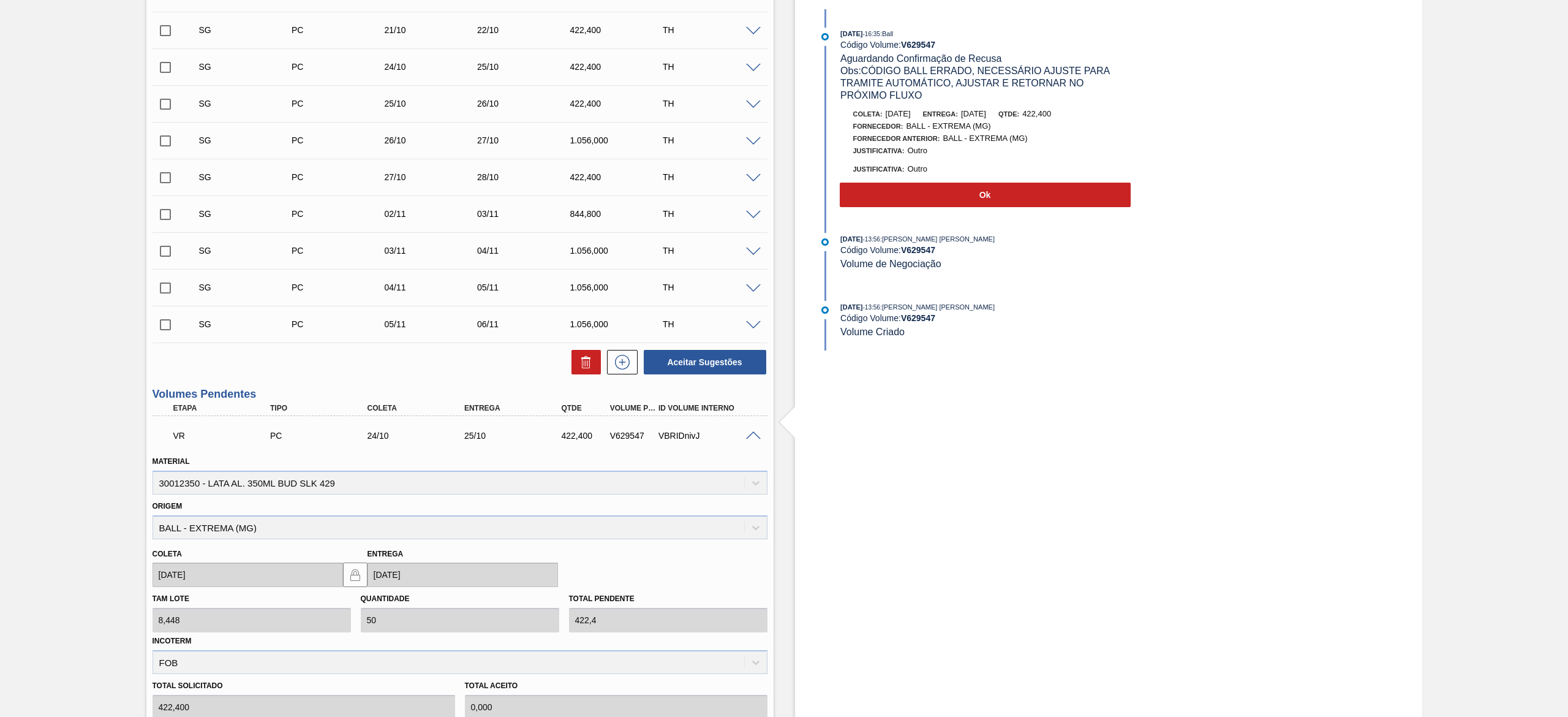
scroll to position [123, 0]
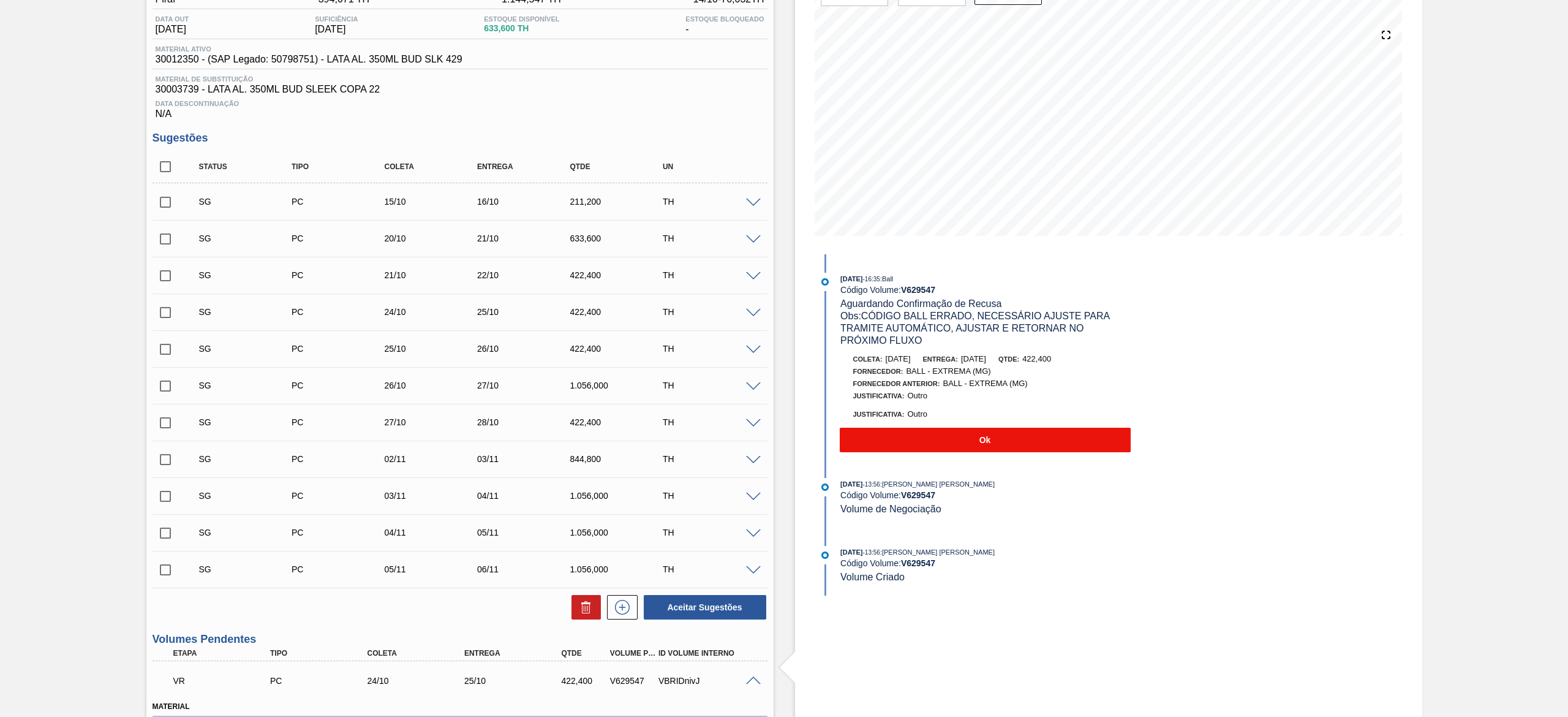
click at [985, 444] on button "Ok" at bounding box center [985, 440] width 291 height 25
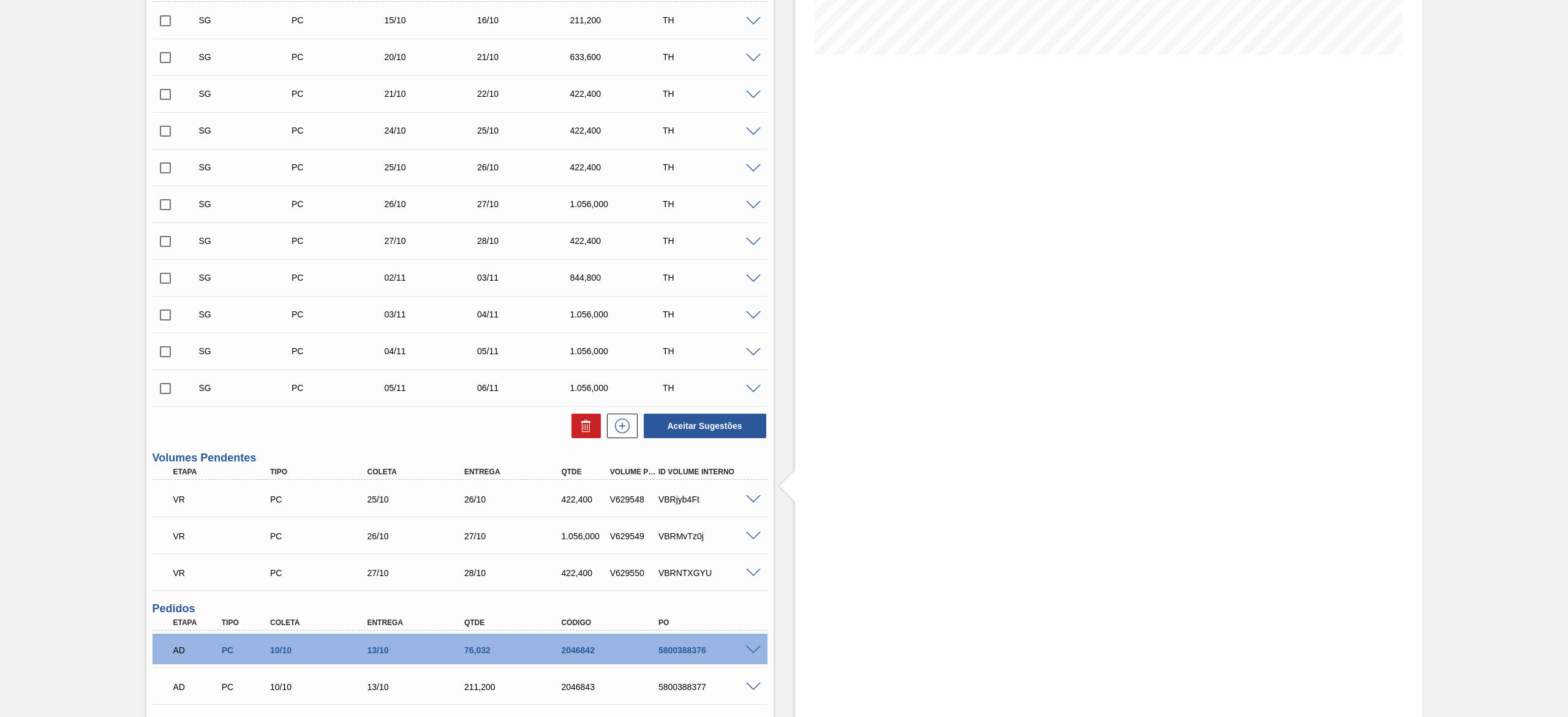
scroll to position [464, 0]
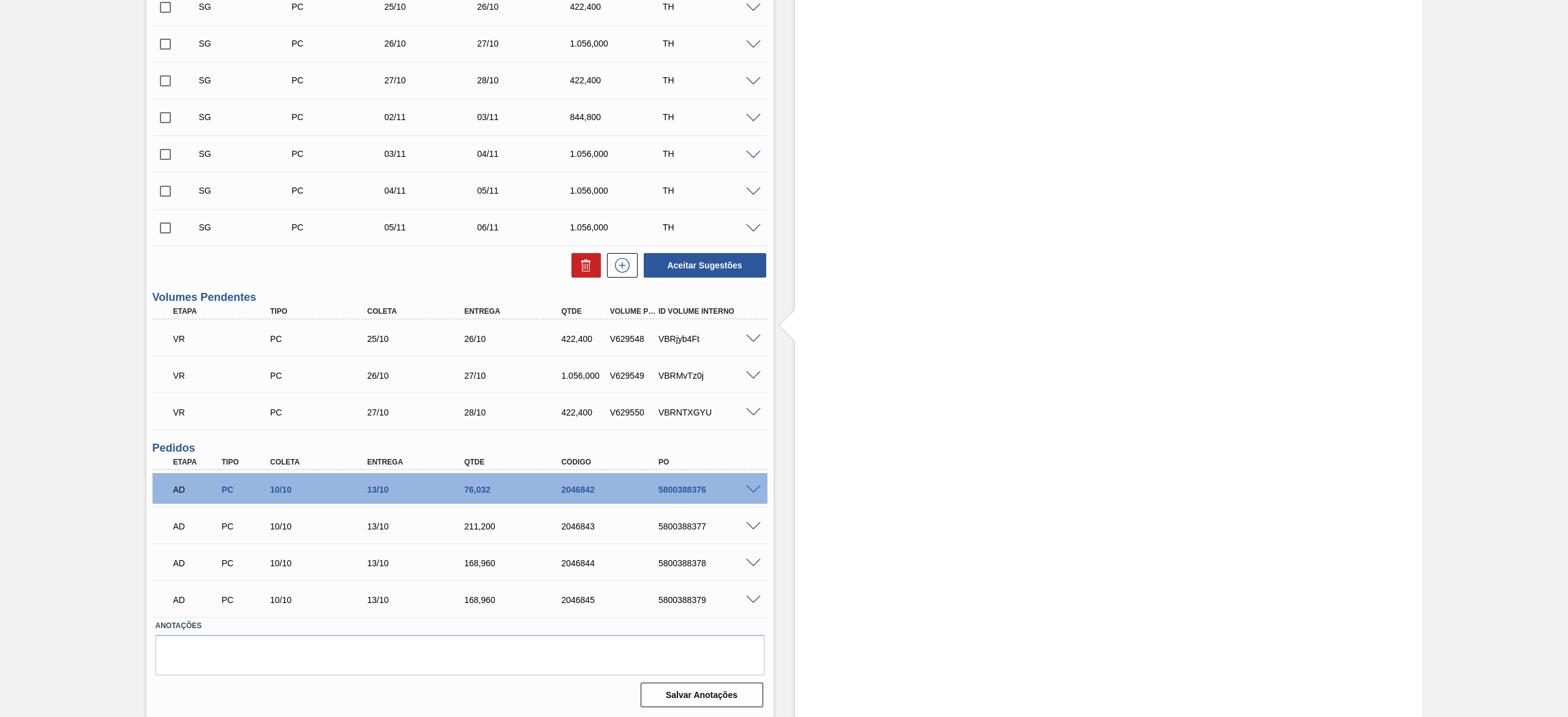
click at [752, 333] on div at bounding box center [756, 337] width 25 height 9
click at [753, 336] on span at bounding box center [753, 339] width 15 height 9
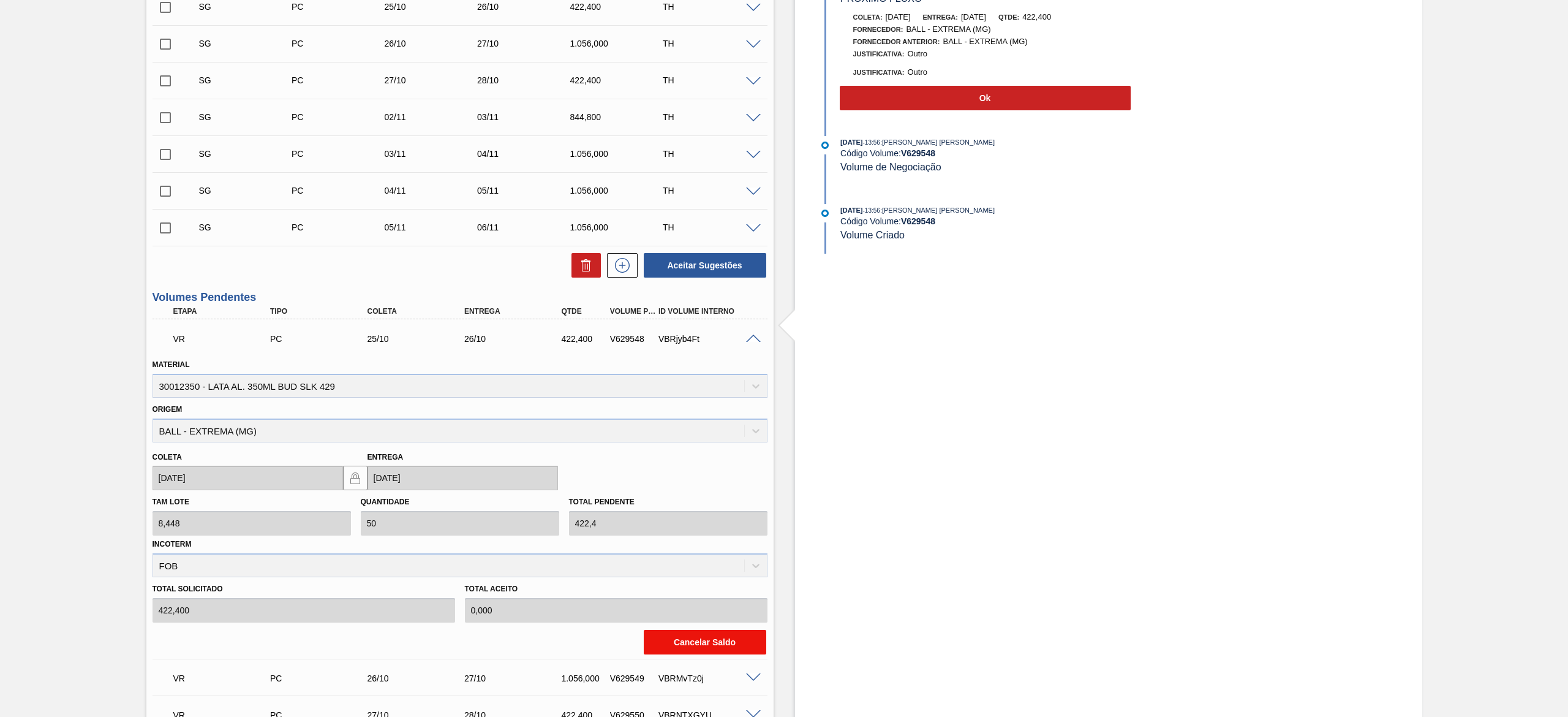
click at [720, 640] on button "Cancelar Saldo" at bounding box center [705, 642] width 123 height 25
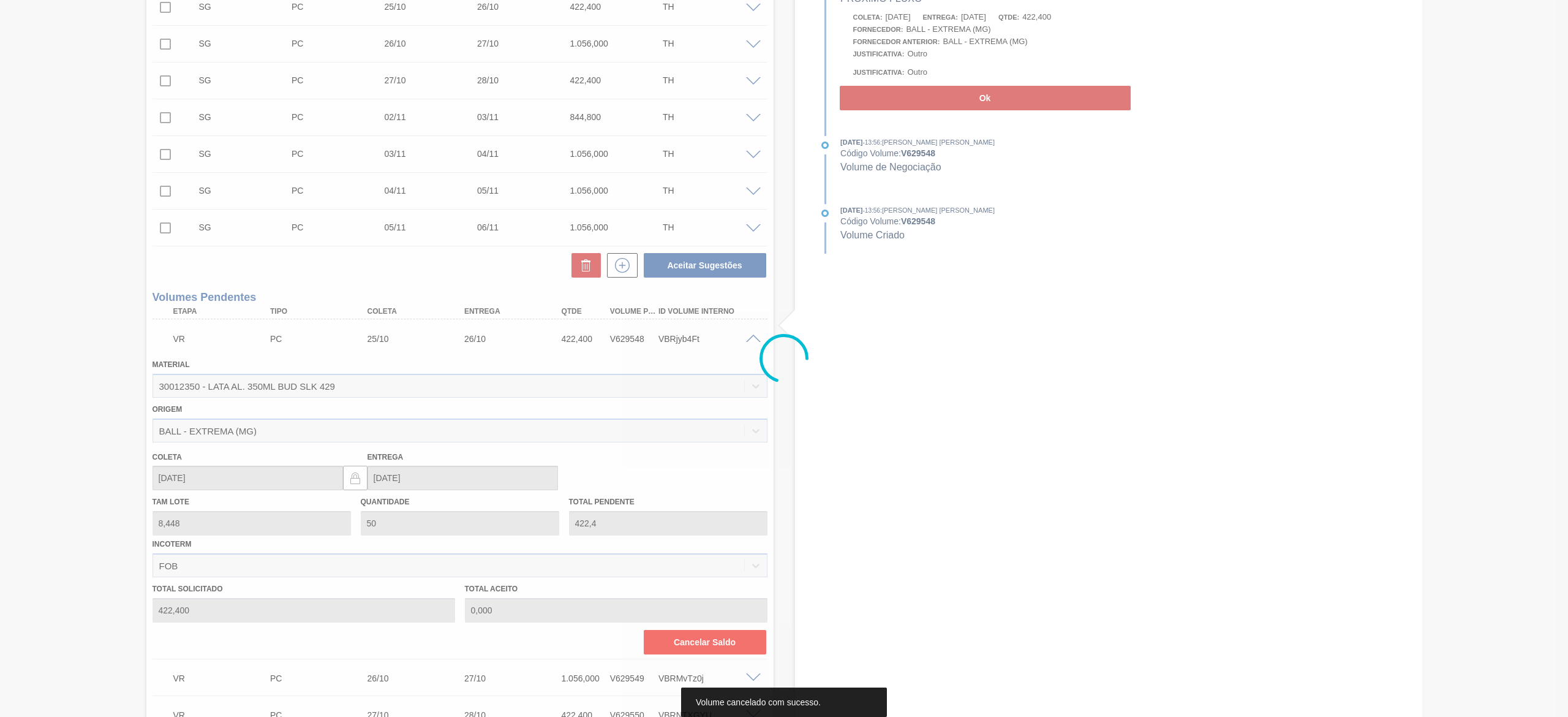
scroll to position [428, 0]
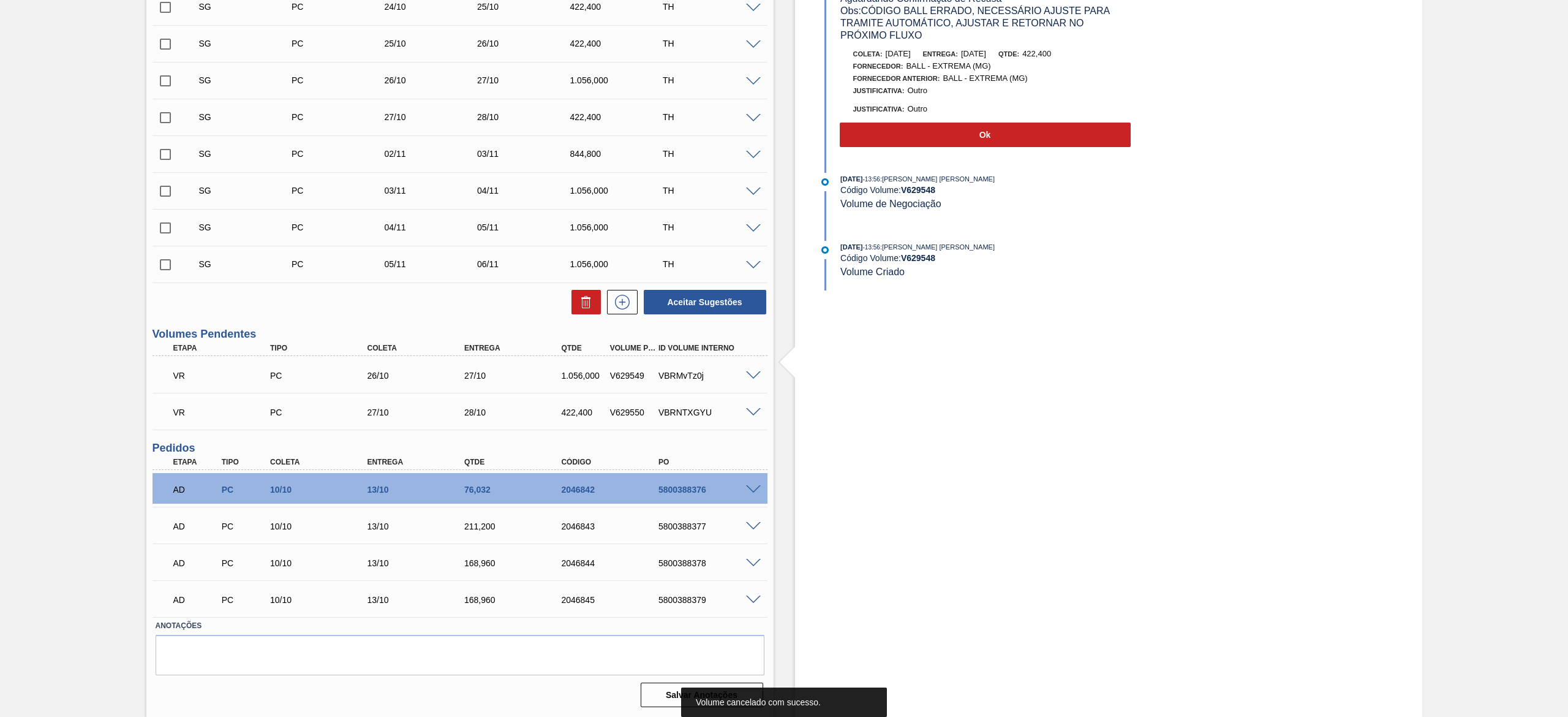
click at [752, 376] on span at bounding box center [753, 376] width 15 height 9
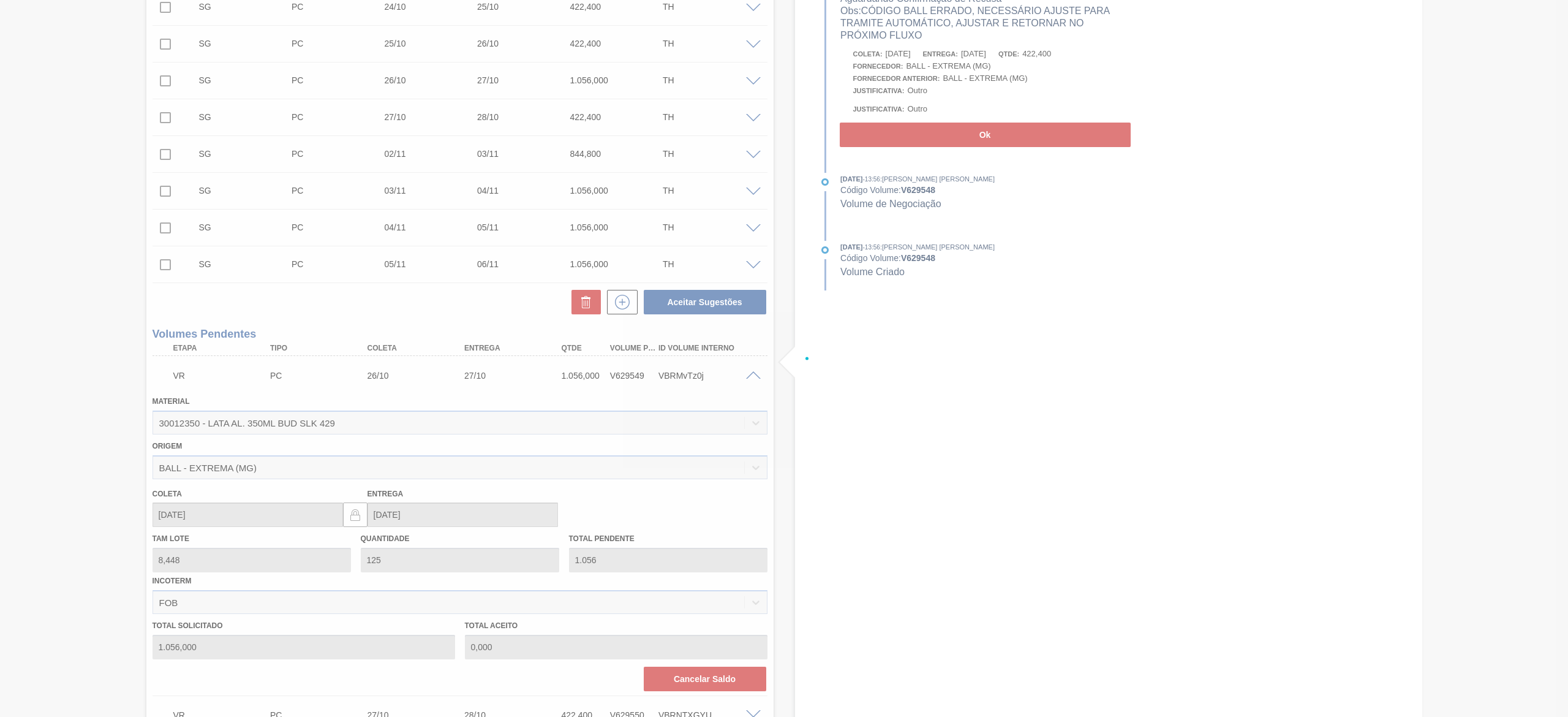
scroll to position [464, 0]
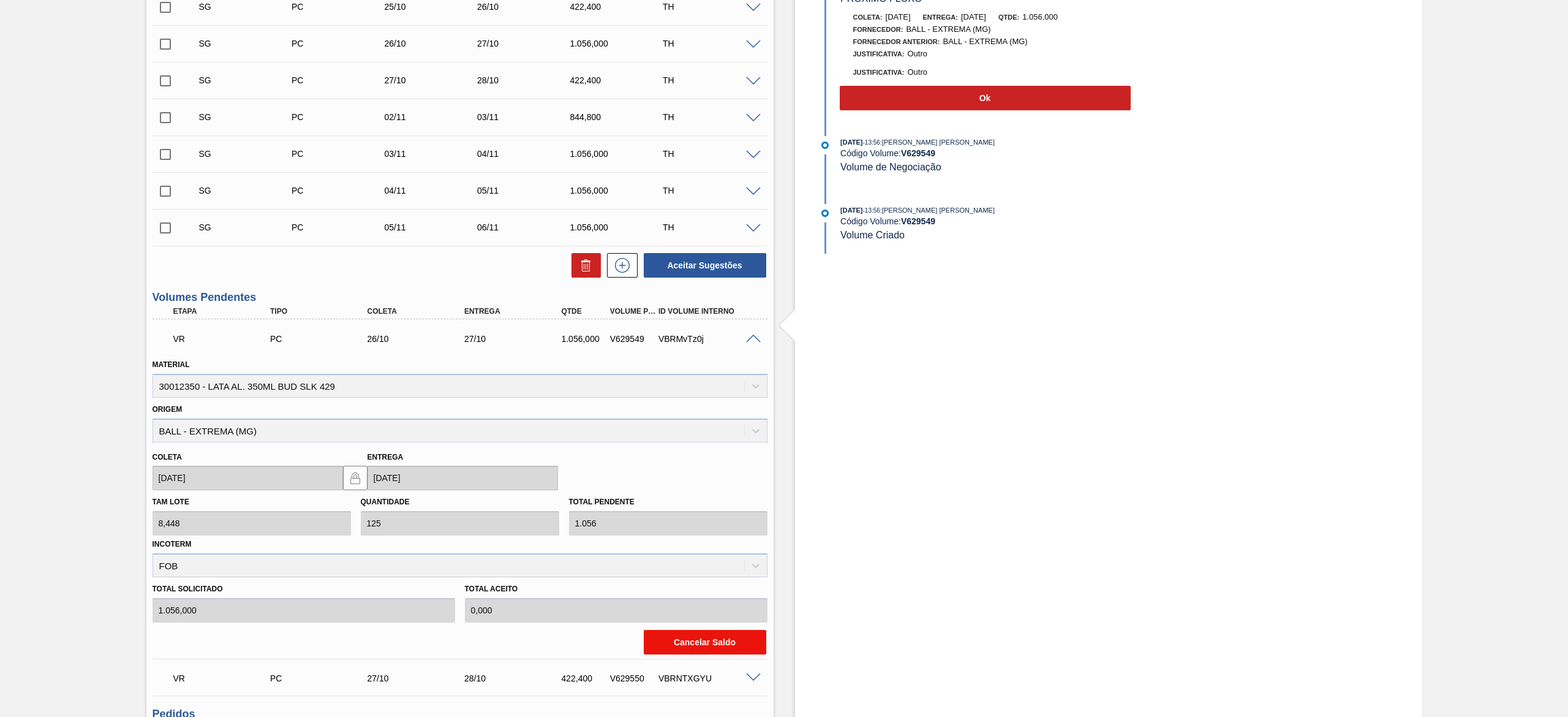
click at [709, 637] on button "Cancelar Saldo" at bounding box center [705, 642] width 123 height 25
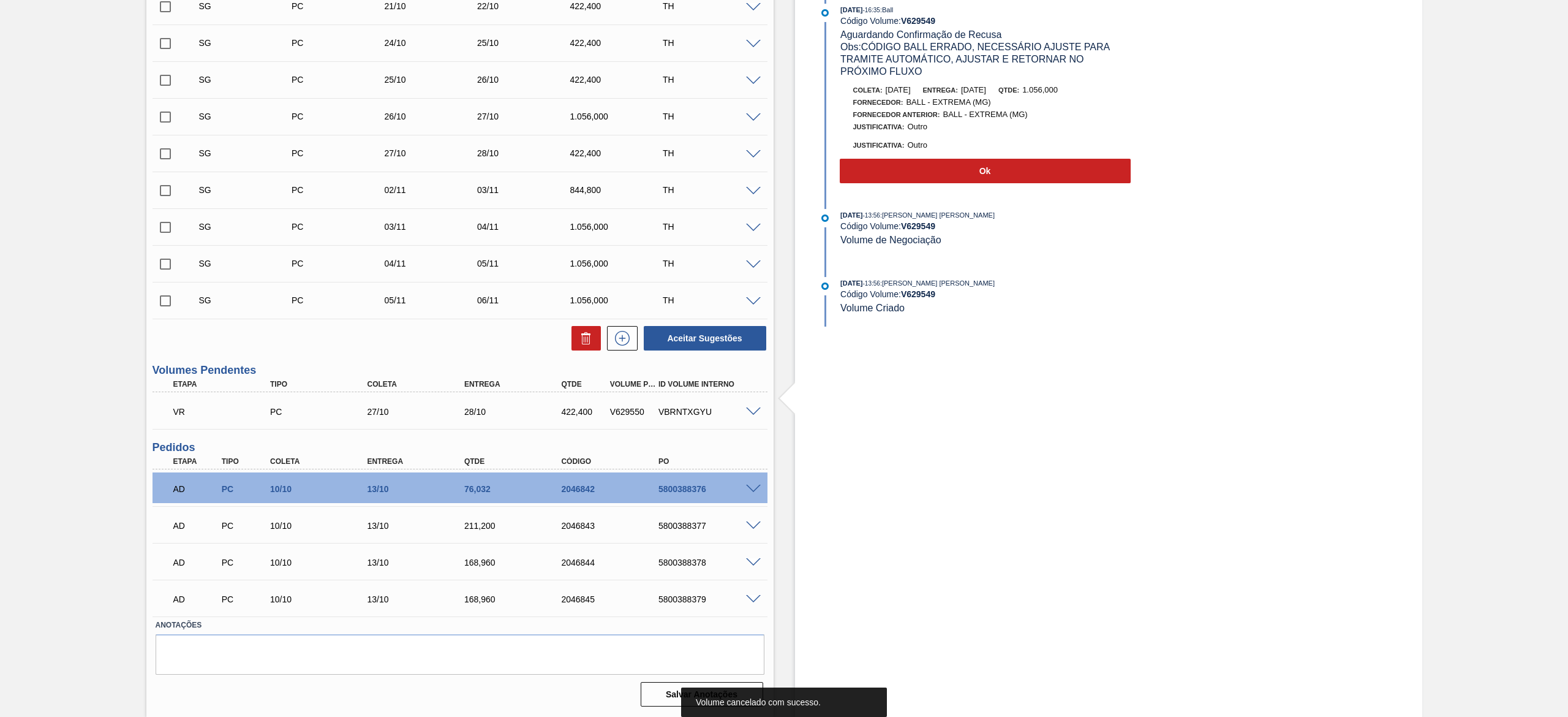
scroll to position [391, 0]
click at [754, 416] on span at bounding box center [753, 412] width 15 height 9
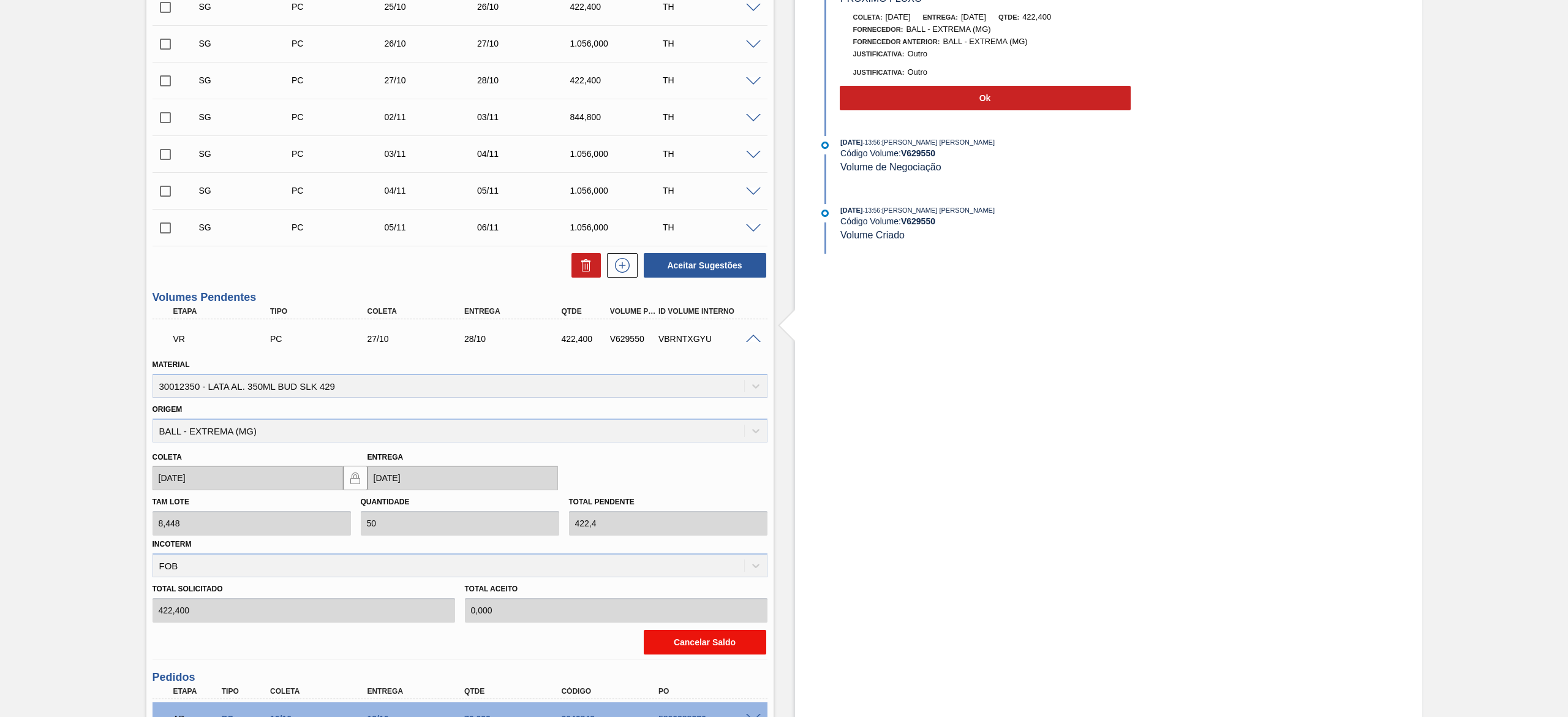
click at [699, 641] on button "Cancelar Saldo" at bounding box center [705, 642] width 123 height 25
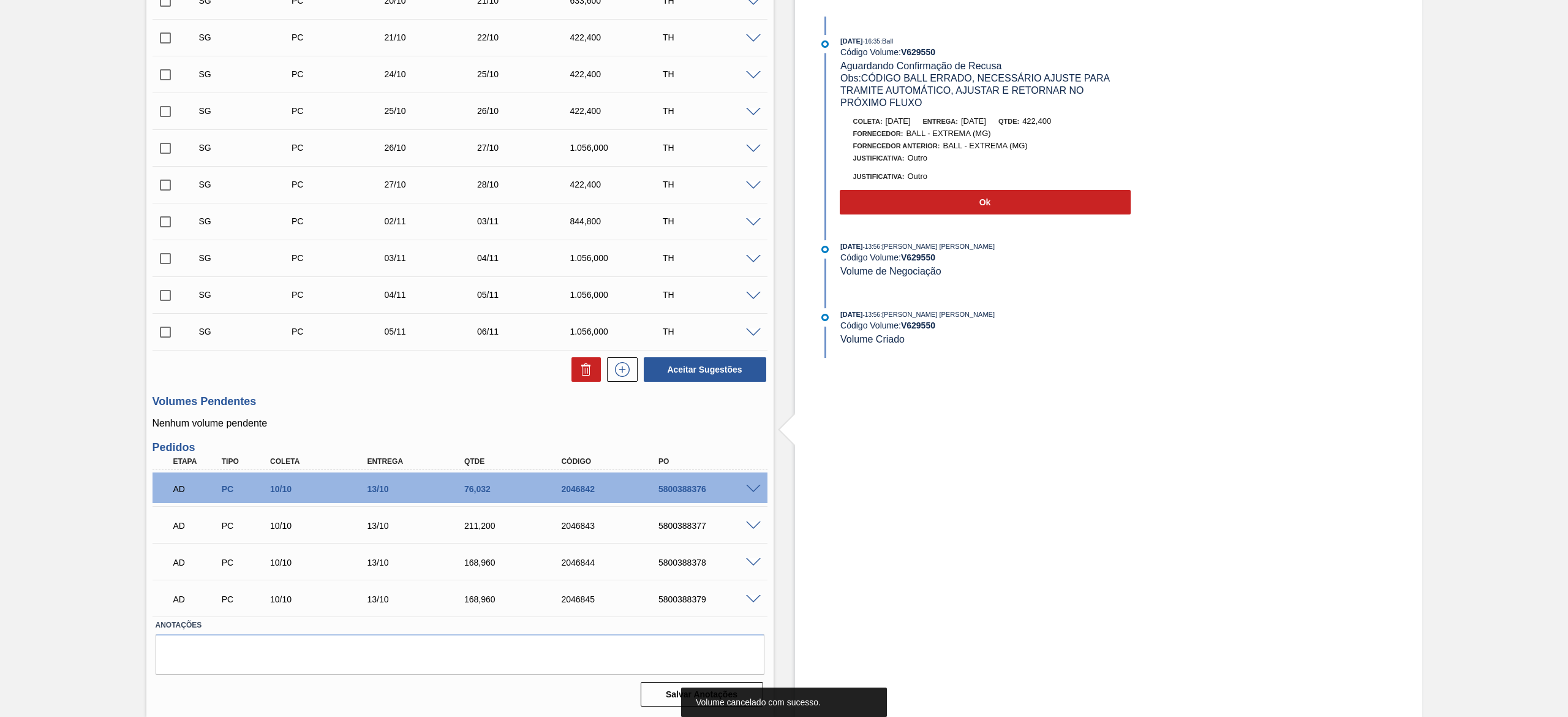
scroll to position [116, 0]
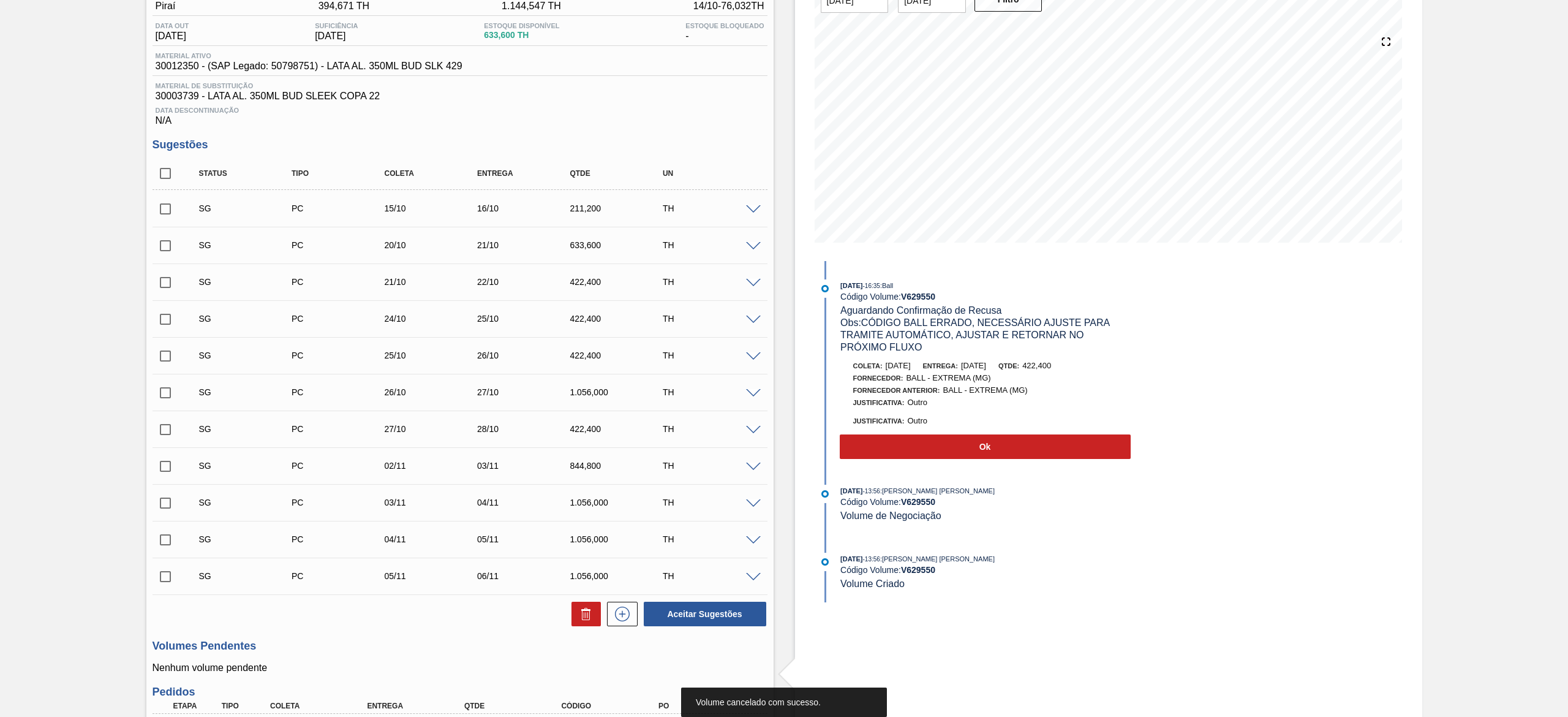
click at [165, 178] on input "checkbox" at bounding box center [165, 173] width 26 height 26
checkbox input "true"
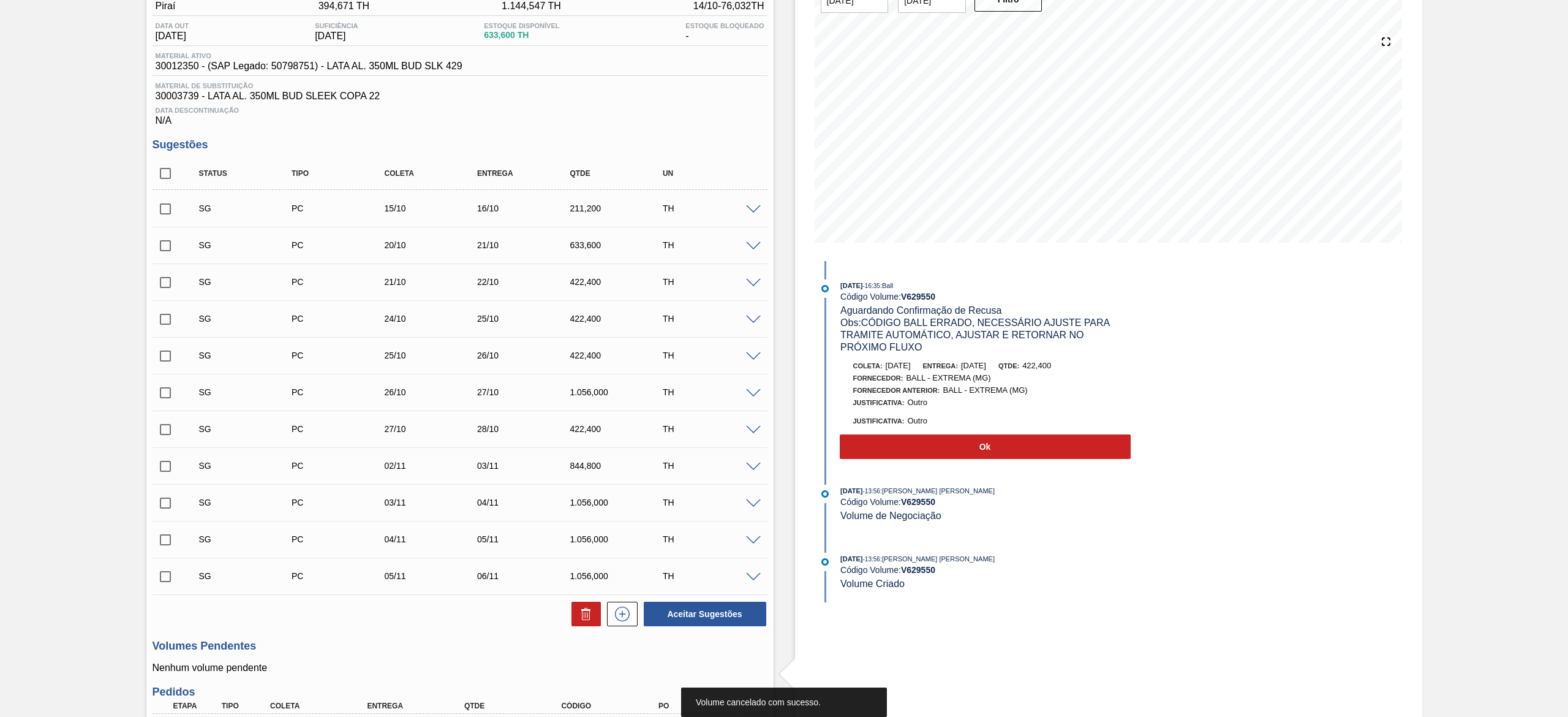
checkbox input "true"
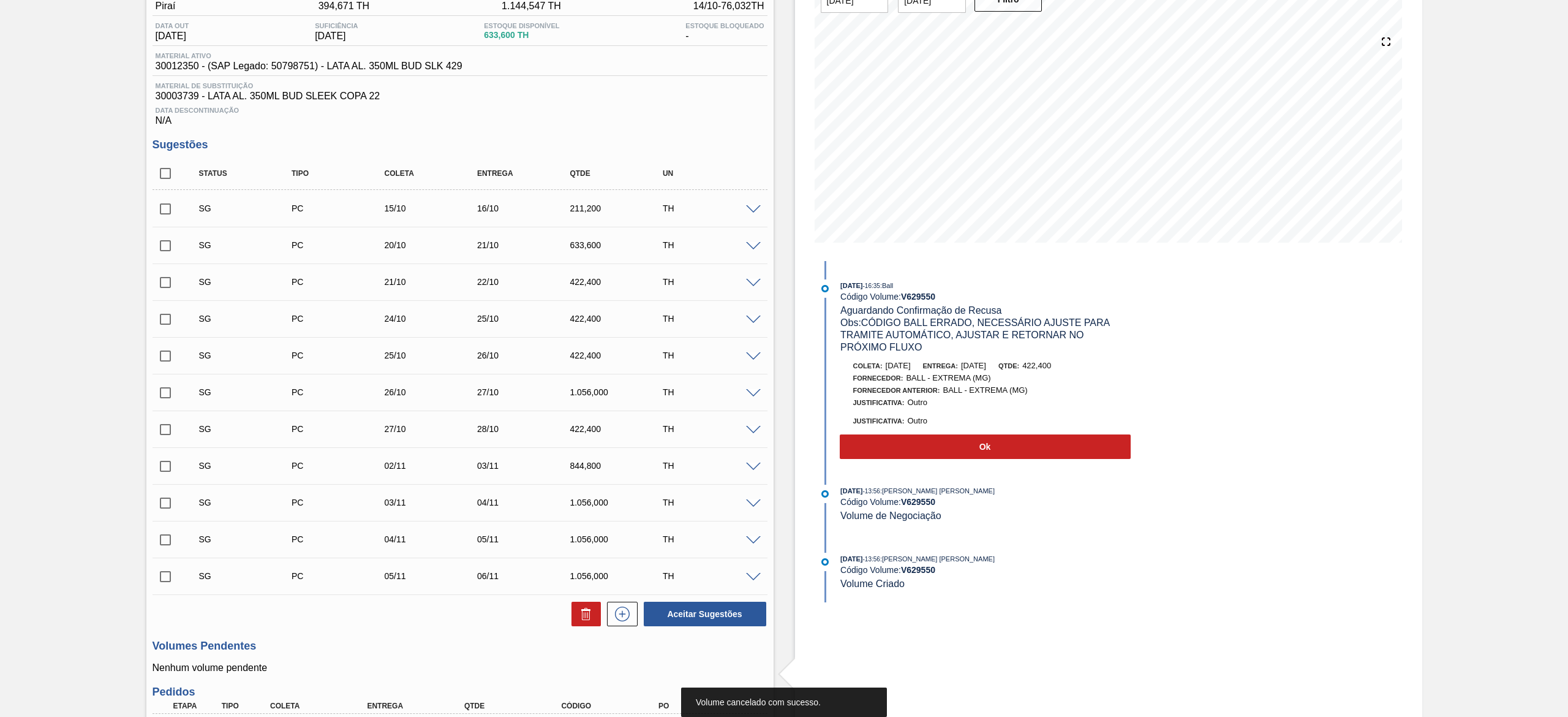
checkbox input "true"
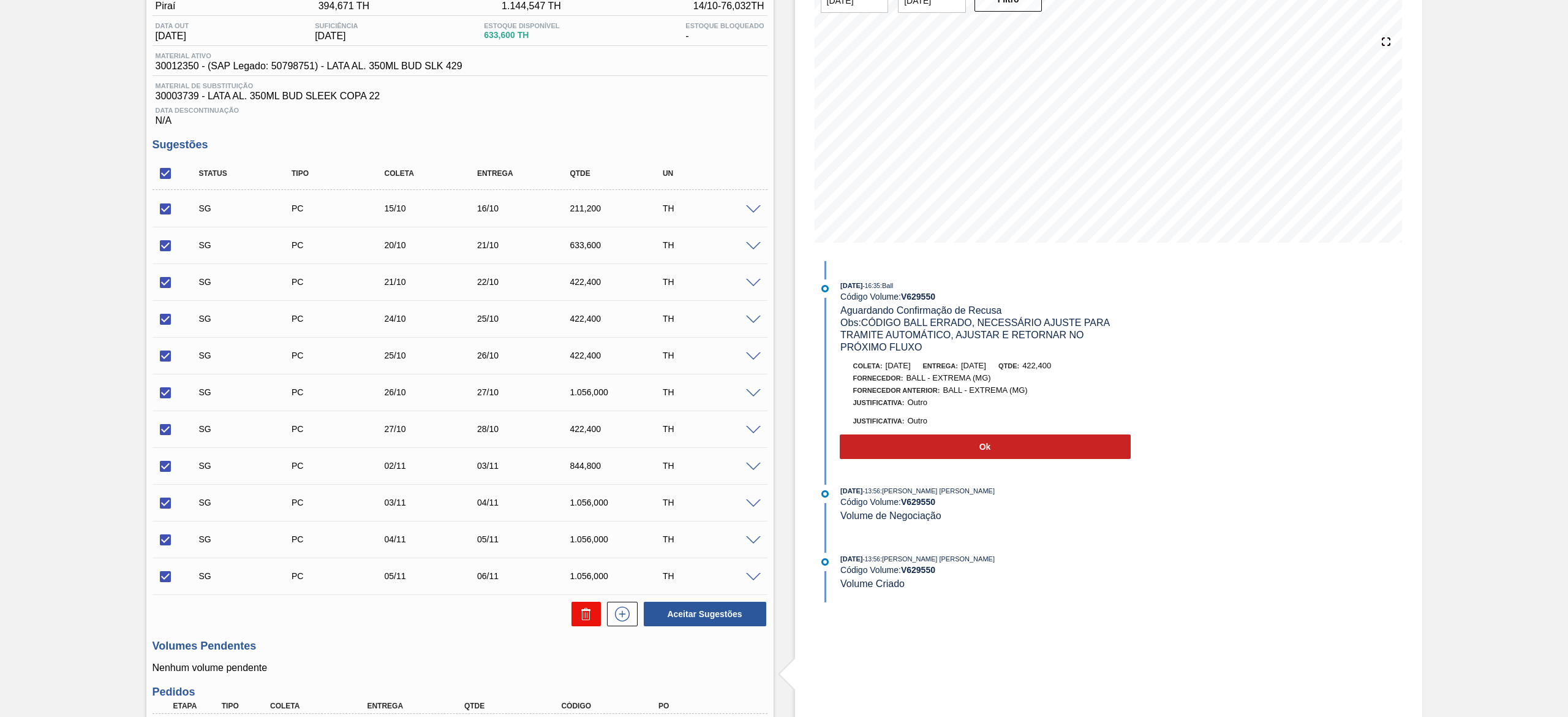
click at [582, 611] on icon at bounding box center [586, 614] width 15 height 15
checkbox input "false"
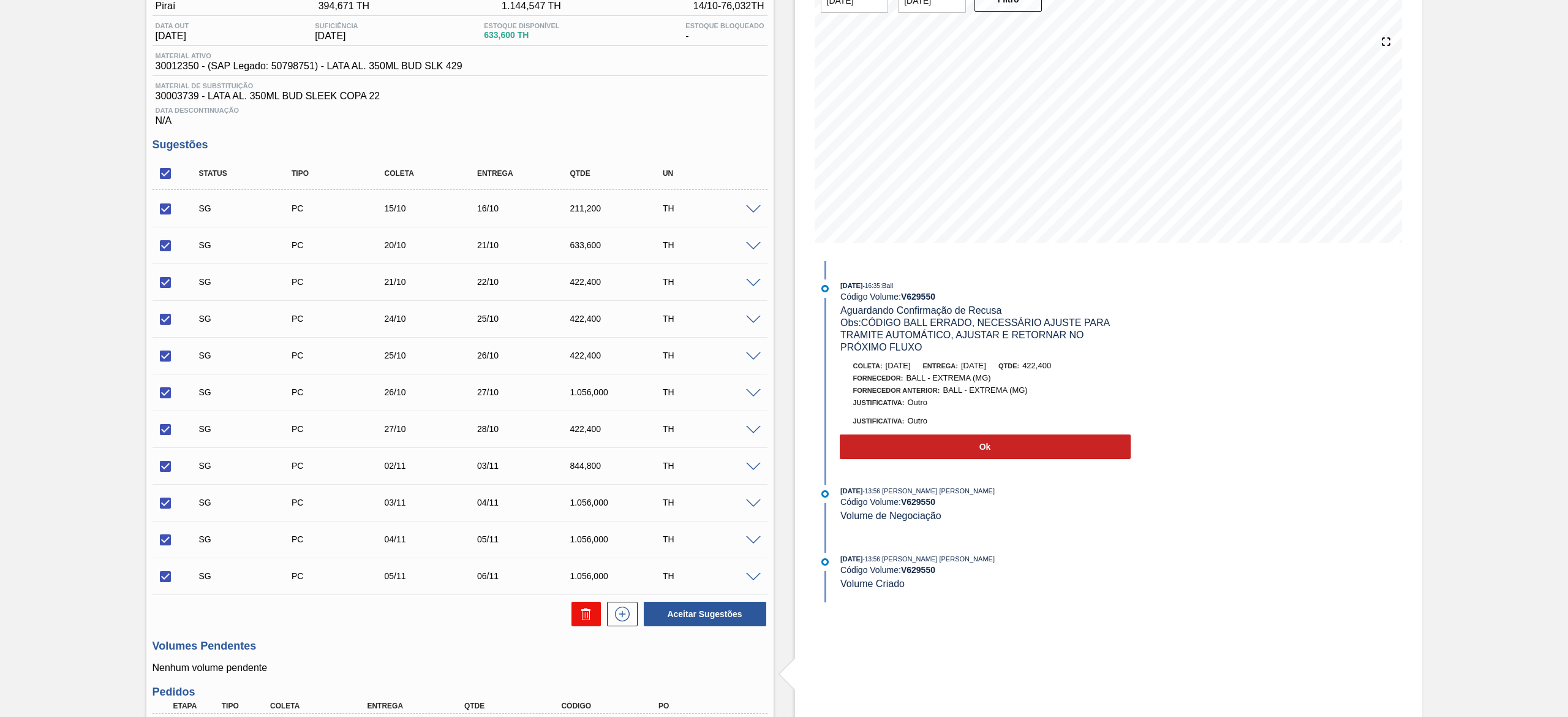
checkbox input "false"
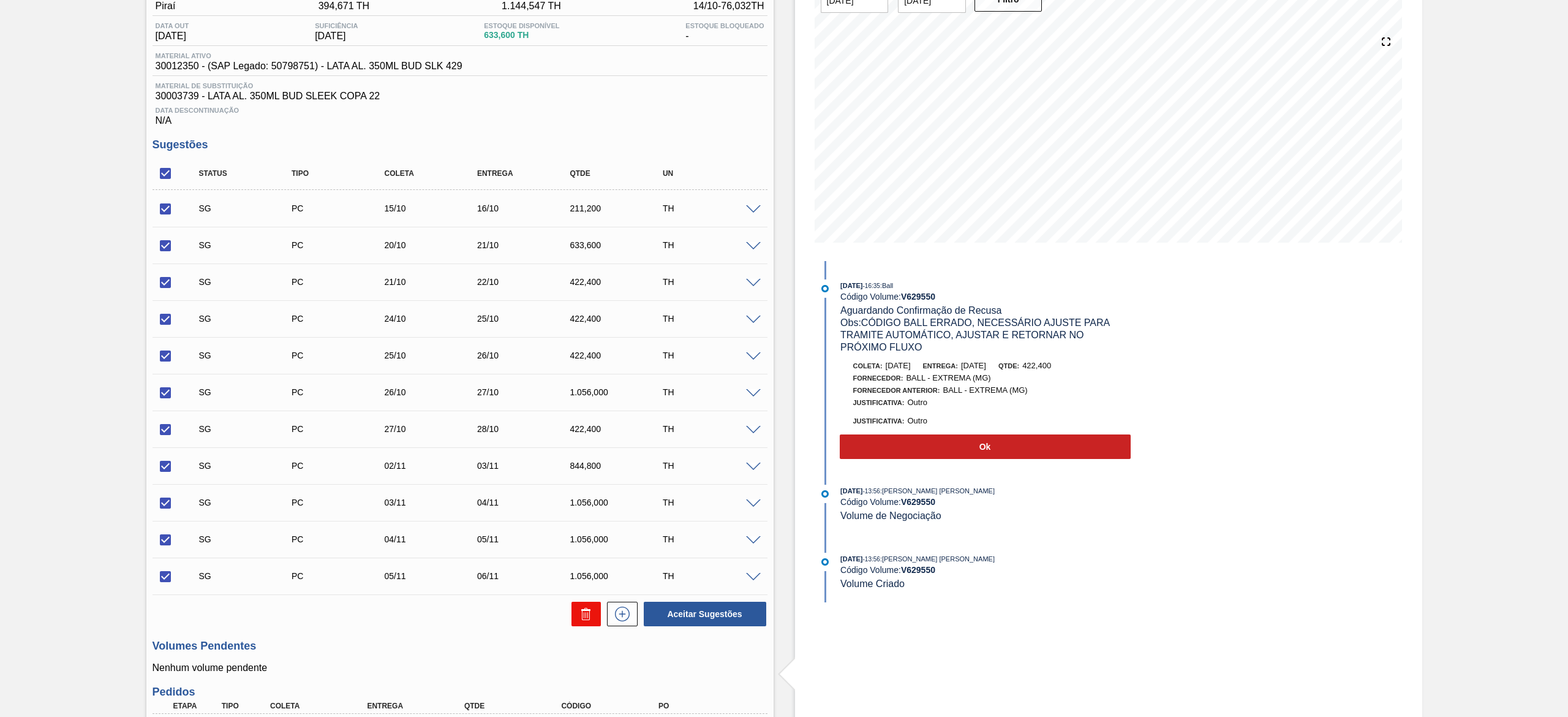
checkbox input "false"
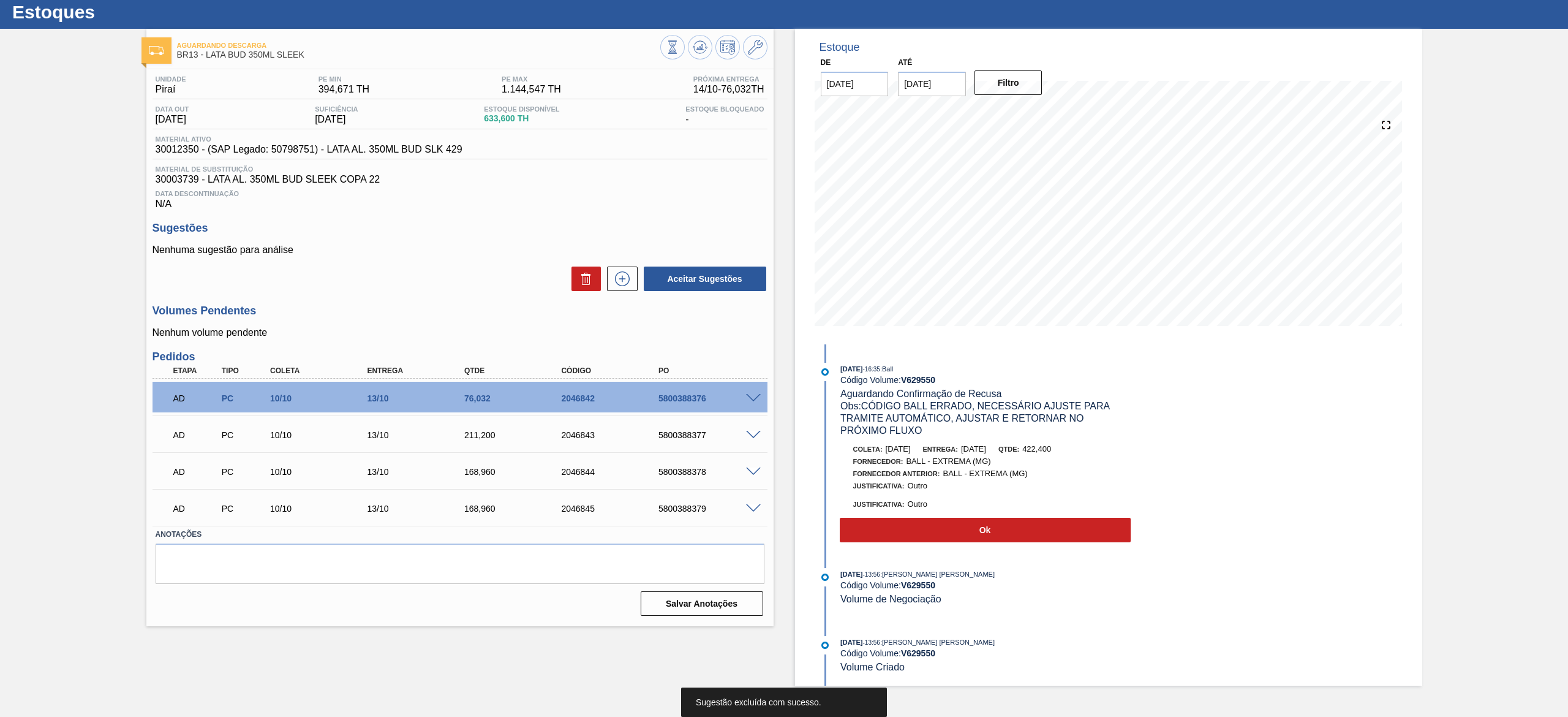
scroll to position [0, 0]
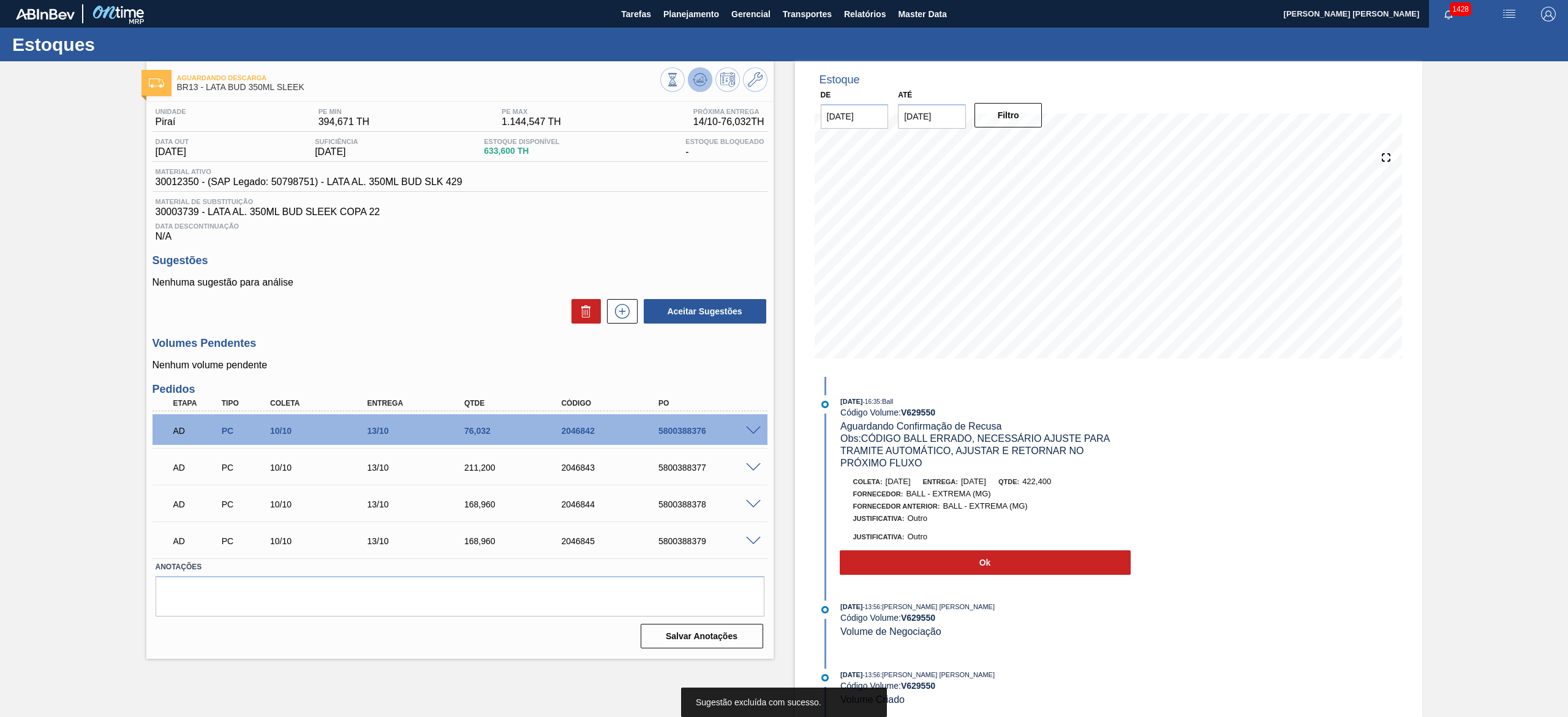
click at [696, 85] on icon at bounding box center [699, 83] width 12 height 6
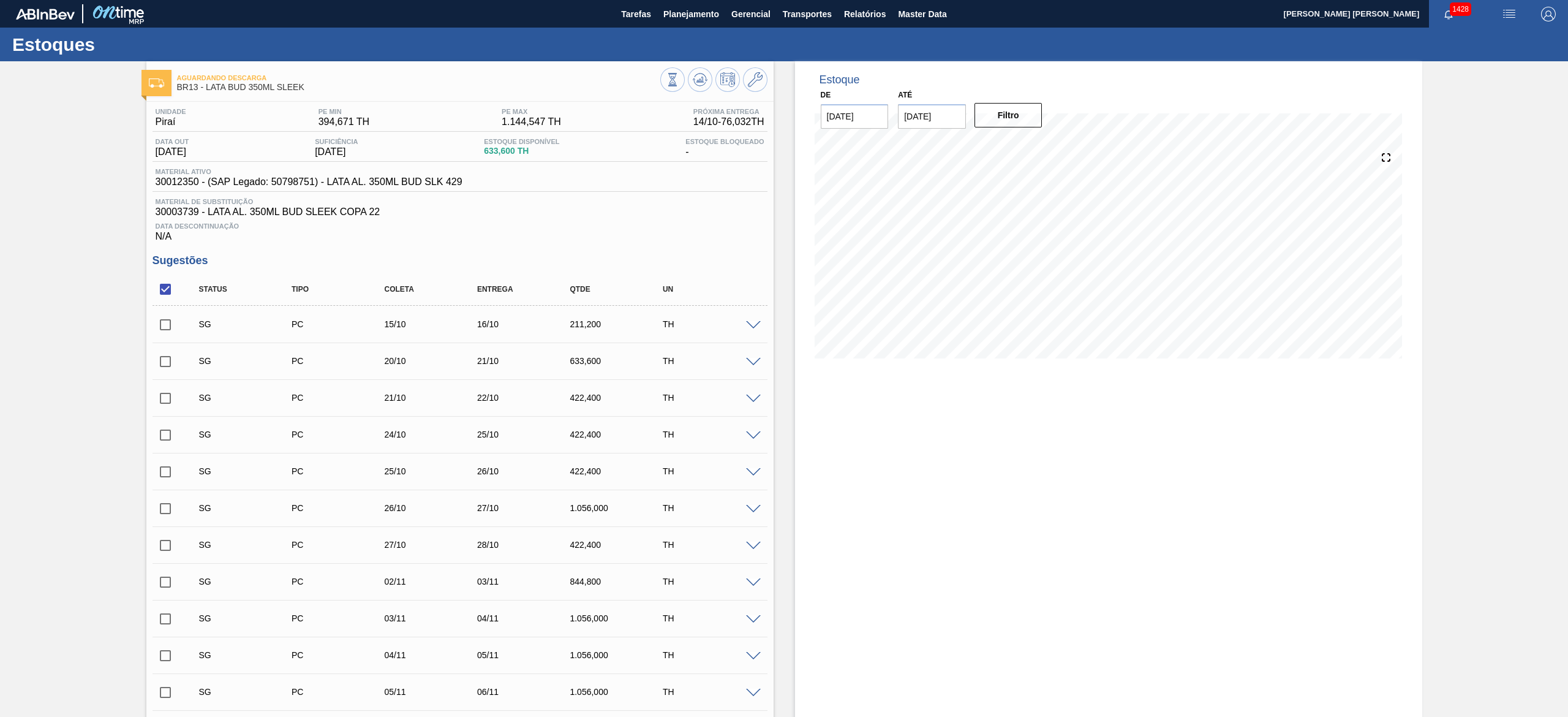
click at [164, 292] on input "checkbox" at bounding box center [165, 289] width 26 height 26
checkbox input "true"
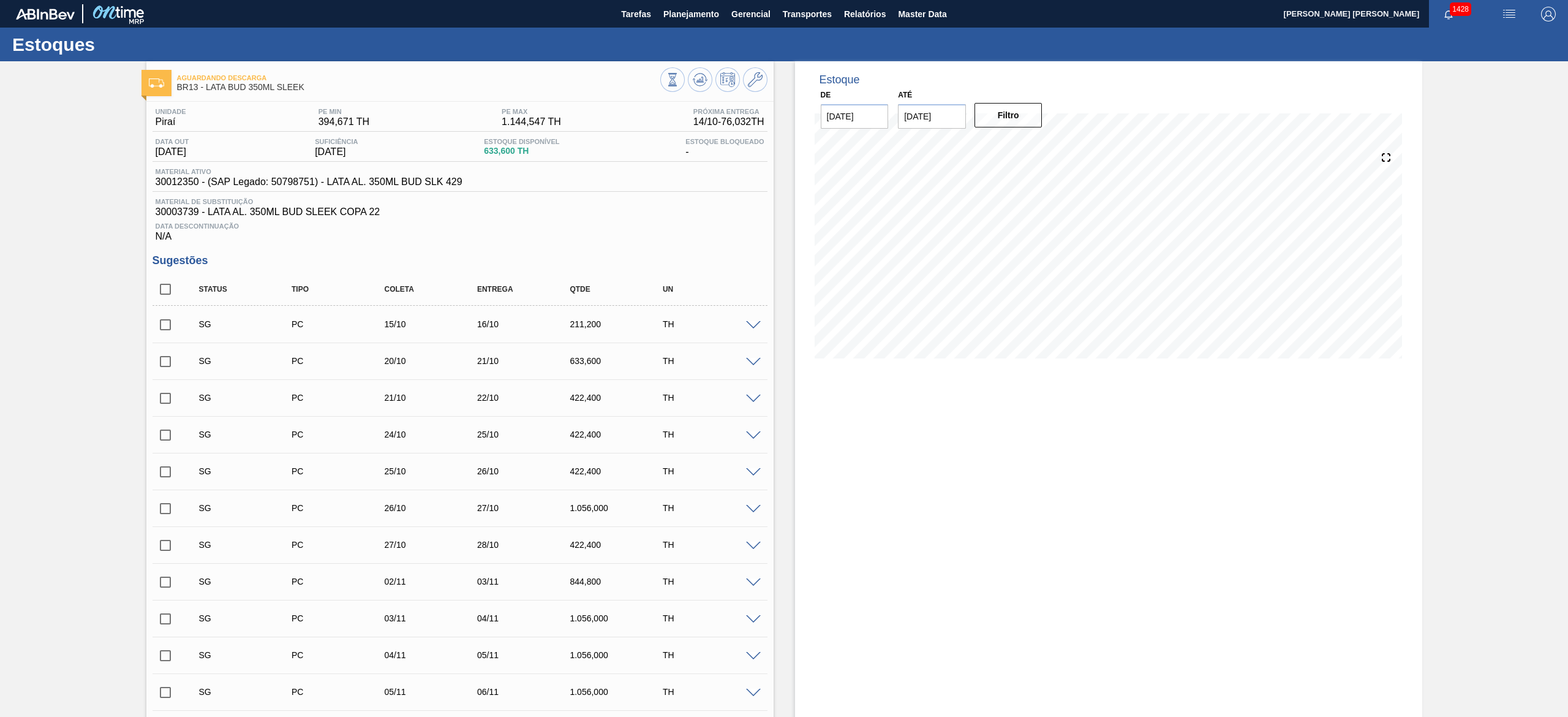
checkbox input "true"
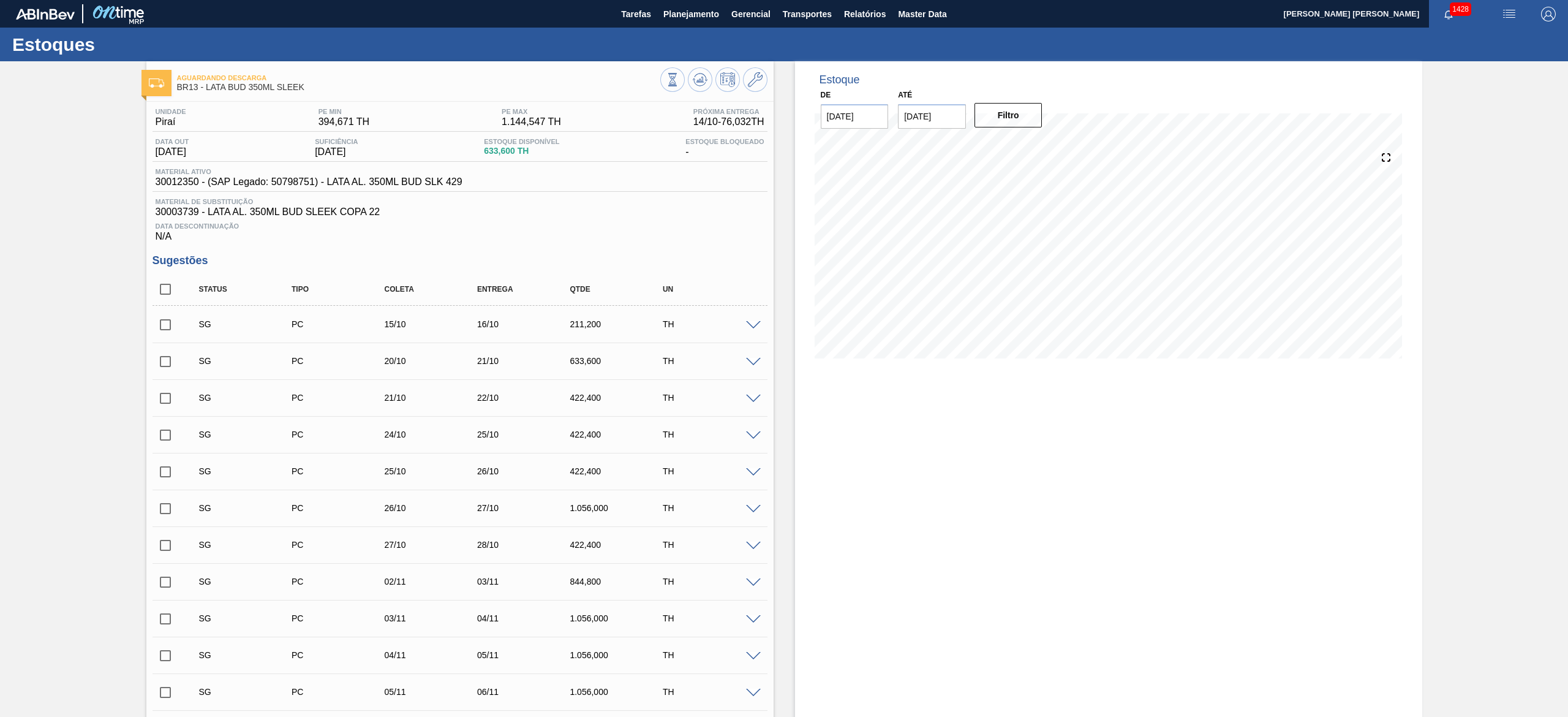
checkbox input "true"
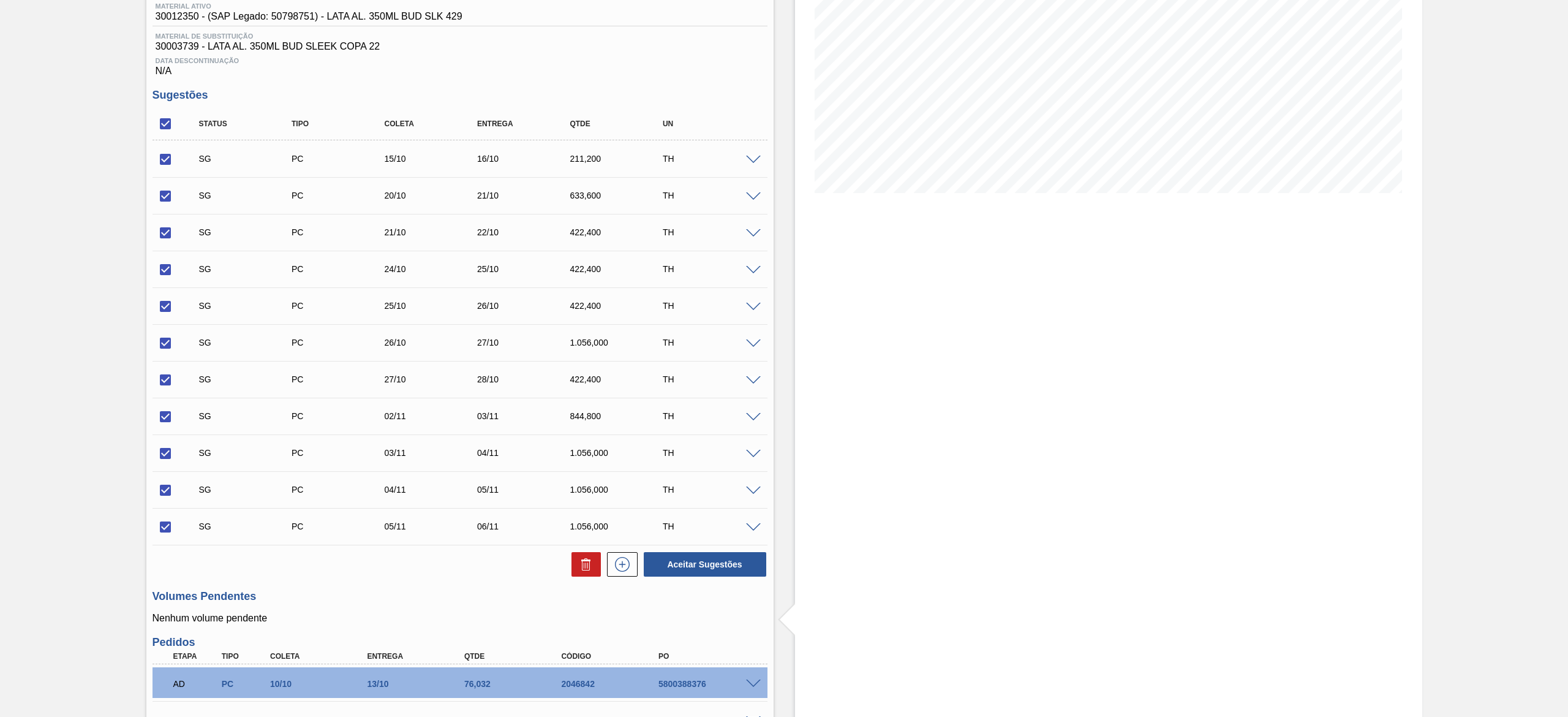
scroll to position [361, 0]
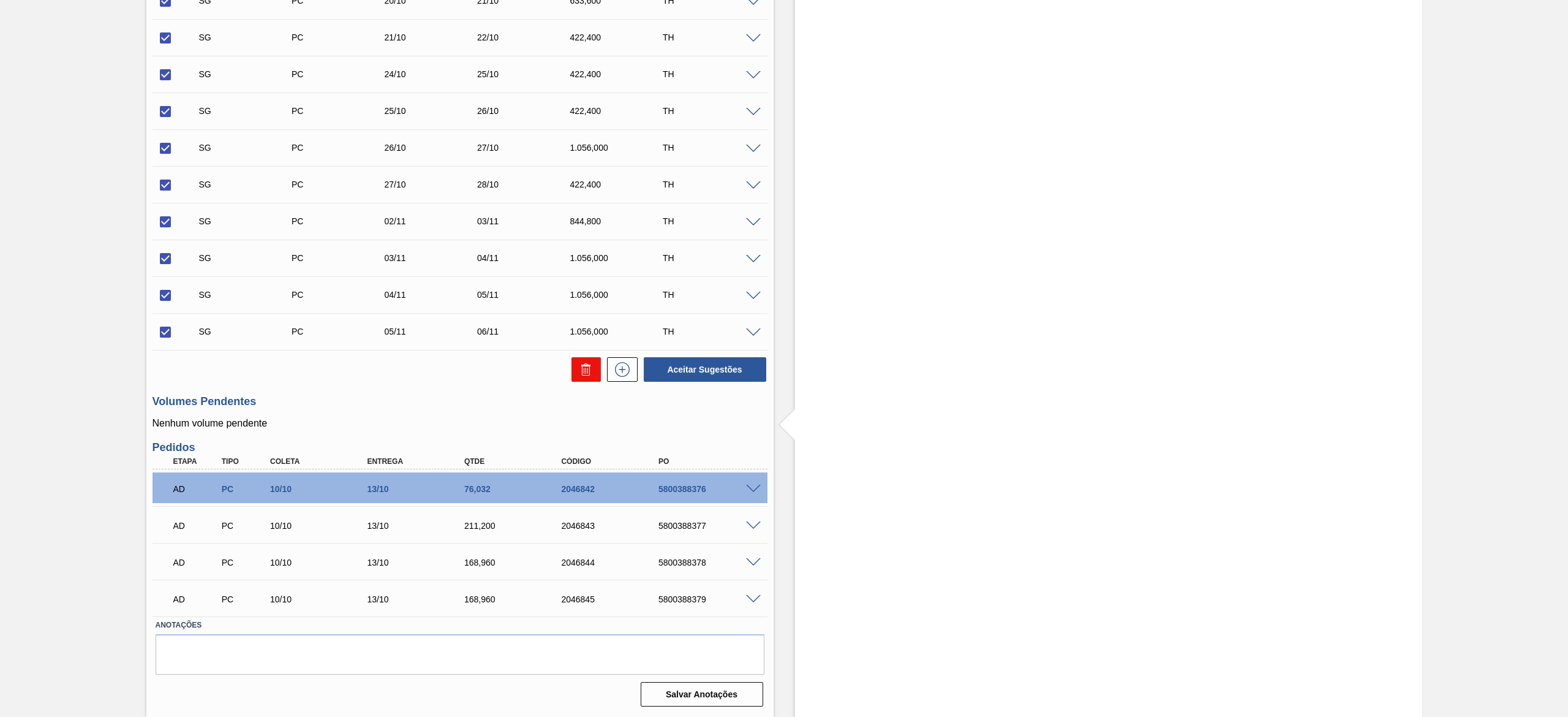
click at [584, 374] on icon at bounding box center [584, 371] width 1 height 6
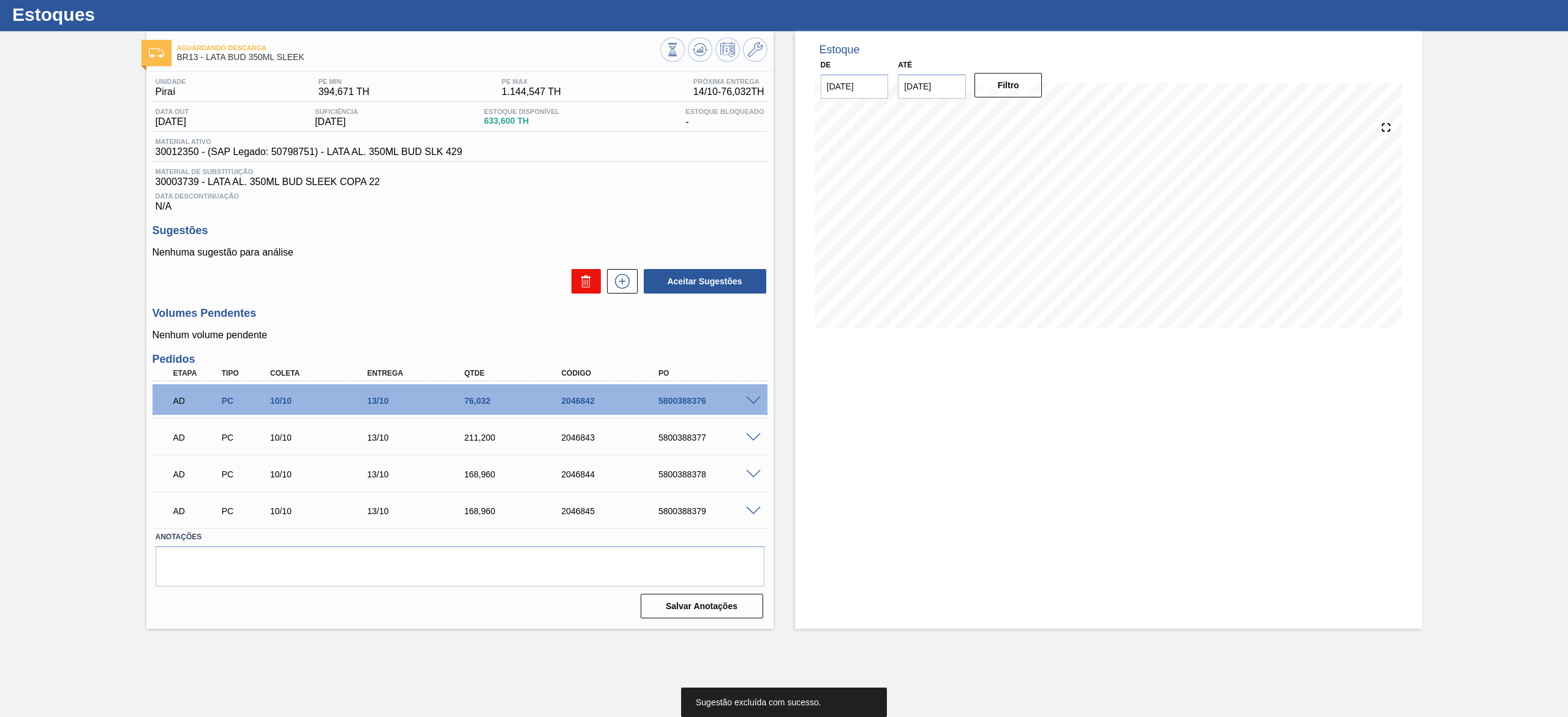
scroll to position [0, 0]
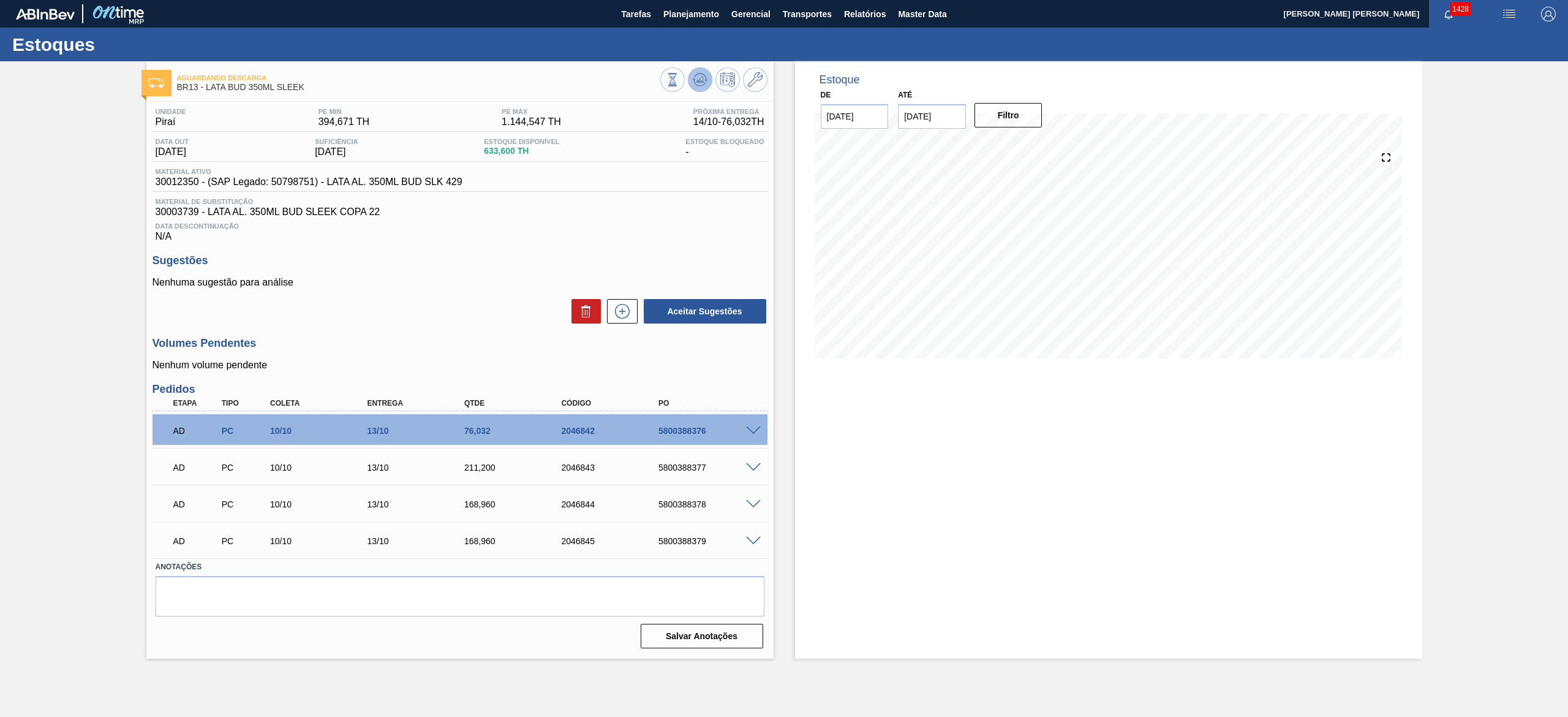
click at [689, 84] on button at bounding box center [700, 80] width 25 height 25
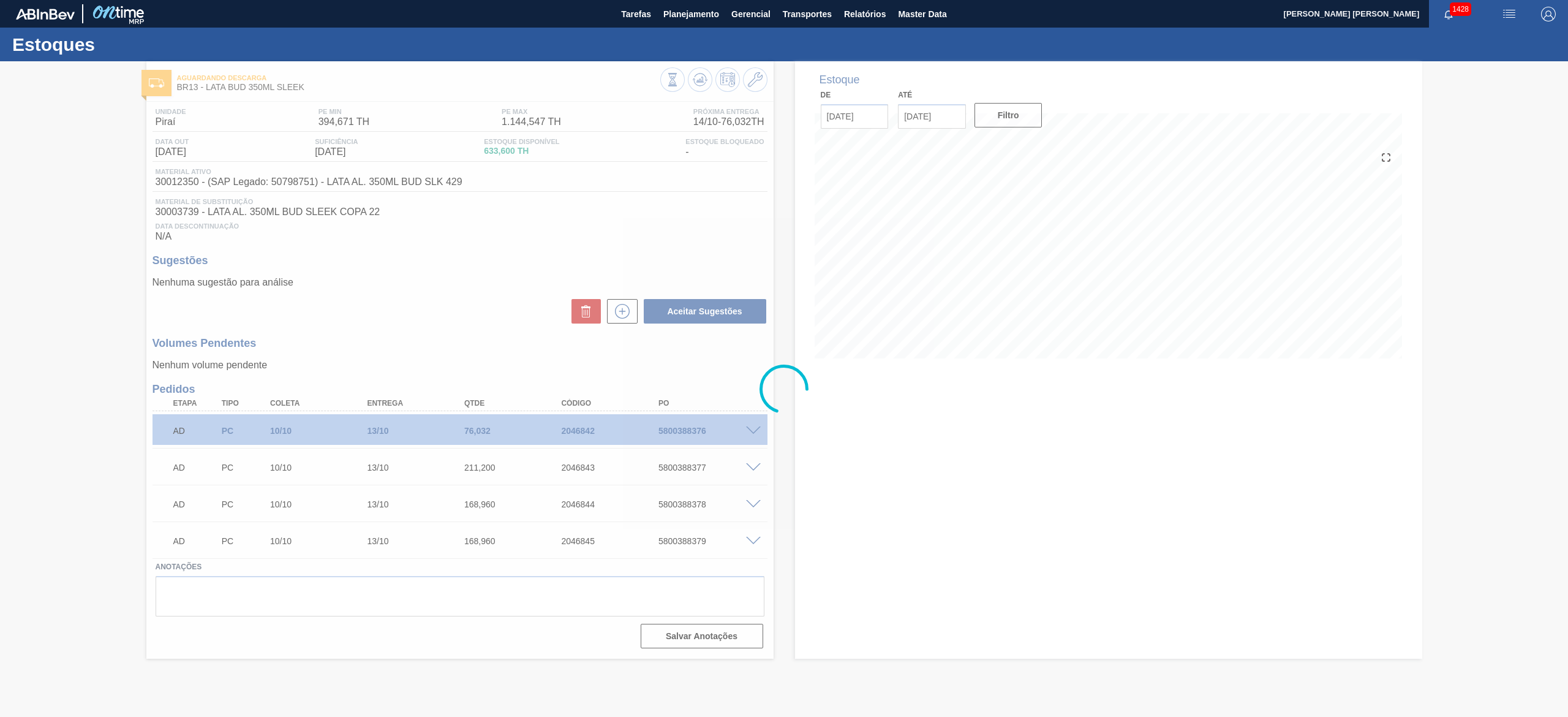
click at [947, 105] on div at bounding box center [784, 389] width 1568 height 656
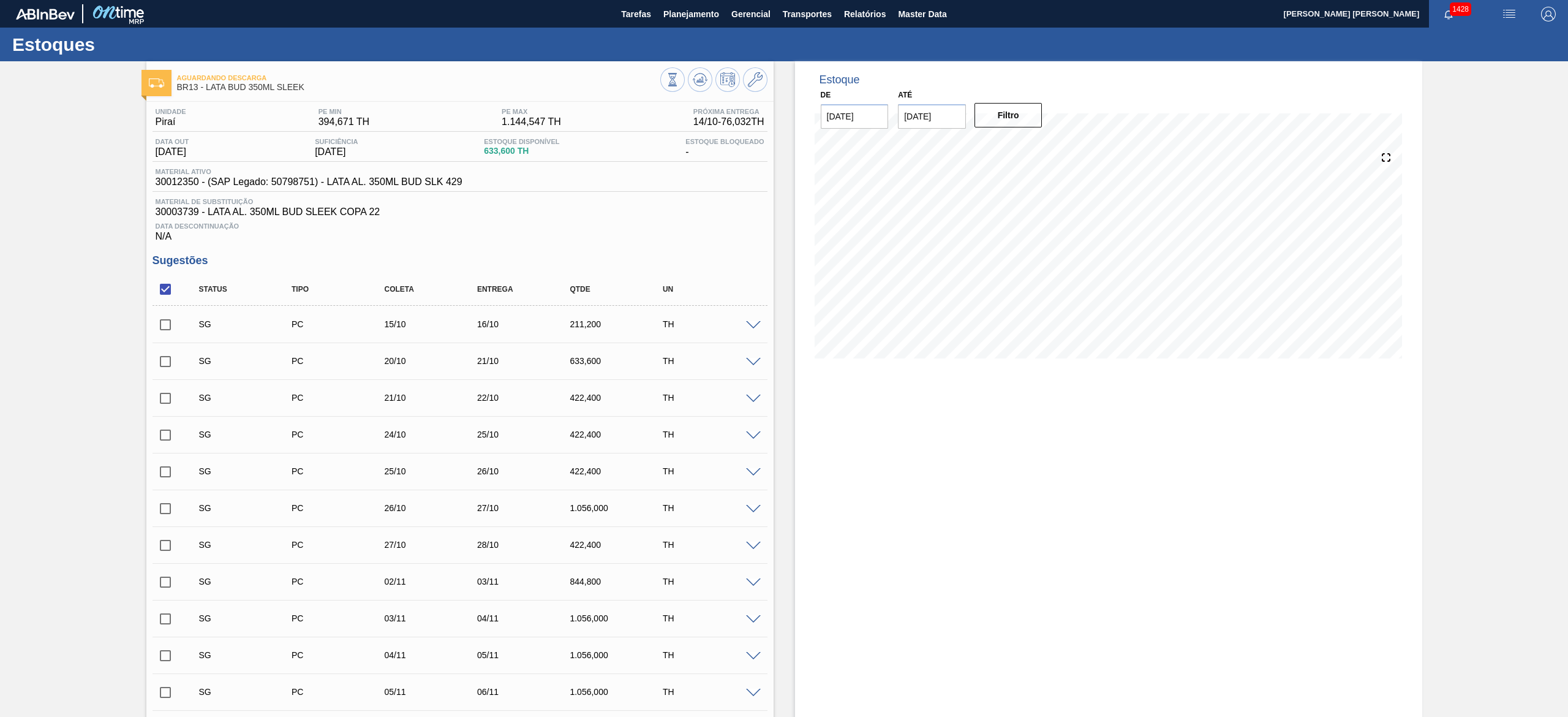
click at [952, 116] on input "28/10/2025" at bounding box center [932, 116] width 68 height 25
click at [1023, 265] on div "1" at bounding box center [1032, 264] width 17 height 17
type input "01/11/2025"
click at [1015, 119] on button "Filtro" at bounding box center [1009, 115] width 68 height 25
click at [748, 80] on icon at bounding box center [755, 80] width 15 height 15
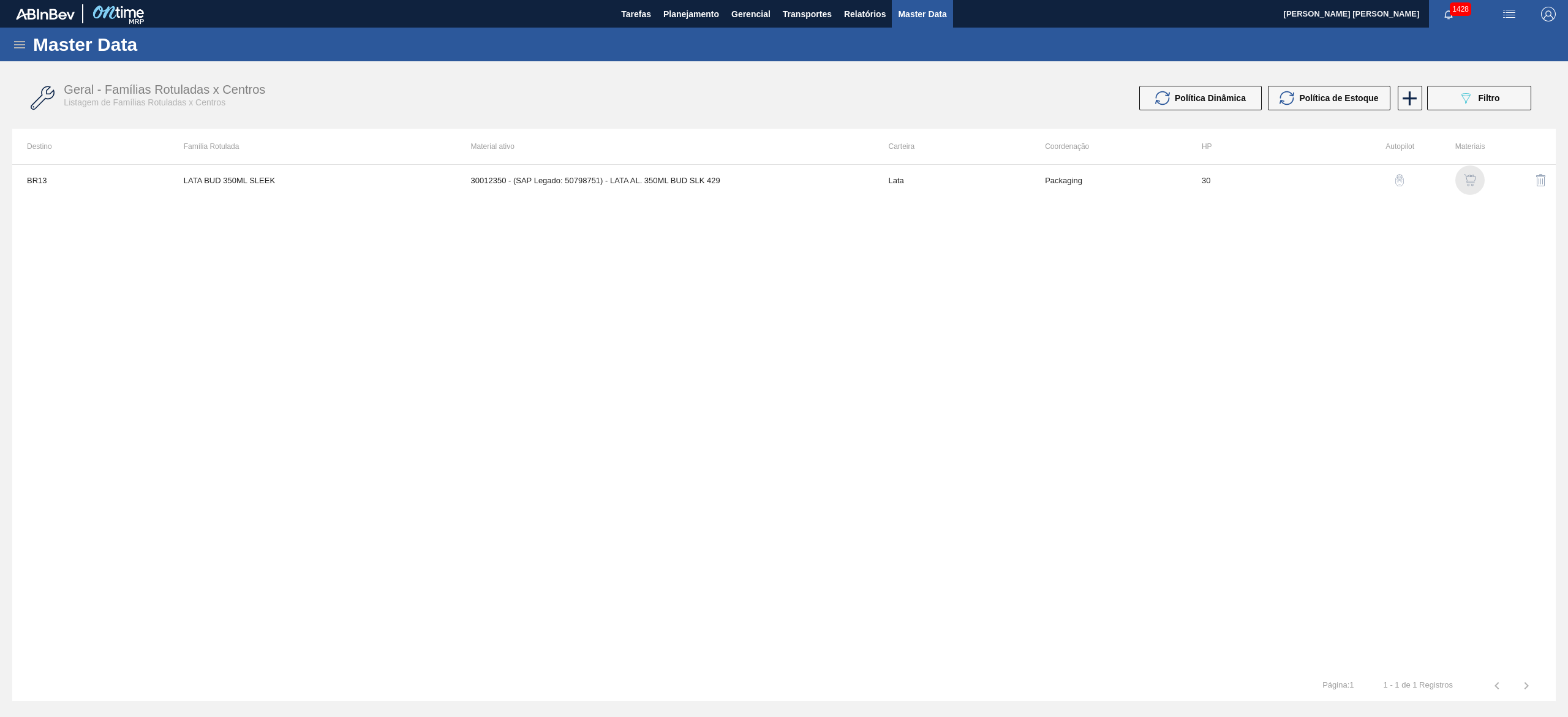
click at [1470, 185] on img "button" at bounding box center [1470, 180] width 12 height 12
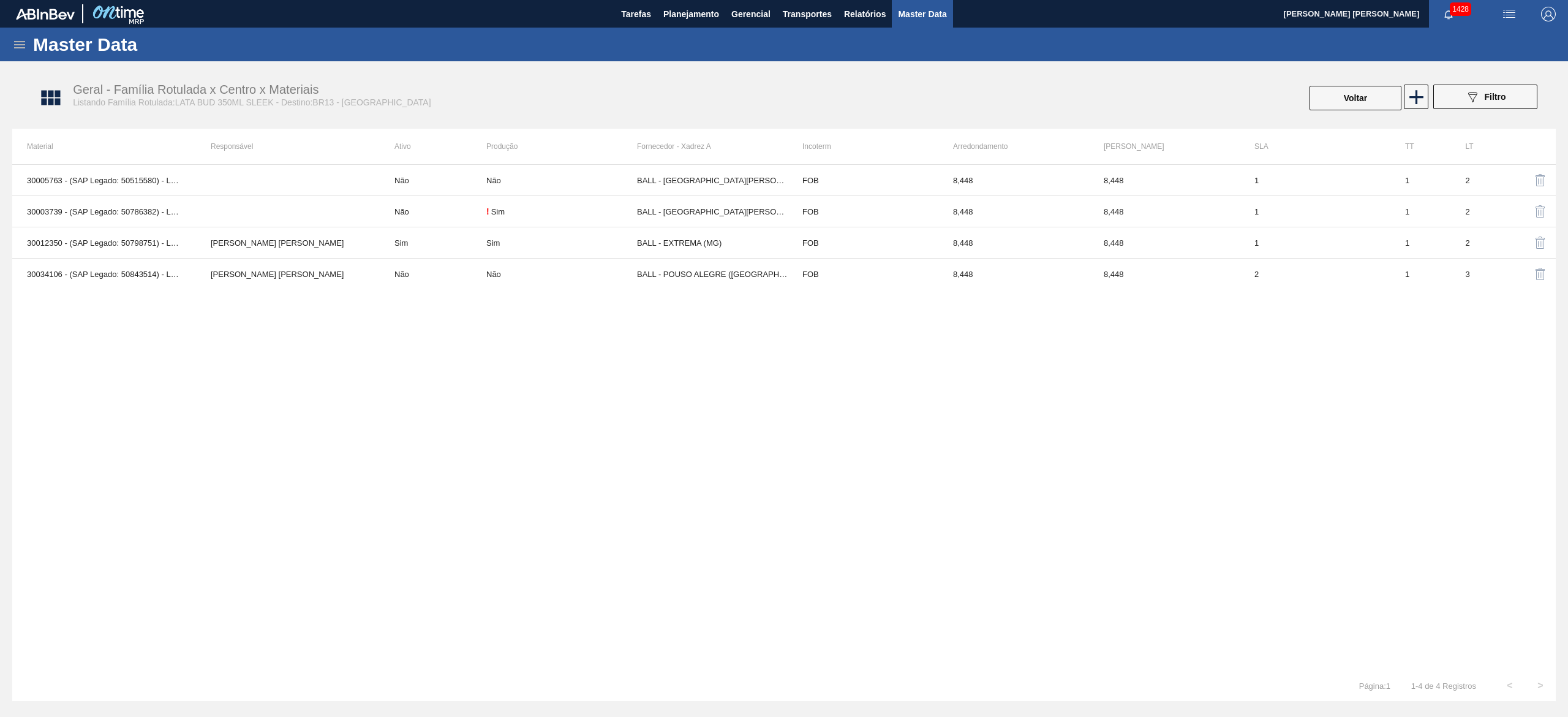
click at [937, 10] on span "Master Data" at bounding box center [922, 14] width 48 height 15
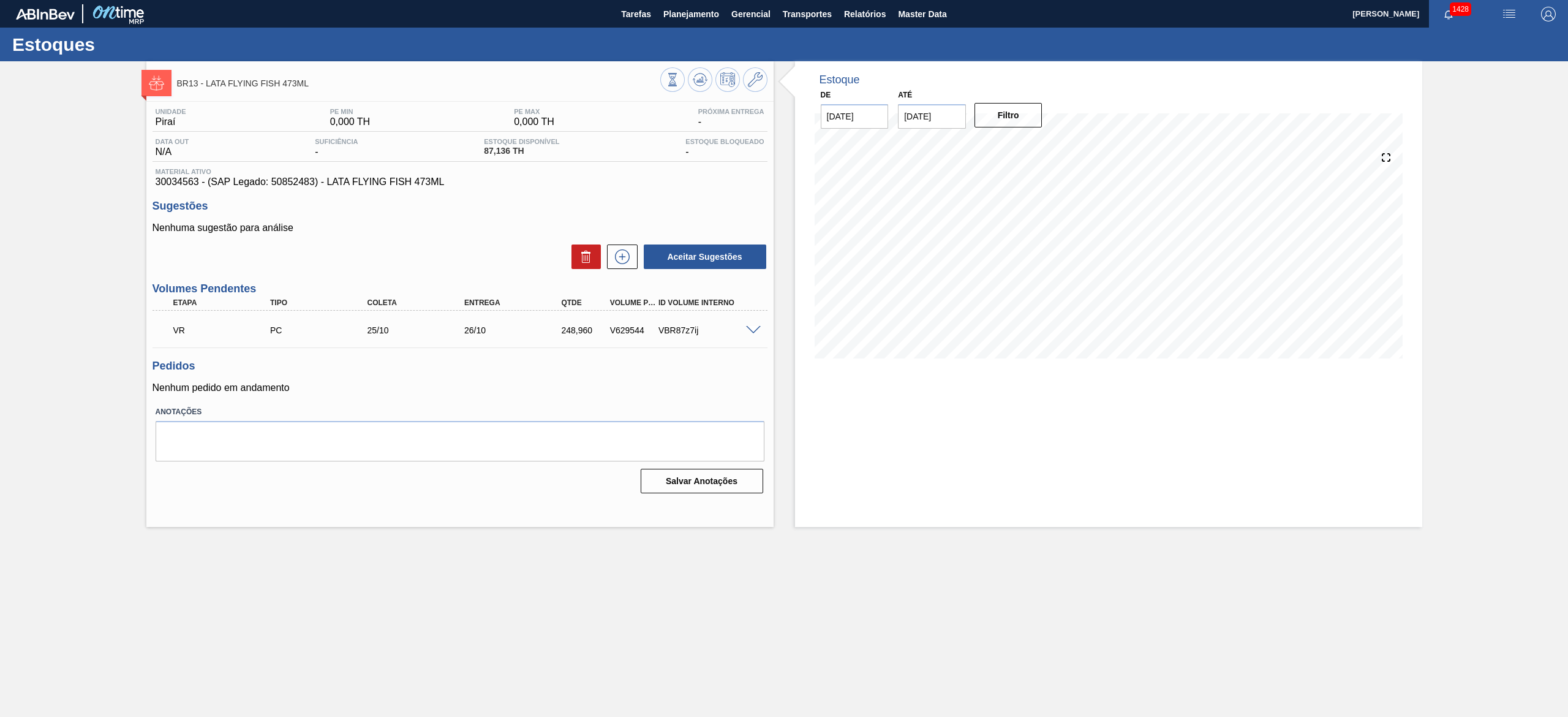
click at [757, 328] on span at bounding box center [753, 331] width 15 height 9
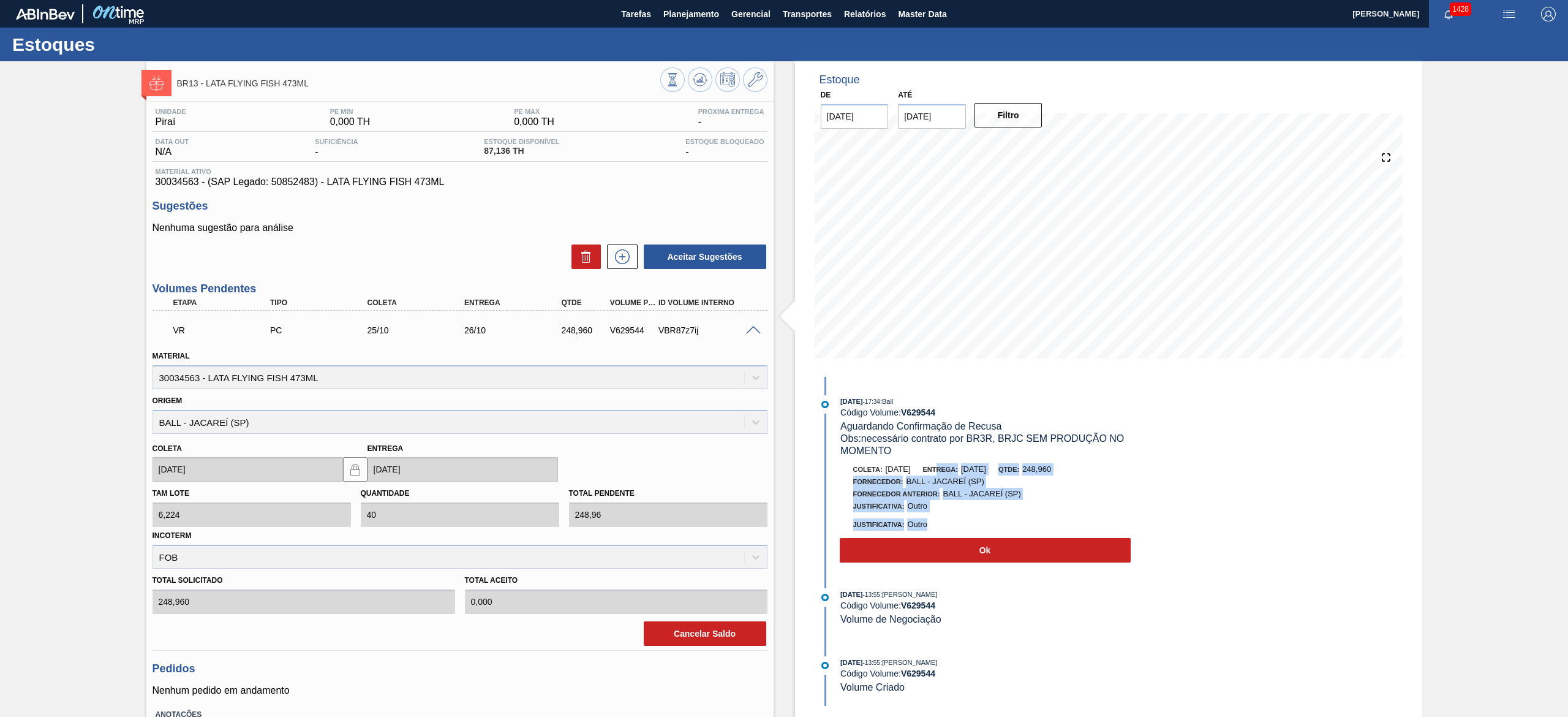
click at [951, 472] on div "Coleta: 25/10/2025 Entrega: 26/10/2025 Qtde: 248,960 Fornecedor: BALL - JACAREÍ…" at bounding box center [974, 497] width 316 height 67
click at [1155, 502] on div "Estoque De 14/10/2025 Até 28/10/2025 Filtro 13/10/2025 - 17:34 : Ball Código Vo…" at bounding box center [1108, 434] width 627 height 745
click at [754, 78] on icon at bounding box center [755, 80] width 15 height 15
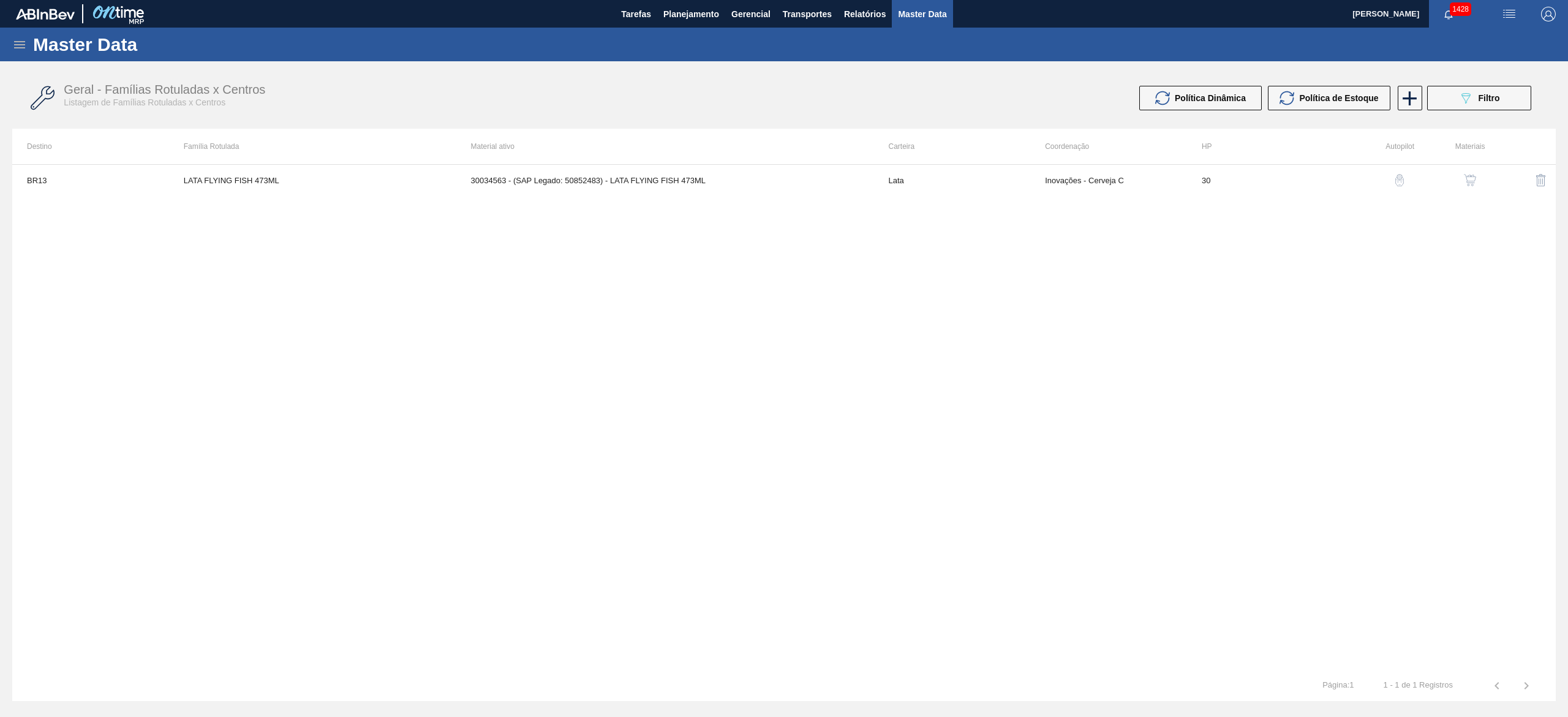
click at [1465, 190] on button "button" at bounding box center [1470, 180] width 30 height 30
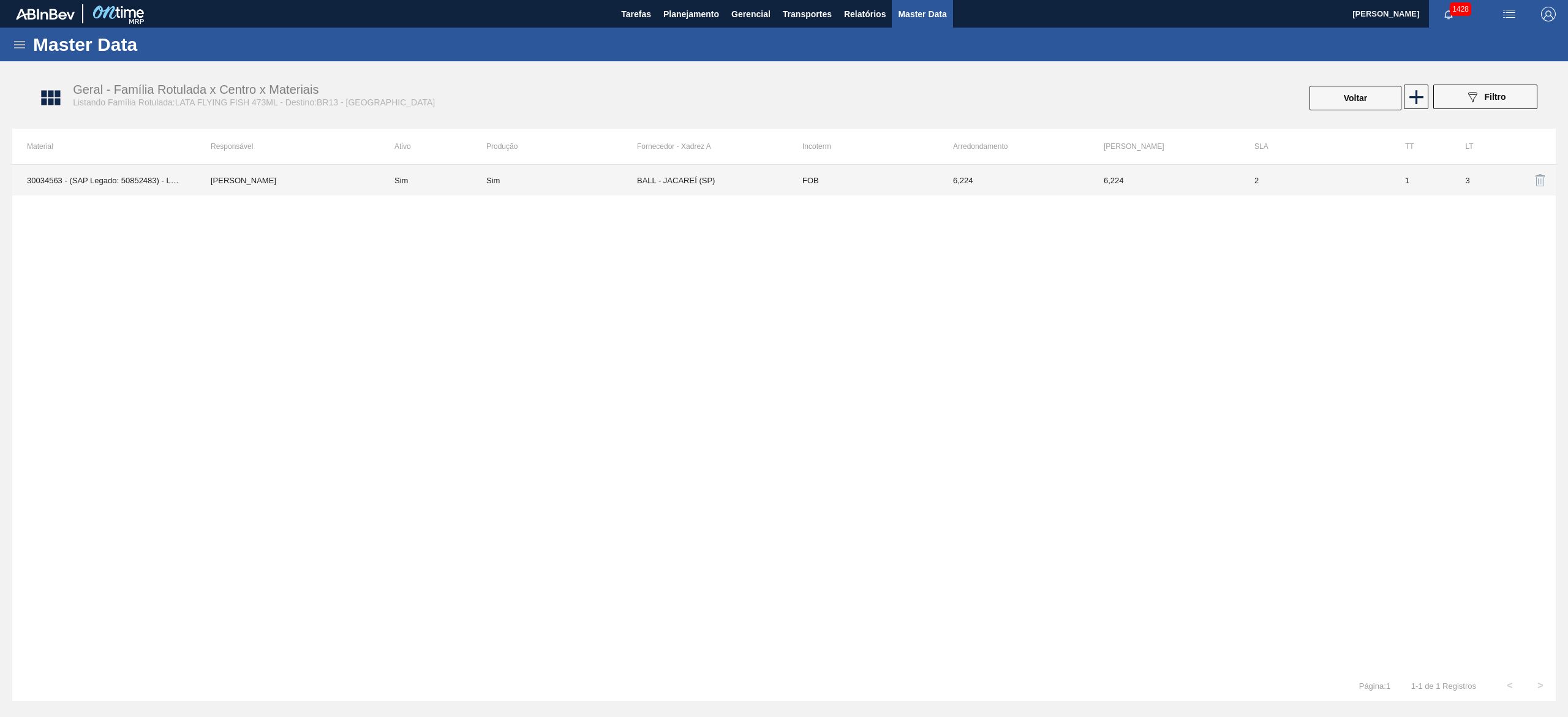
click at [631, 183] on div "Sim" at bounding box center [561, 180] width 150 height 9
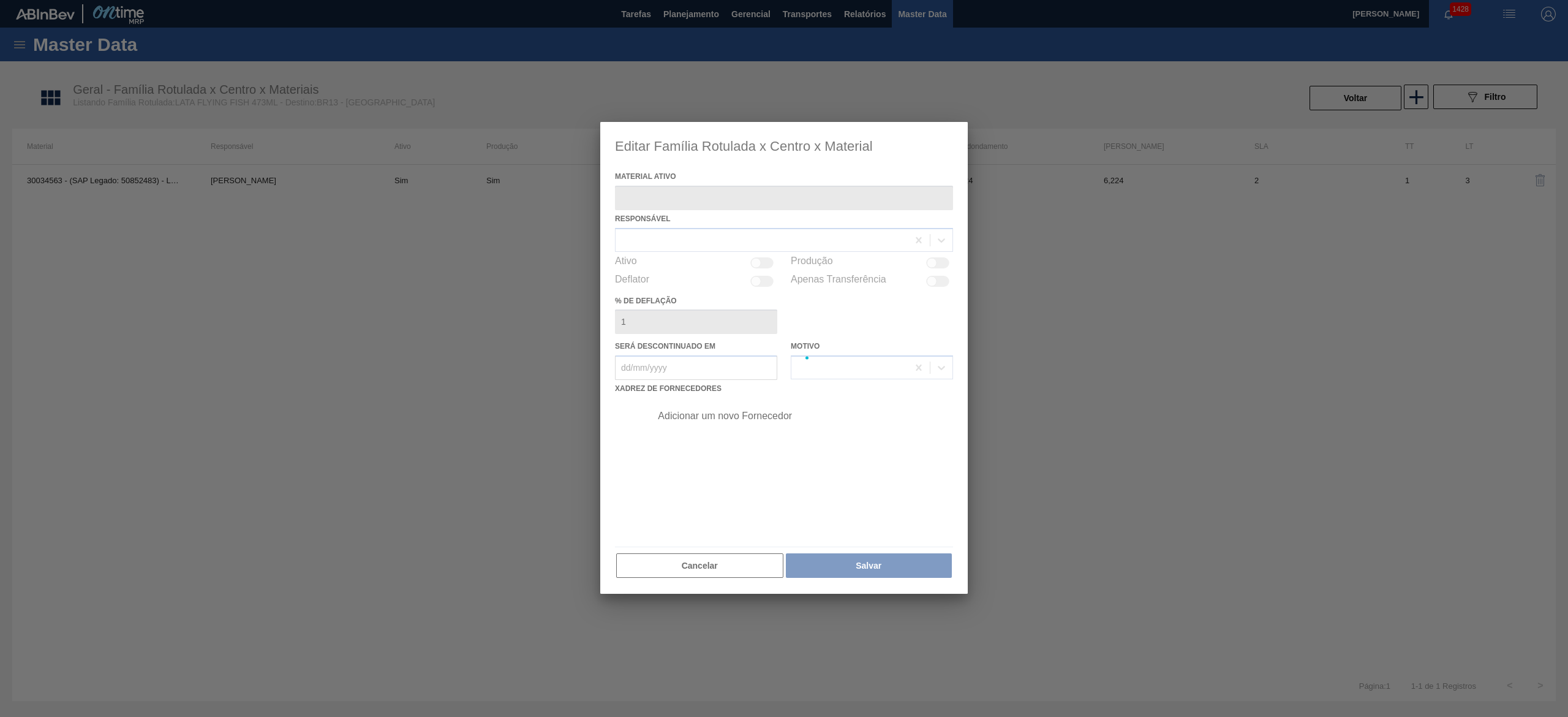
type ativo "30034563 - (SAP Legado: 50852483) - LATA FLYING FISH 473ML"
checkbox input "true"
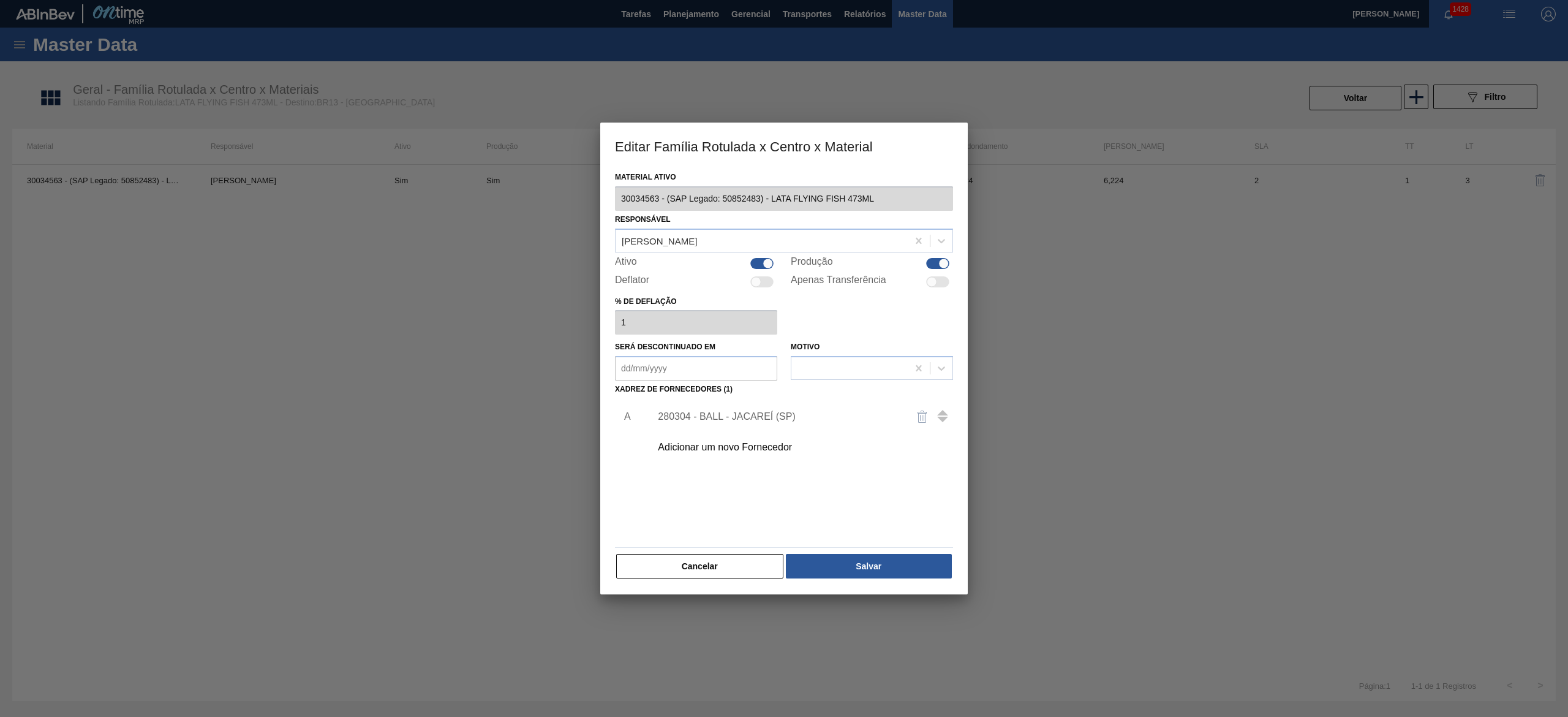
click at [743, 443] on div "Adicionar um novo Fornecedor" at bounding box center [778, 448] width 240 height 11
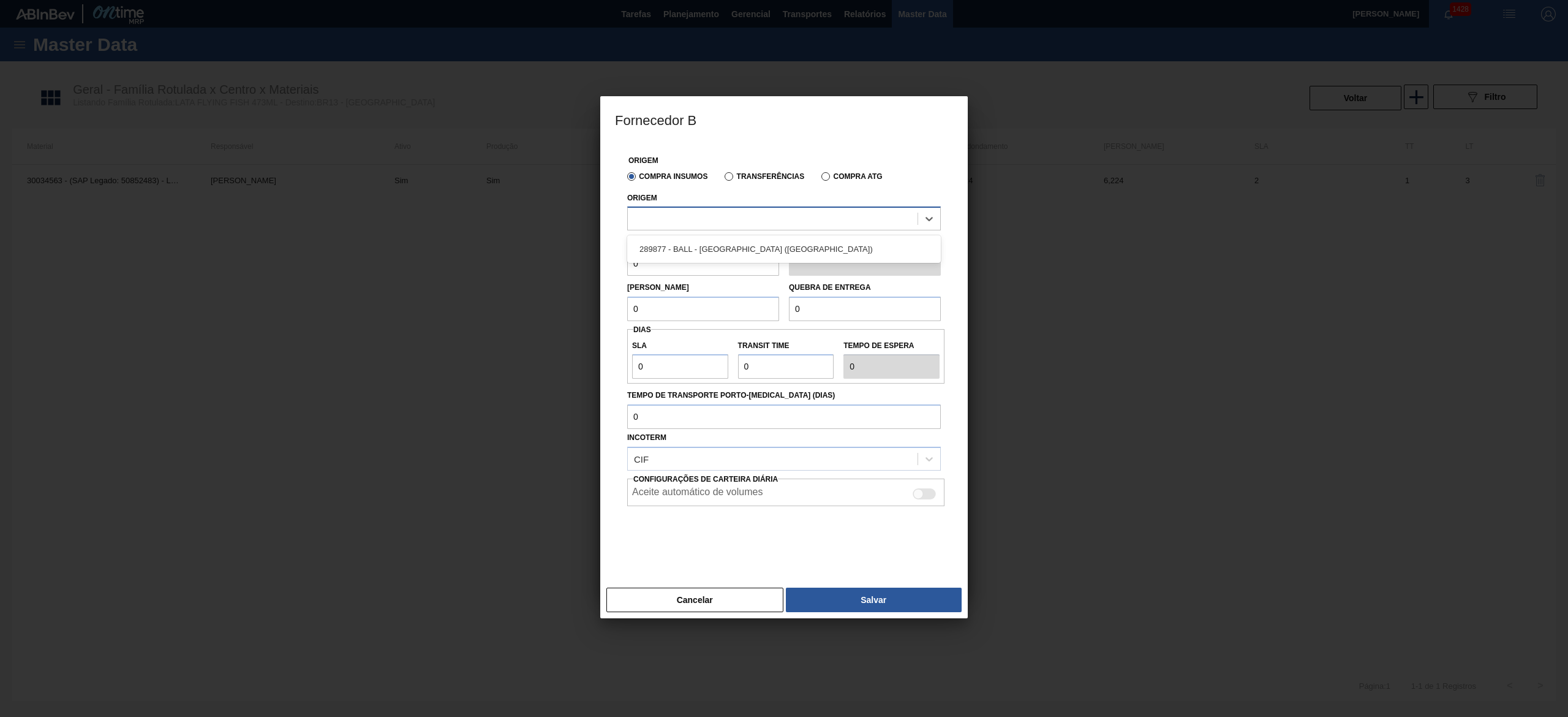
click at [701, 209] on div at bounding box center [783, 219] width 314 height 24
click at [712, 257] on div "289877 - BALL - TRÊS RIOS (RJ)" at bounding box center [783, 249] width 314 height 23
drag, startPoint x: 712, startPoint y: 257, endPoint x: 609, endPoint y: 272, distance: 104.1
click at [609, 272] on div "Origem Compra Insumos Transferências Compra ATG Origem 289877 - BALL - TRÊS RIO…" at bounding box center [784, 363] width 368 height 440
type input "6,224"
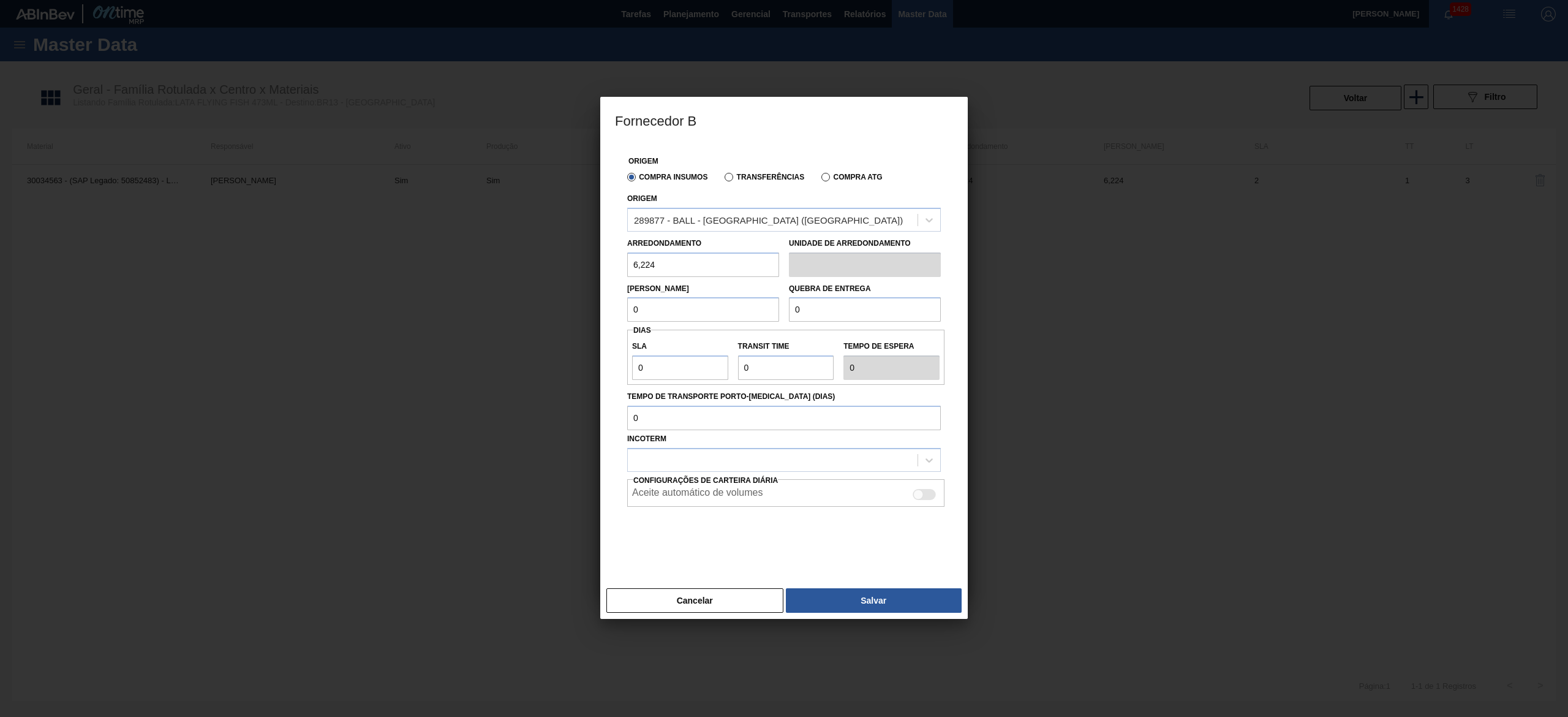
drag, startPoint x: 689, startPoint y: 311, endPoint x: 605, endPoint y: 301, distance: 84.6
click at [605, 301] on div "Origem Compra Insumos Transferências Compra ATG Origem 289877 - BALL - TRÊS RIO…" at bounding box center [784, 363] width 368 height 440
drag, startPoint x: 670, startPoint y: 306, endPoint x: 571, endPoint y: 304, distance: 99.0
click at [571, 304] on div "Fornecedor B Origem Compra Insumos Transferências Compra ATG Origem 289877 - BA…" at bounding box center [784, 358] width 1568 height 717
type input "124,48"
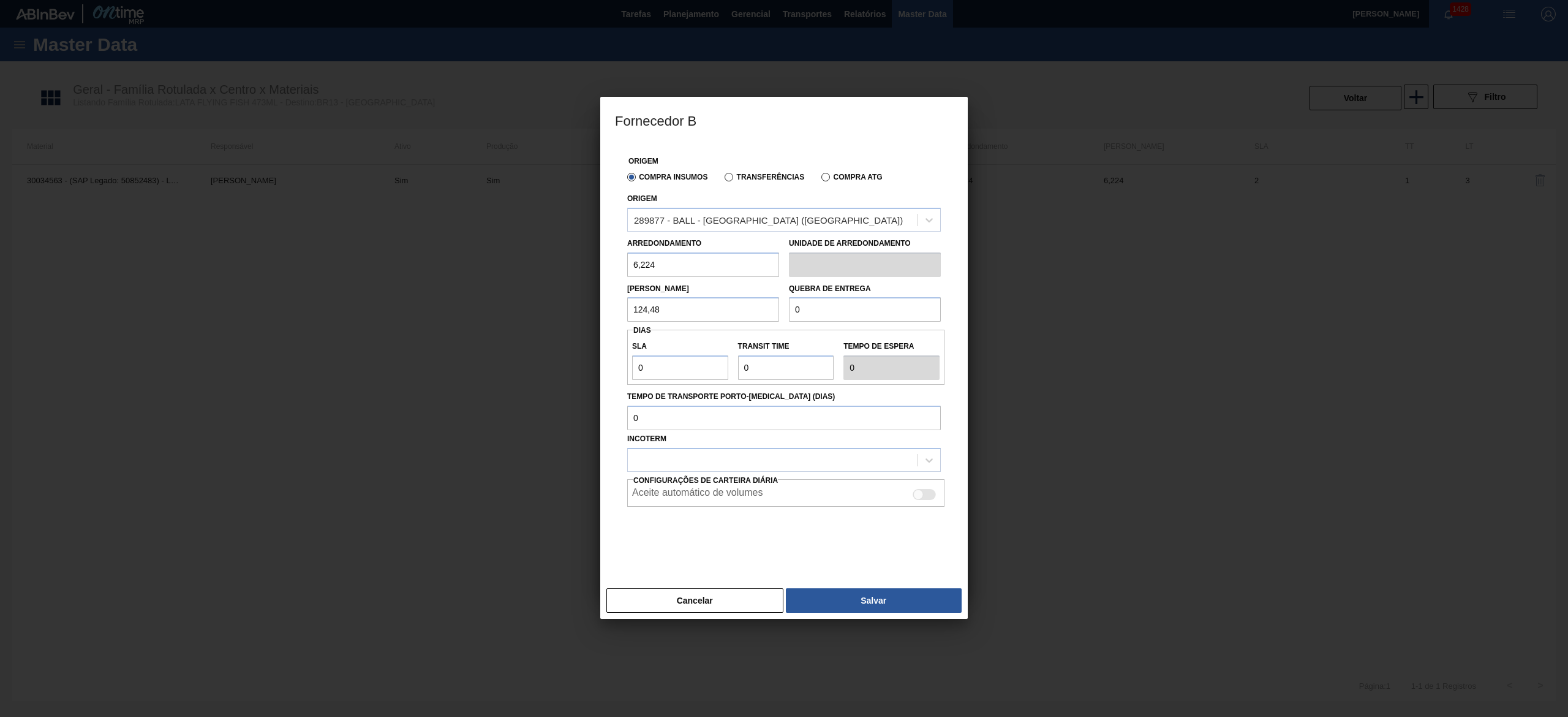
drag, startPoint x: 823, startPoint y: 308, endPoint x: 760, endPoint y: 308, distance: 63.0
click at [760, 308] on div "Lote Mínimo 124,48 Quebra de entrega 0" at bounding box center [784, 299] width 324 height 45
paste input "124,48"
type input "124,48"
drag, startPoint x: 683, startPoint y: 259, endPoint x: 561, endPoint y: 234, distance: 124.5
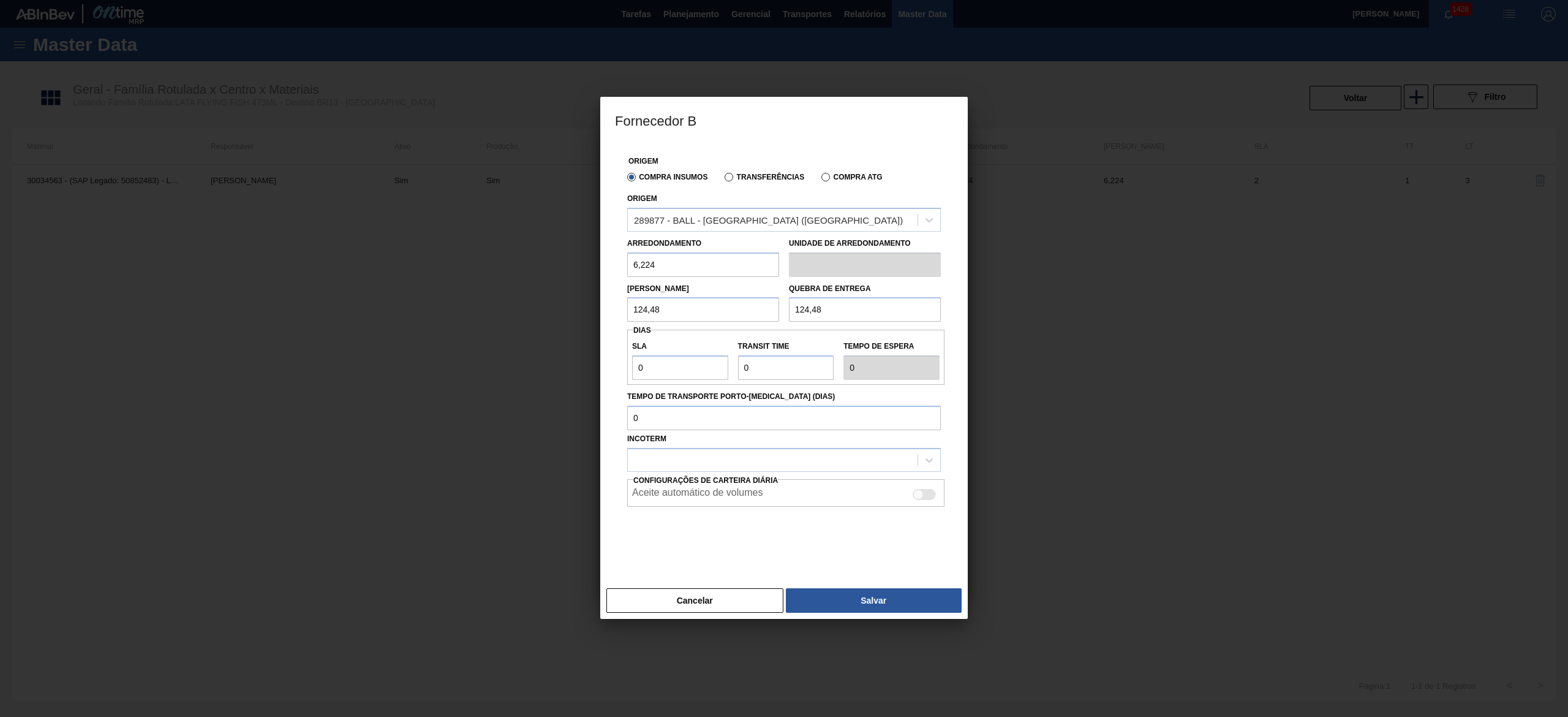
click at [561, 234] on div "Fornecedor B Origem Compra Insumos Transferências Compra ATG Origem 289877 - BA…" at bounding box center [784, 358] width 1568 height 717
drag, startPoint x: 679, startPoint y: 311, endPoint x: 620, endPoint y: 301, distance: 59.8
click at [620, 301] on div "Origem Compra Insumos Transferências Compra ATG Origem 289877 - BALL - TRÊS RIO…" at bounding box center [784, 355] width 338 height 425
paste input "6,224"
type input "6,224"
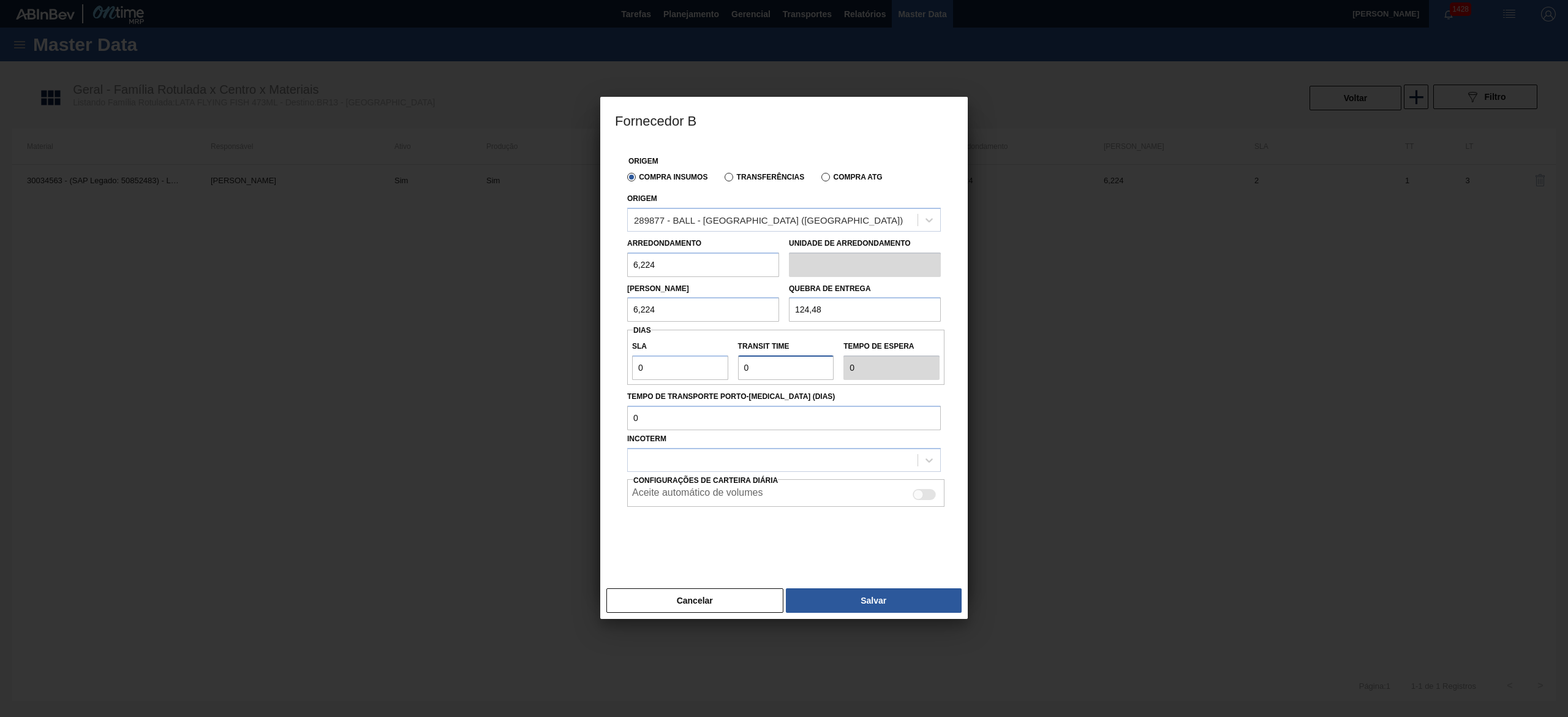
drag, startPoint x: 754, startPoint y: 367, endPoint x: 735, endPoint y: 364, distance: 19.2
click at [735, 364] on div "Transit Time" at bounding box center [786, 358] width 106 height 42
type input "1"
type input "NaN"
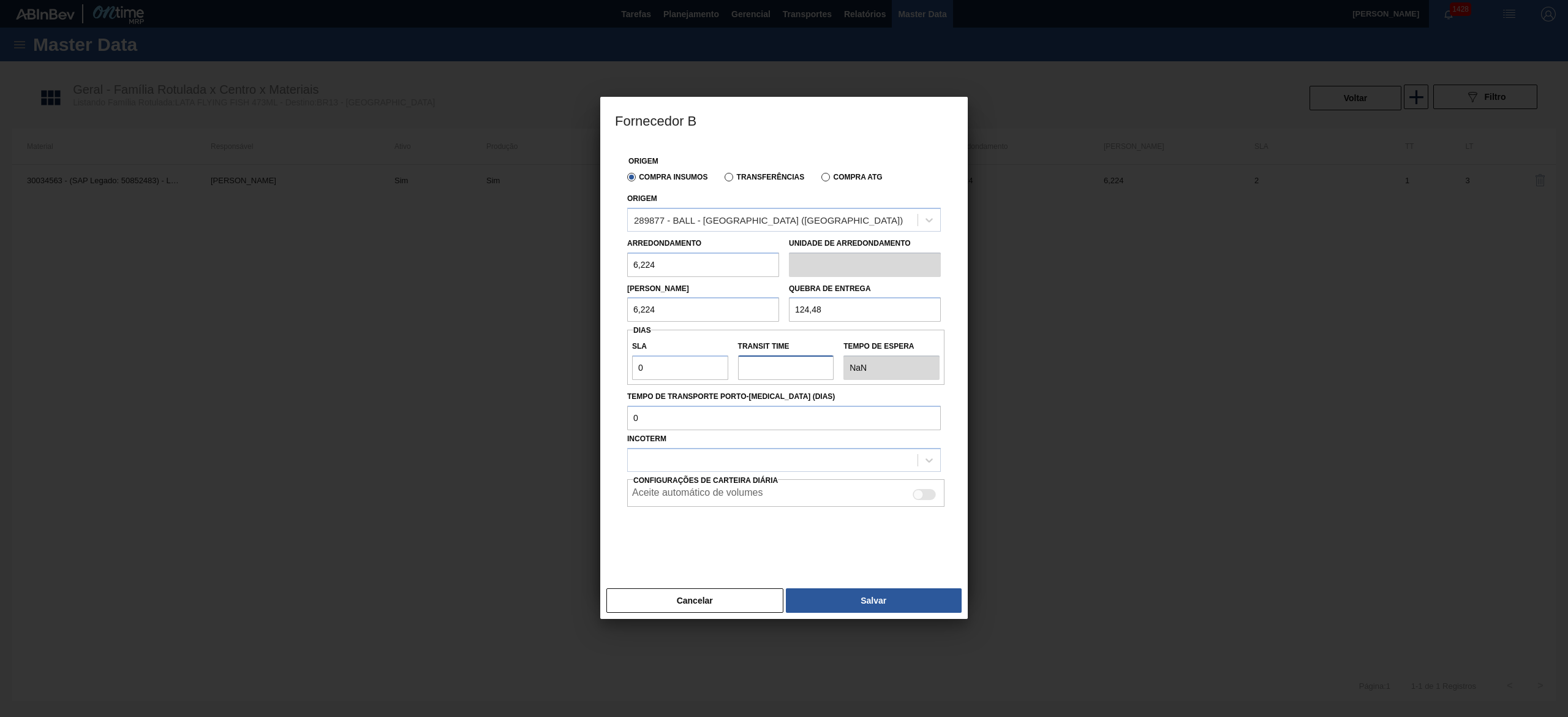
type input "0"
drag, startPoint x: 644, startPoint y: 362, endPoint x: 588, endPoint y: 347, distance: 58.0
click at [588, 347] on div "Fornecedor B Origem Compra Insumos Transferências Compra ATG Origem 289877 - BA…" at bounding box center [784, 358] width 1568 height 717
type input "2"
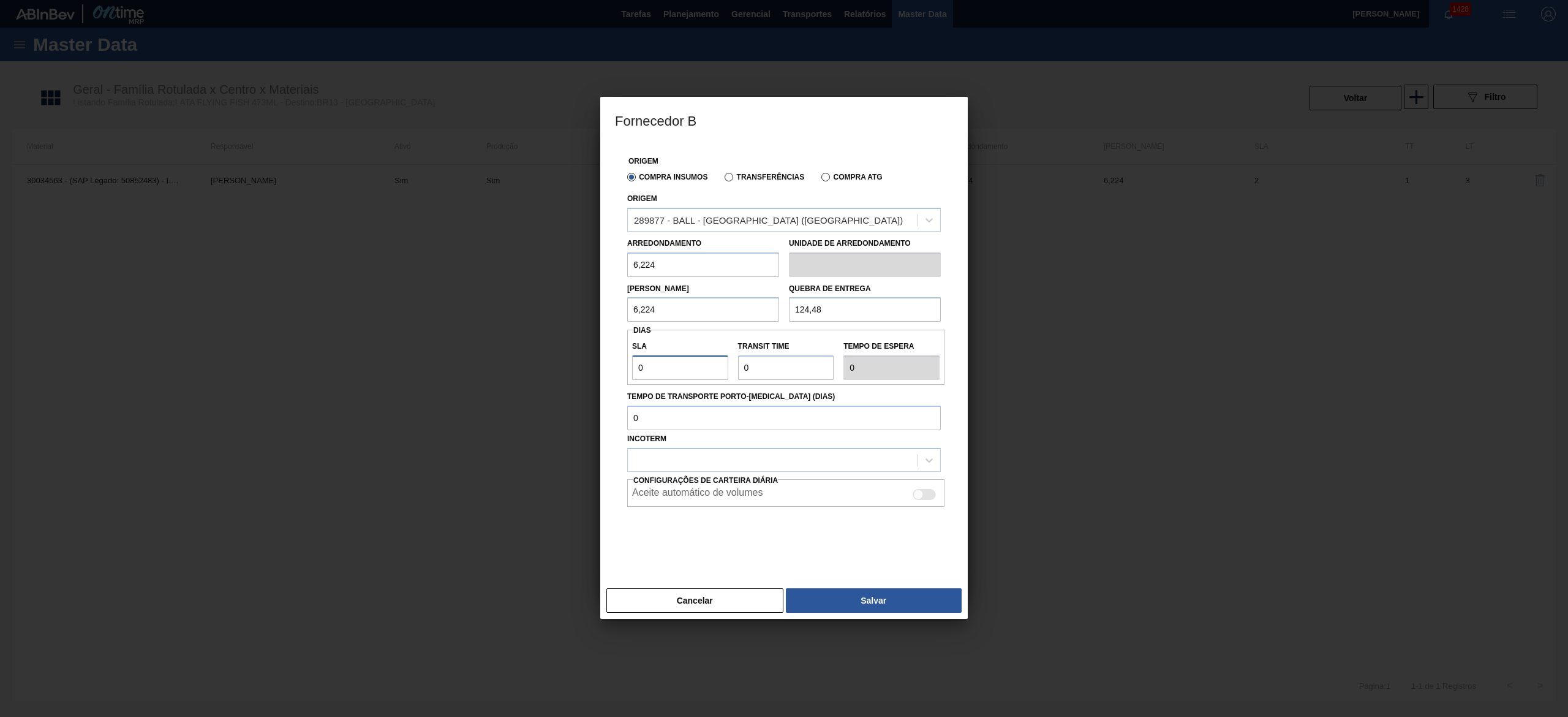
type input "2"
click at [728, 463] on div at bounding box center [772, 459] width 290 height 18
click at [709, 506] on div "FOB" at bounding box center [783, 513] width 314 height 23
click at [855, 591] on button "Salvar" at bounding box center [874, 601] width 176 height 25
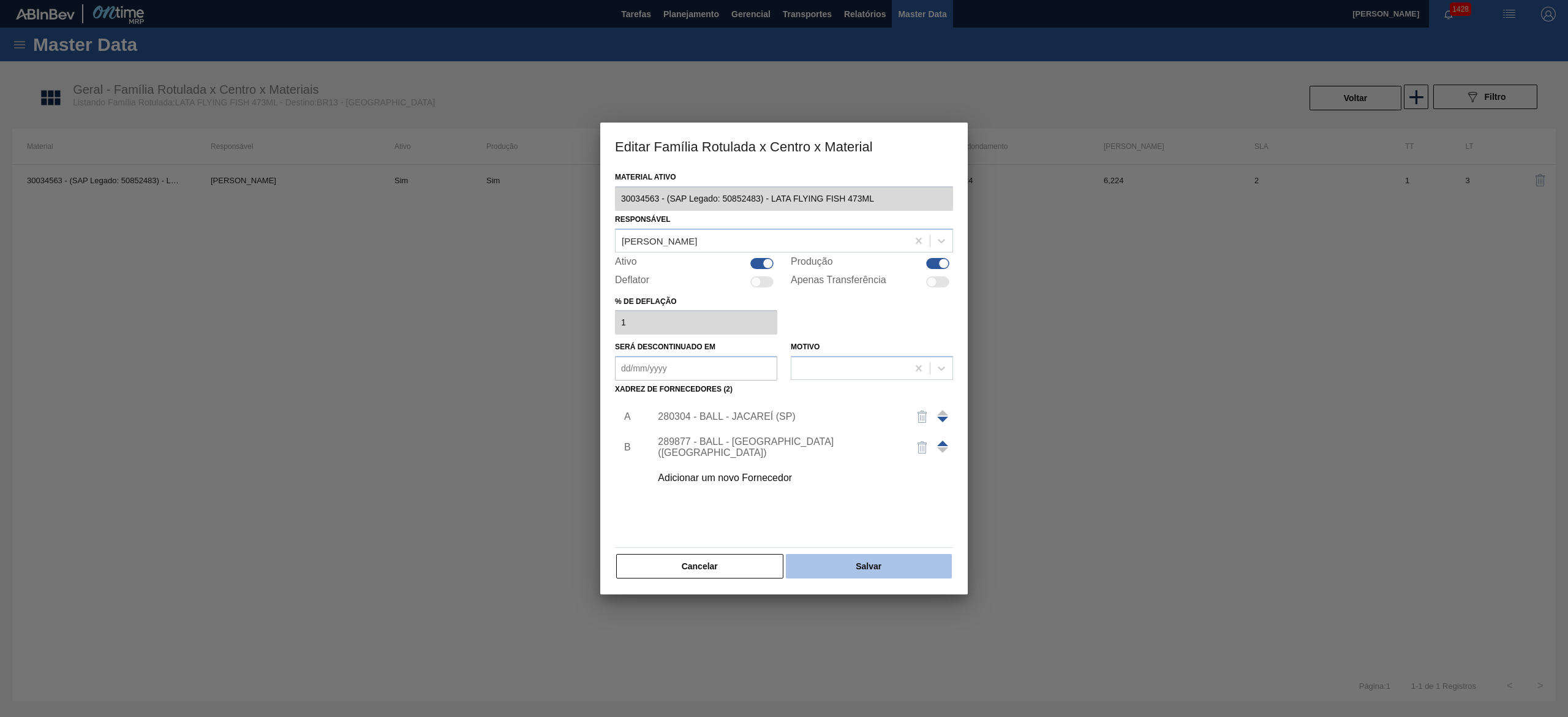
click at [868, 558] on button "Salvar" at bounding box center [869, 567] width 166 height 25
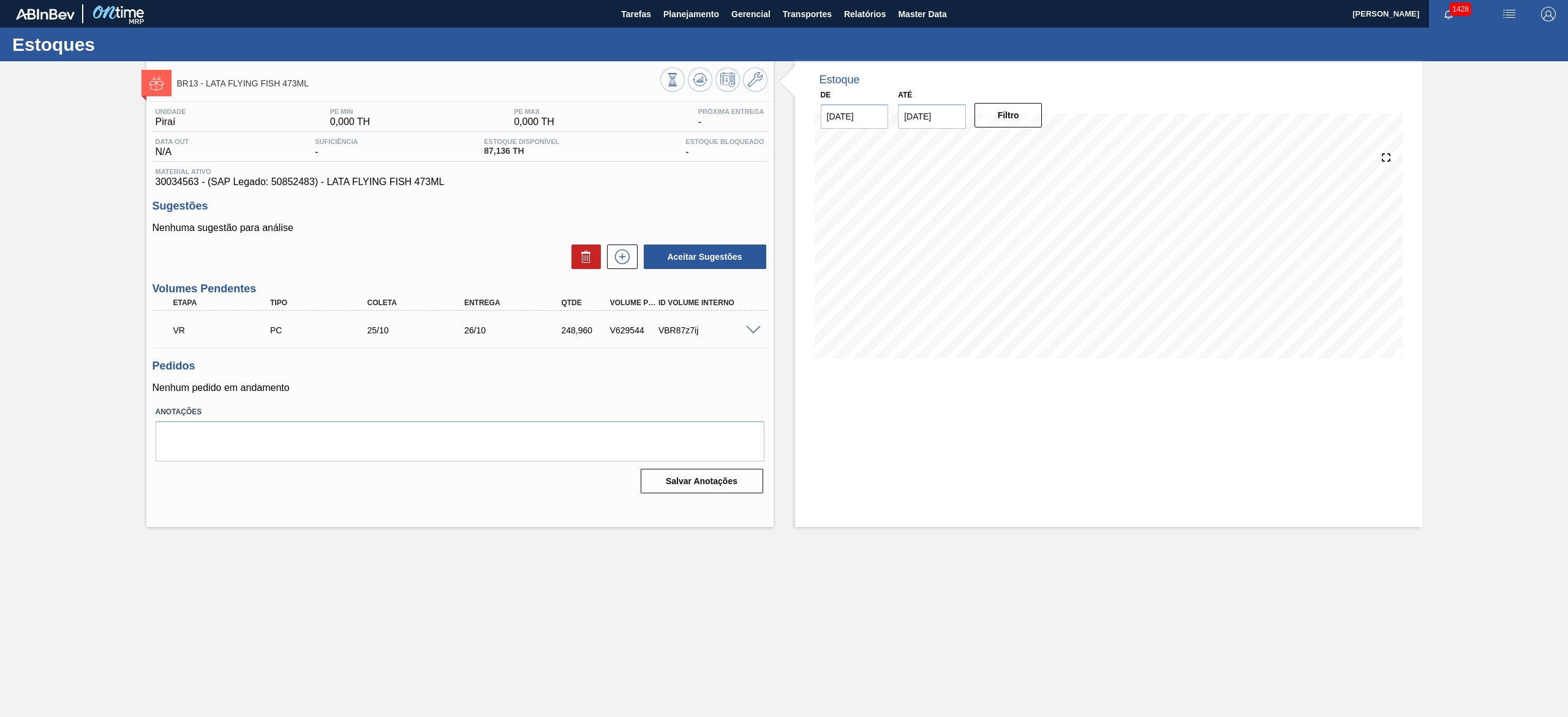
click at [748, 329] on span at bounding box center [753, 331] width 15 height 9
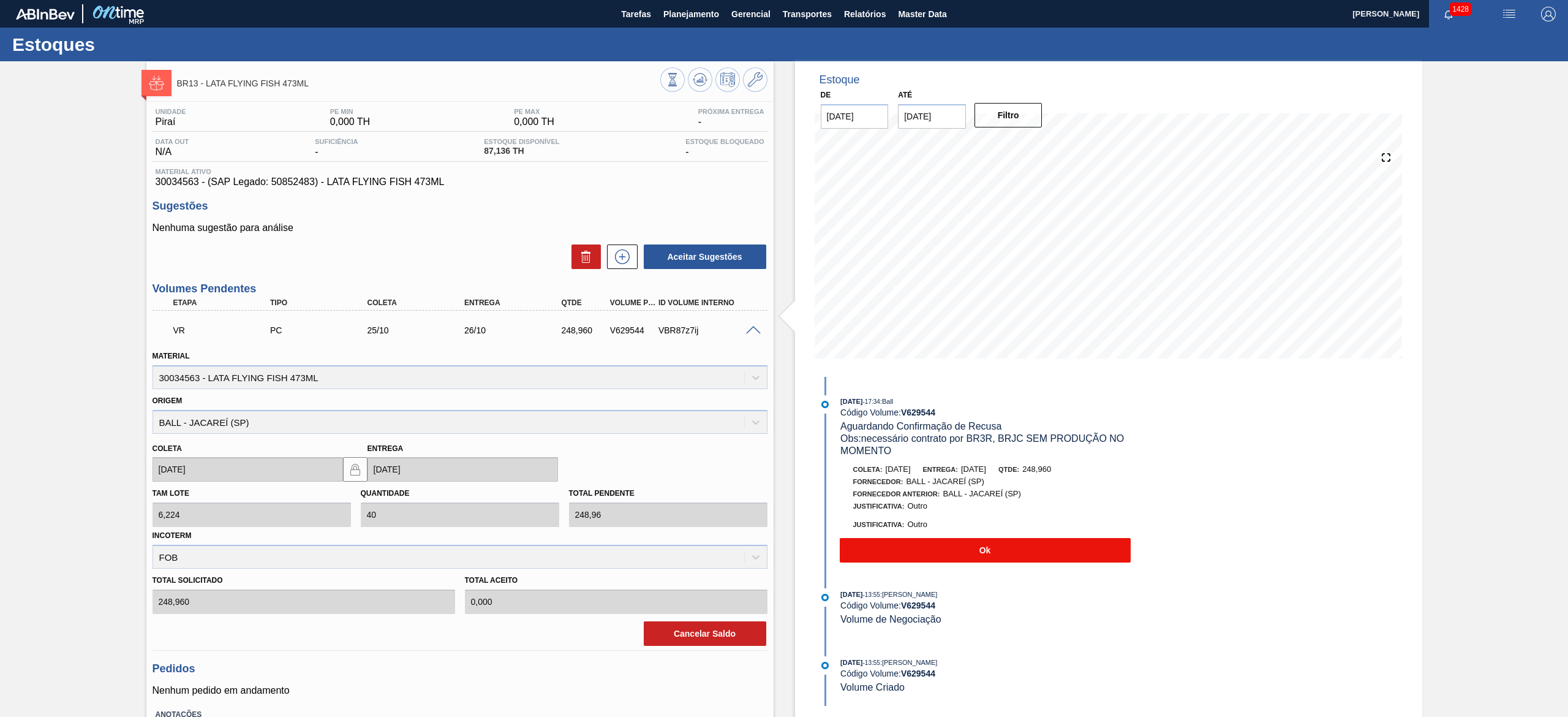
click at [905, 554] on button "Ok" at bounding box center [985, 550] width 291 height 25
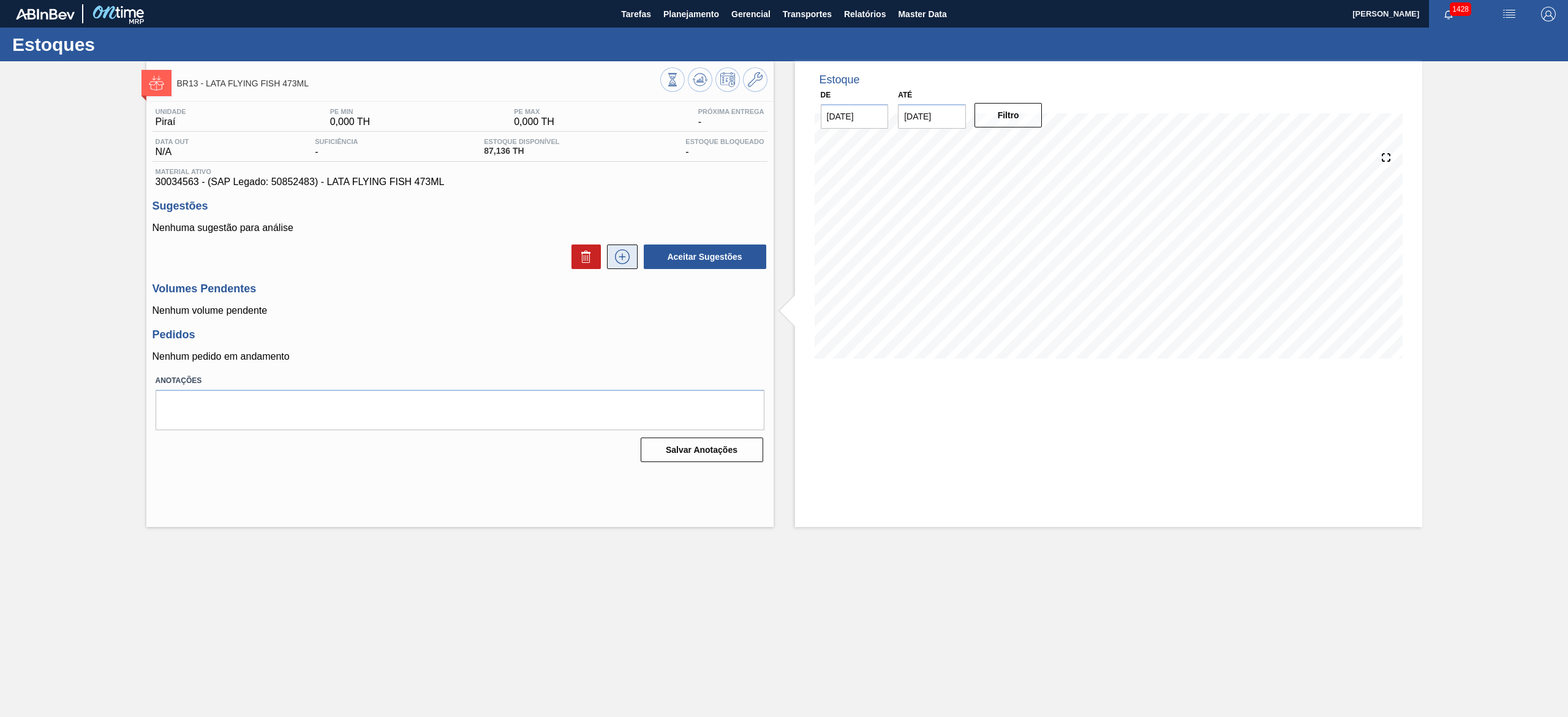
click at [627, 259] on icon at bounding box center [622, 257] width 20 height 15
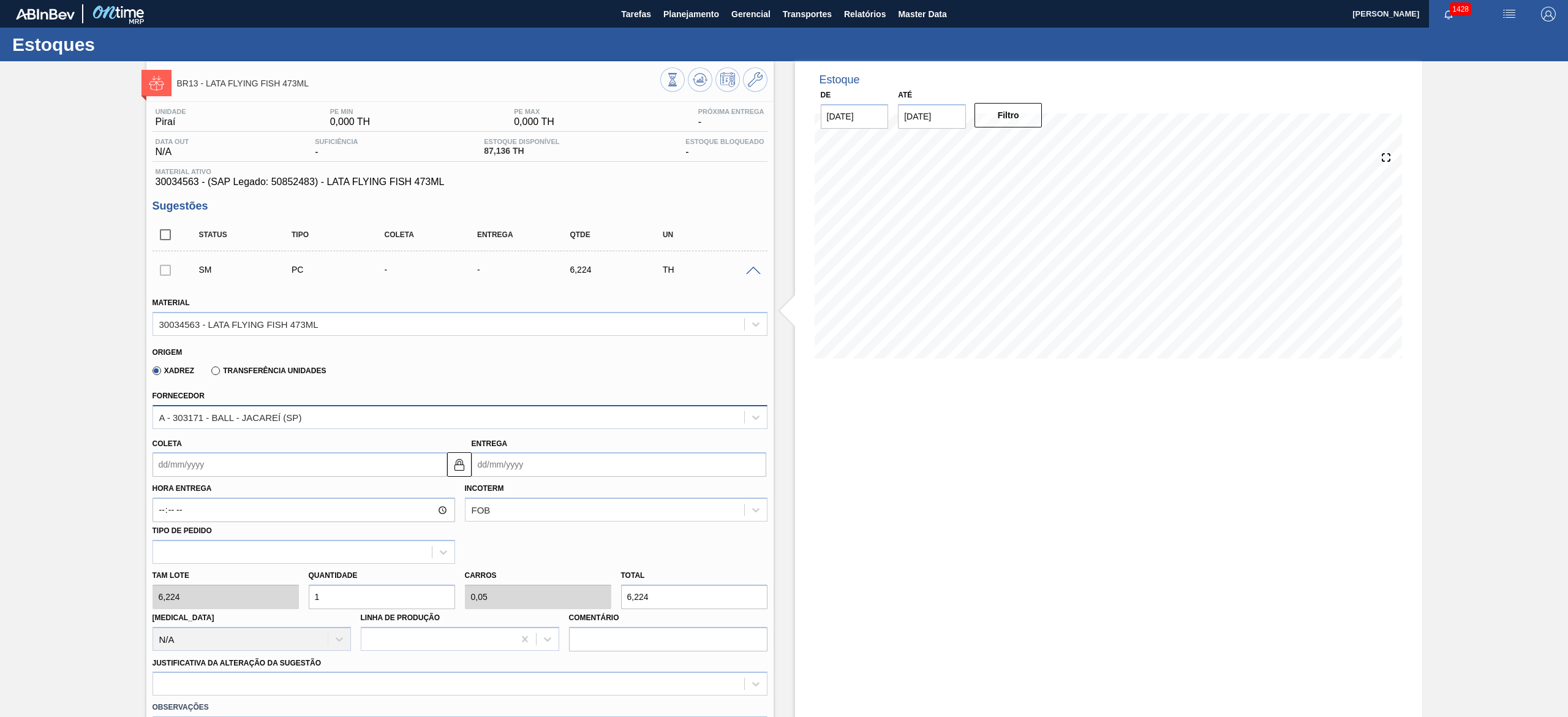
click at [330, 419] on div "A - 303171 - BALL - JACAREÍ (SP)" at bounding box center [448, 417] width 591 height 18
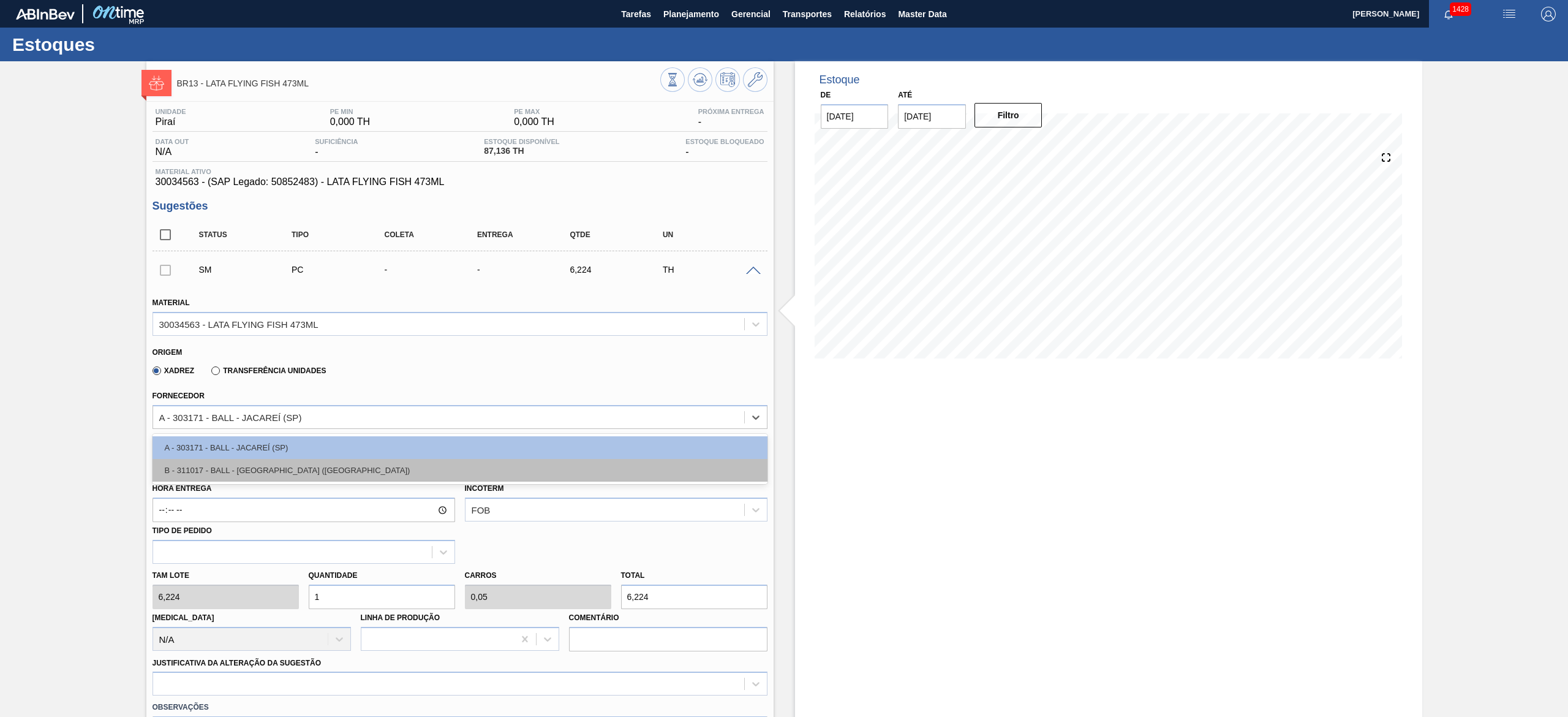
click at [311, 466] on div "B - 311017 - BALL - TRÊS RIOS (RJ)" at bounding box center [460, 470] width 615 height 23
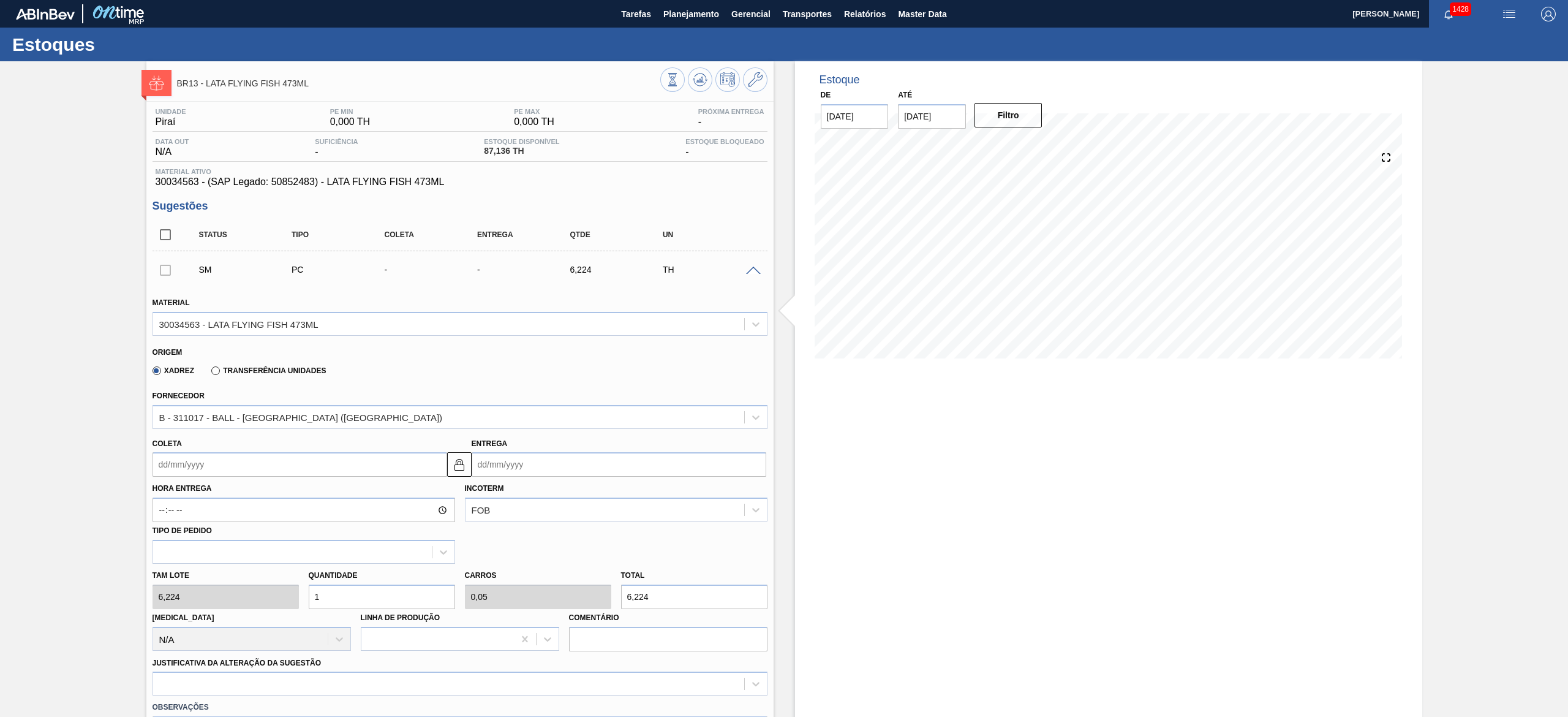
drag, startPoint x: 278, startPoint y: 583, endPoint x: 265, endPoint y: 580, distance: 13.3
click at [265, 580] on div "Tam lote 6,224 Quantidade 1 Carros 0,05 Total 6,224 Doca N/A Linha de Produção …" at bounding box center [460, 608] width 625 height 88
type input "4"
type input "0,2"
type input "24,896"
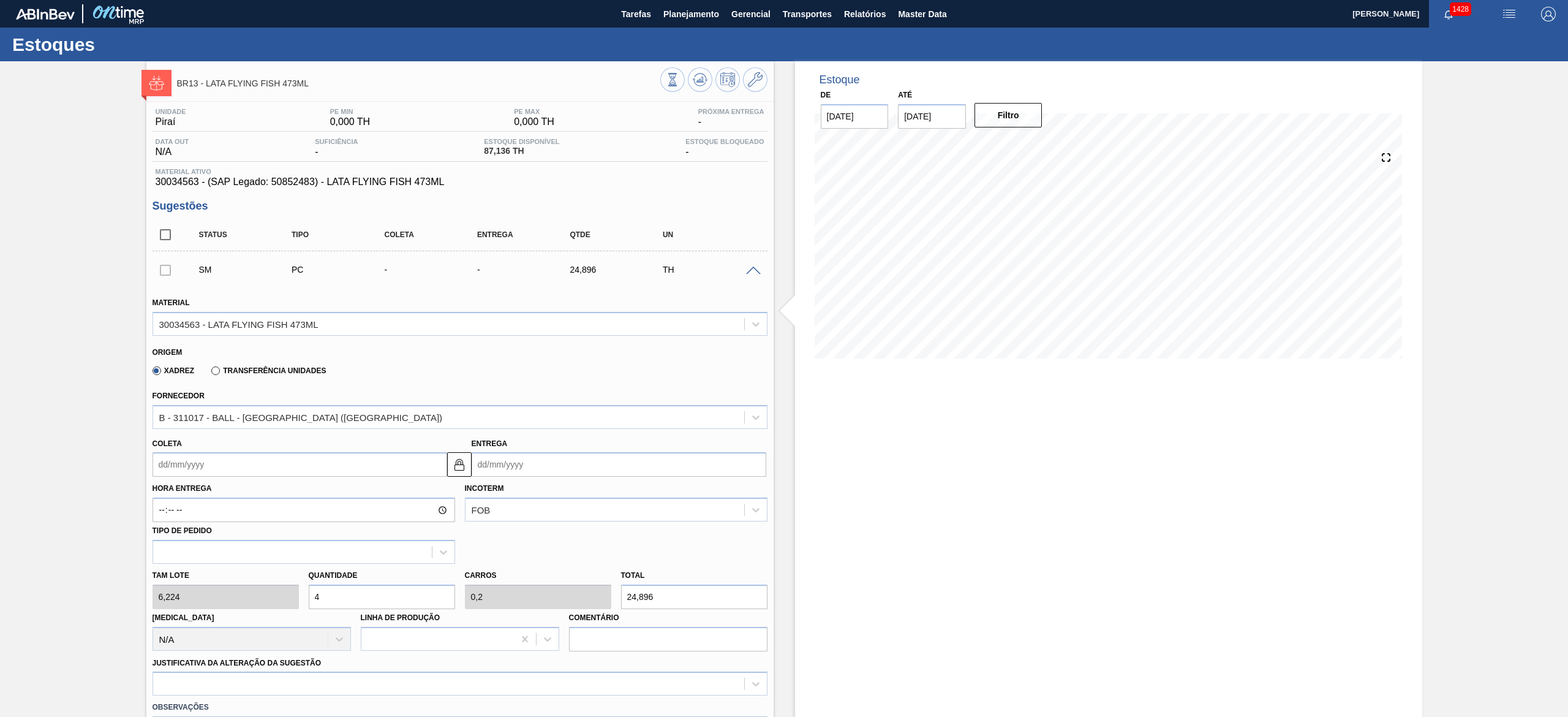
type input "40"
type input "2"
type input "248,96"
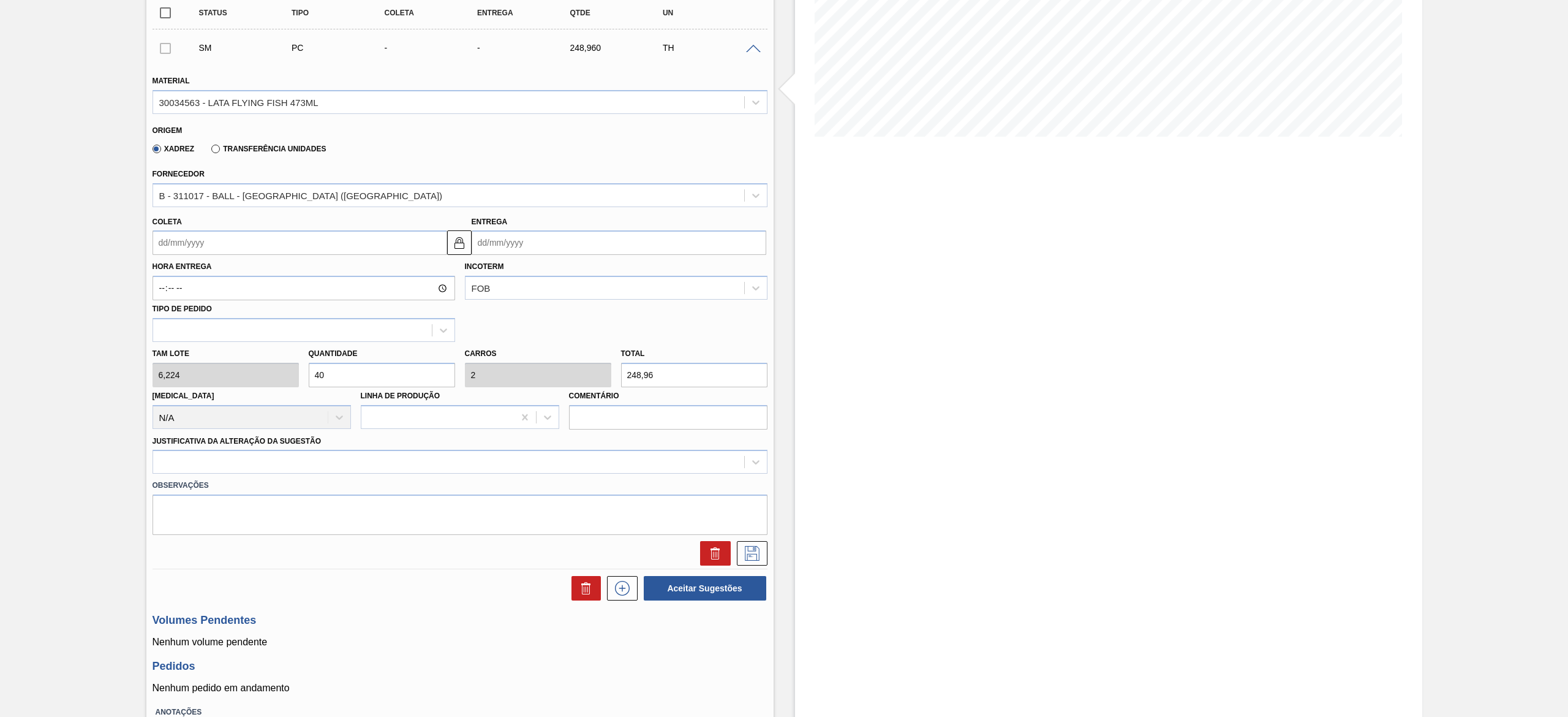
scroll to position [245, 0]
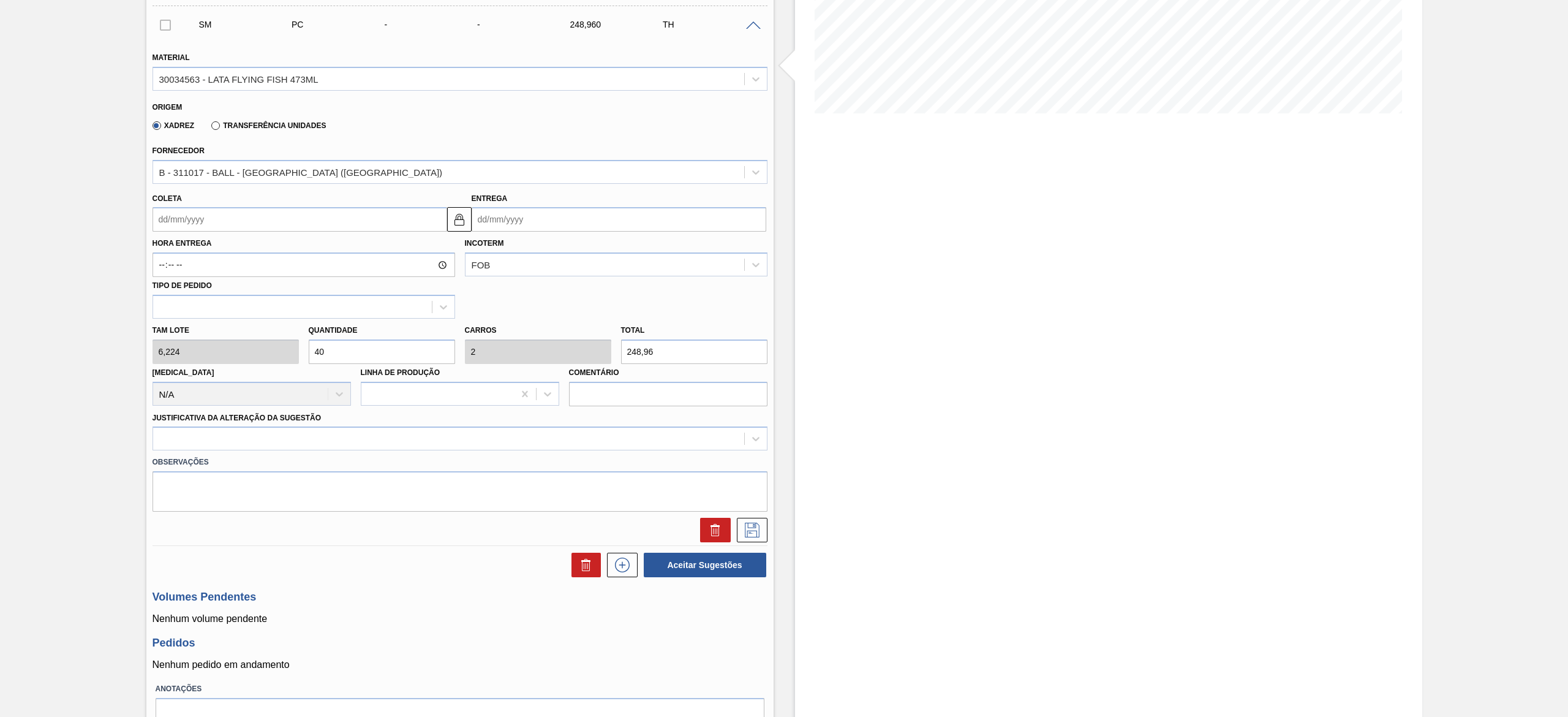
type input "40"
click at [317, 229] on input "Coleta" at bounding box center [299, 220] width 295 height 25
click at [182, 348] on div "20" at bounding box center [186, 347] width 17 height 17
type input "20/10/2025"
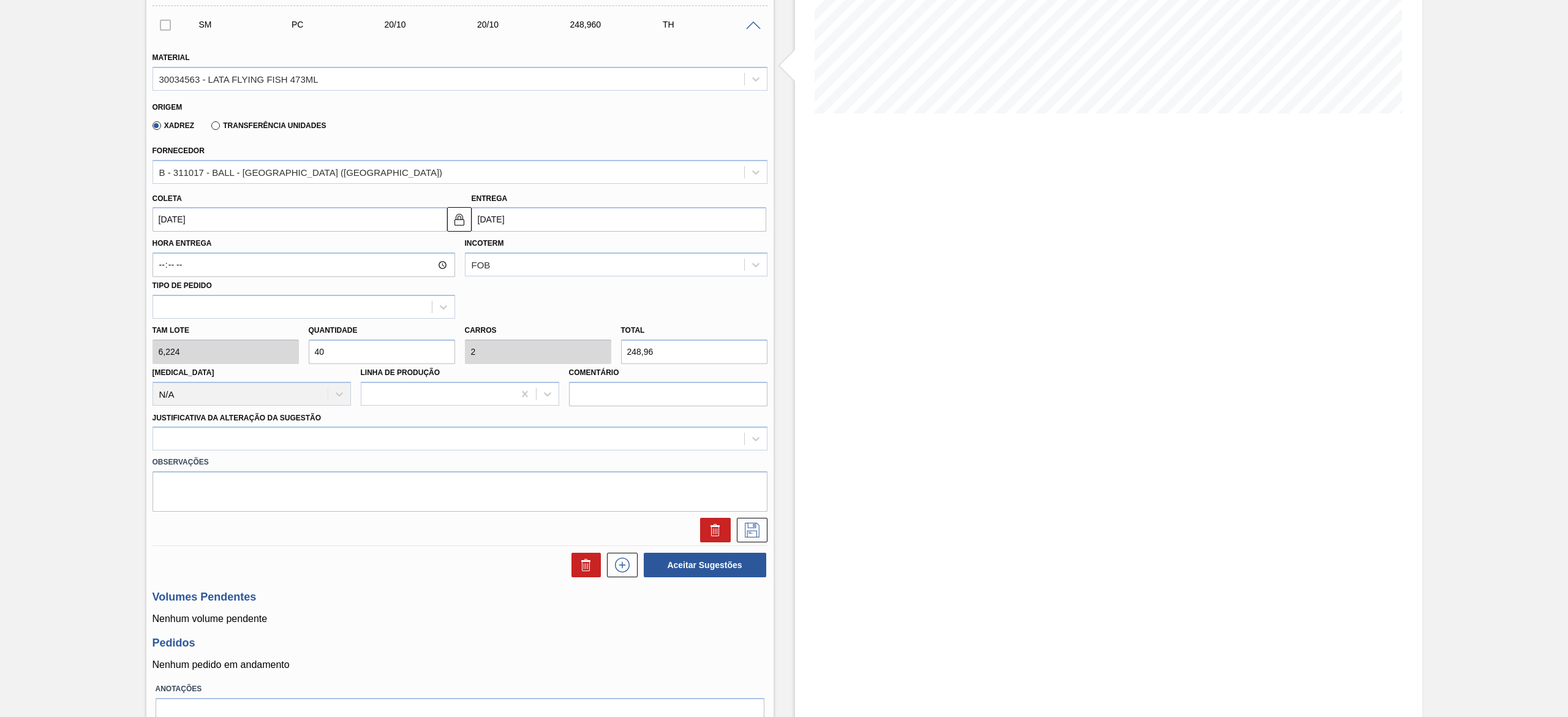
click at [209, 424] on div "Justificativa da Alteração da Sugestão" at bounding box center [460, 430] width 615 height 41
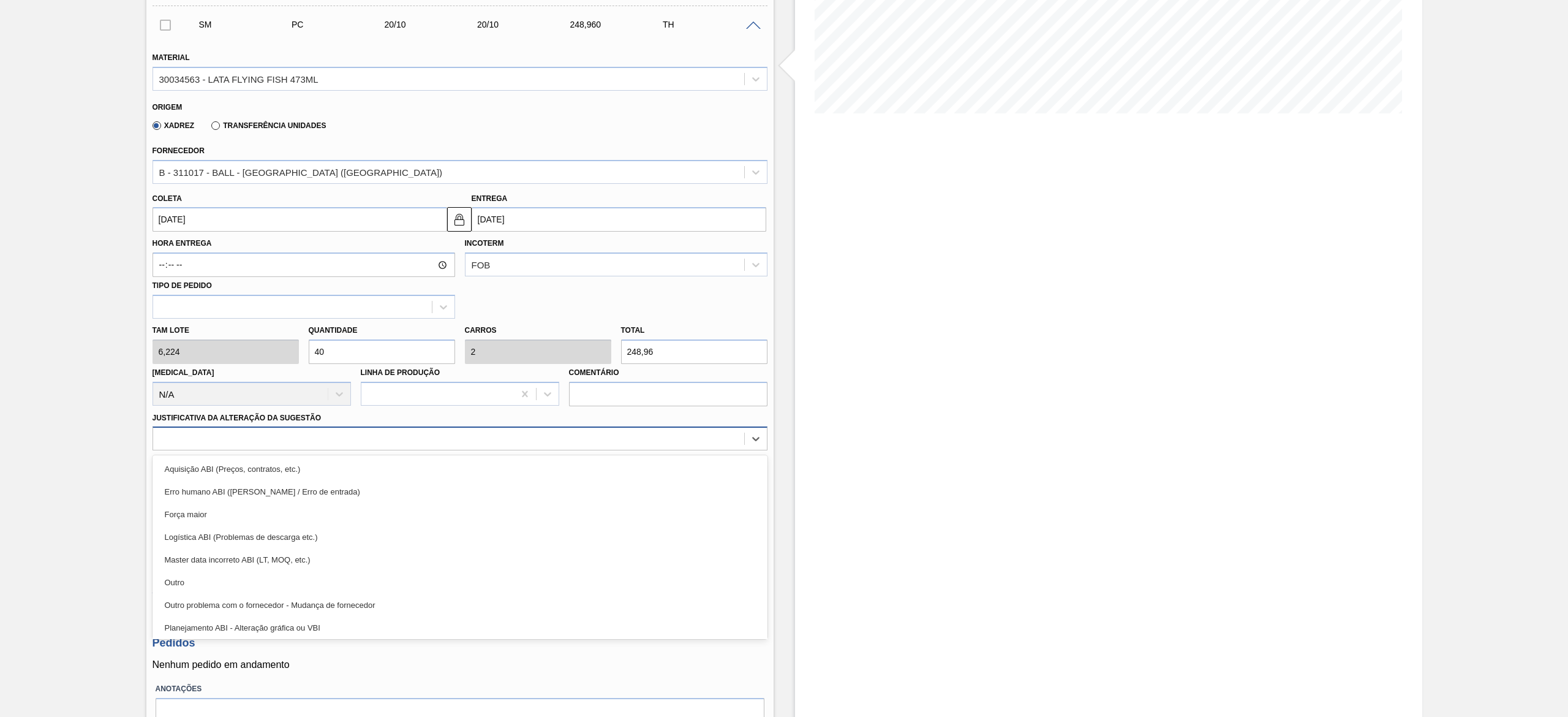
click at [210, 430] on div at bounding box center [448, 439] width 591 height 18
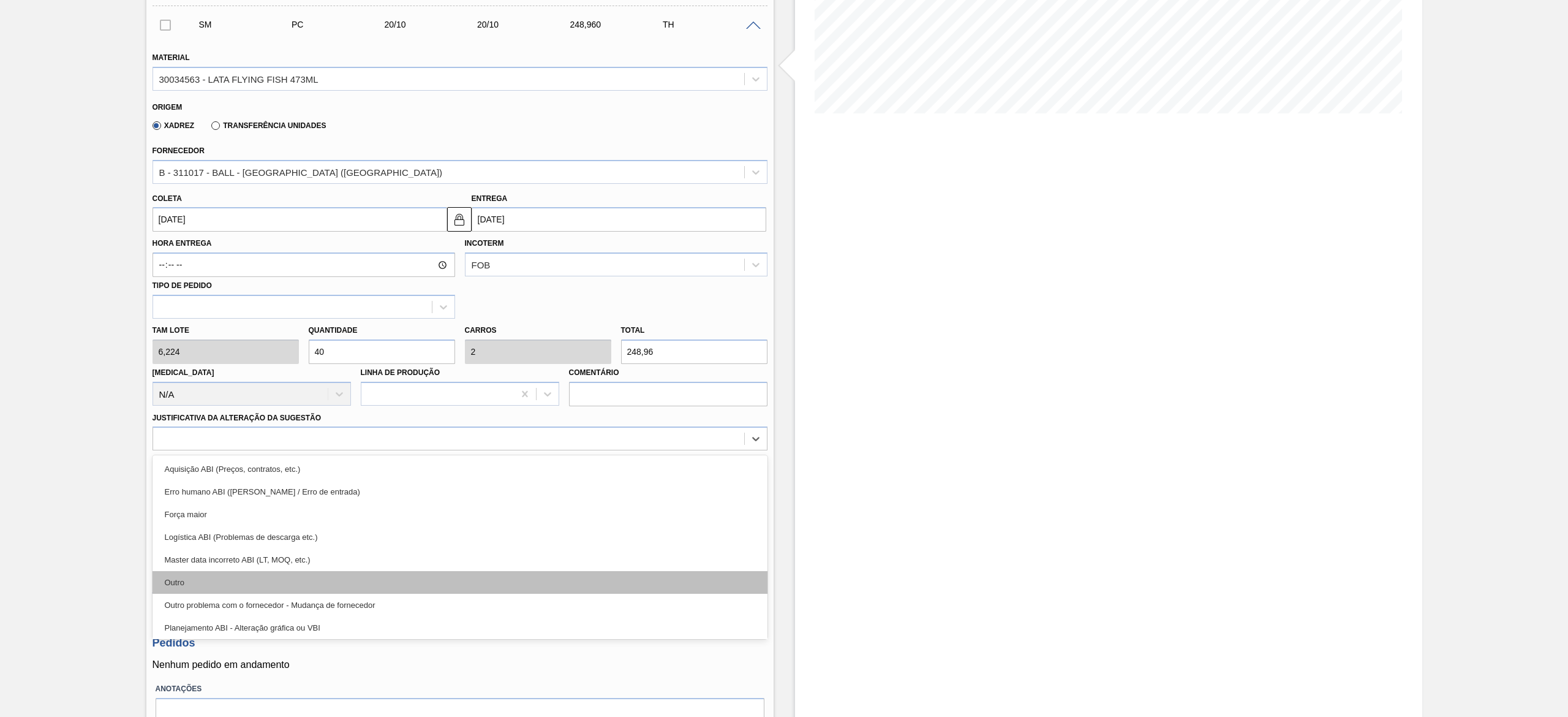
click at [220, 577] on div "Outro" at bounding box center [460, 582] width 615 height 23
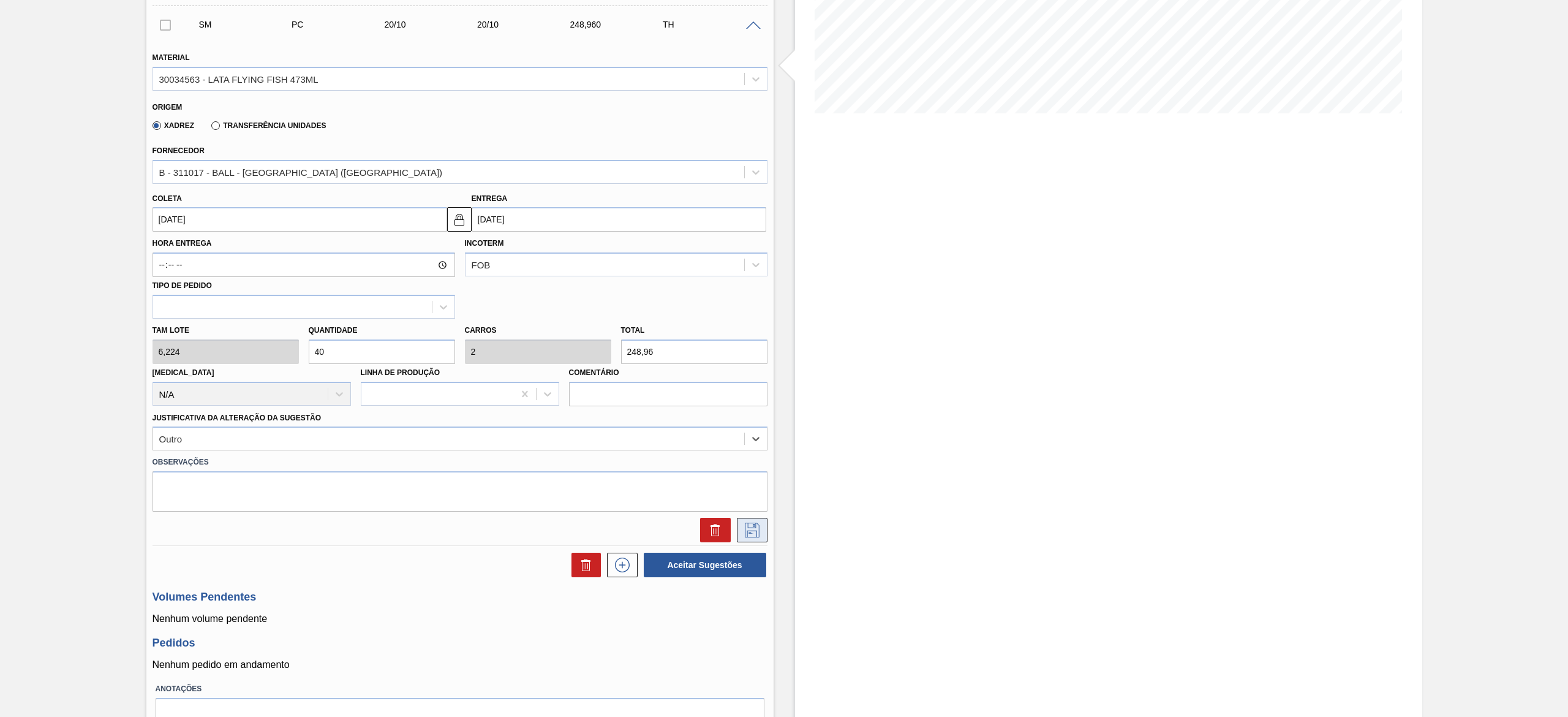
click at [756, 524] on icon at bounding box center [752, 530] width 15 height 15
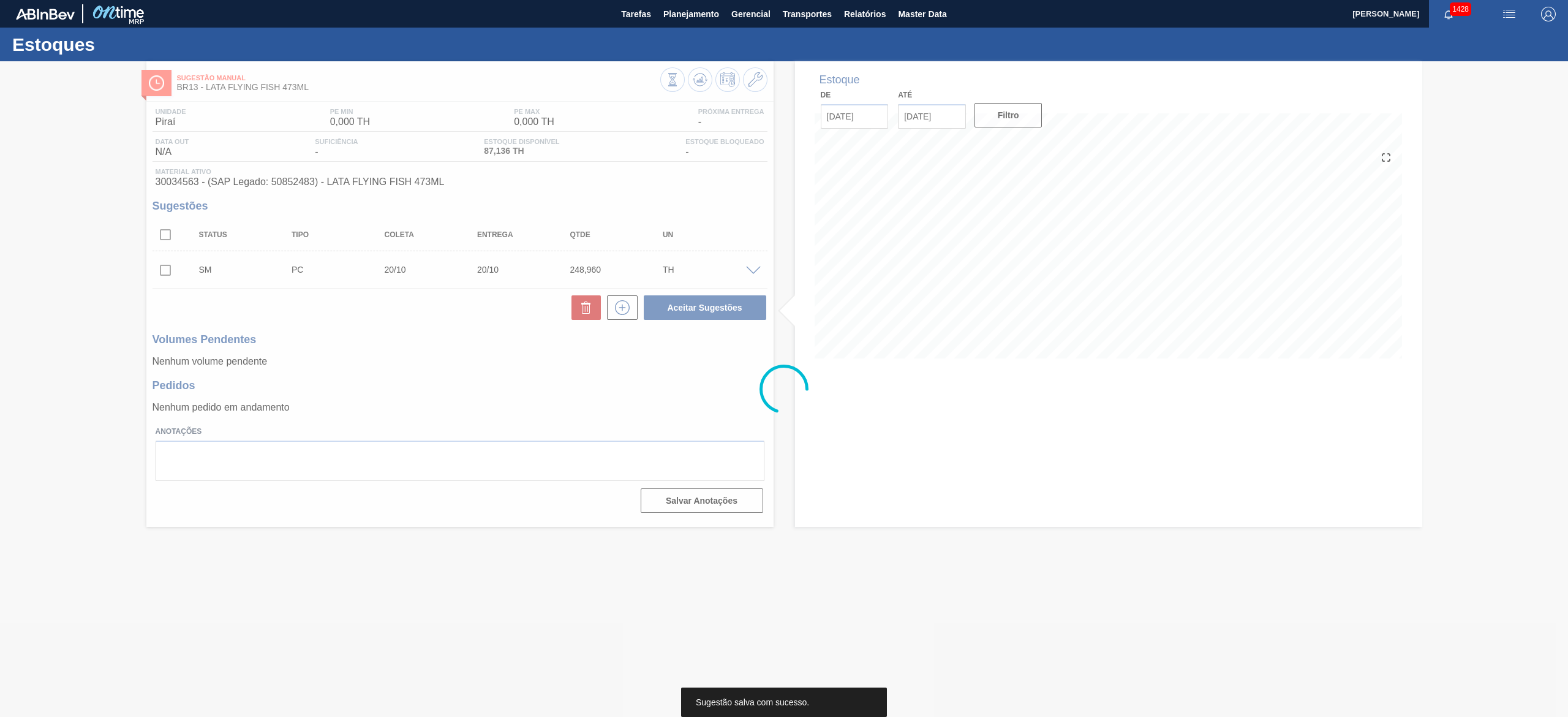
scroll to position [0, 0]
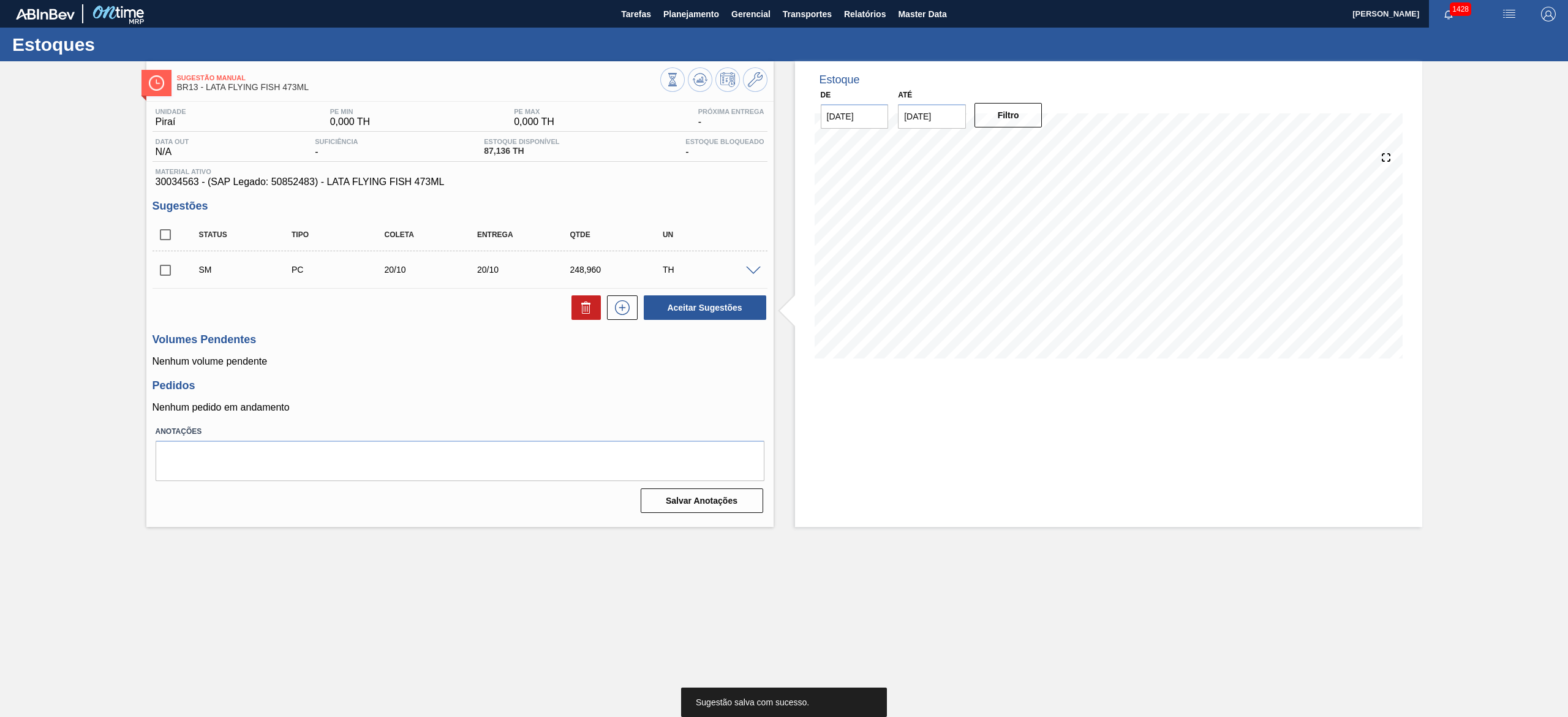
click at [172, 237] on input "checkbox" at bounding box center [165, 235] width 26 height 26
checkbox input "true"
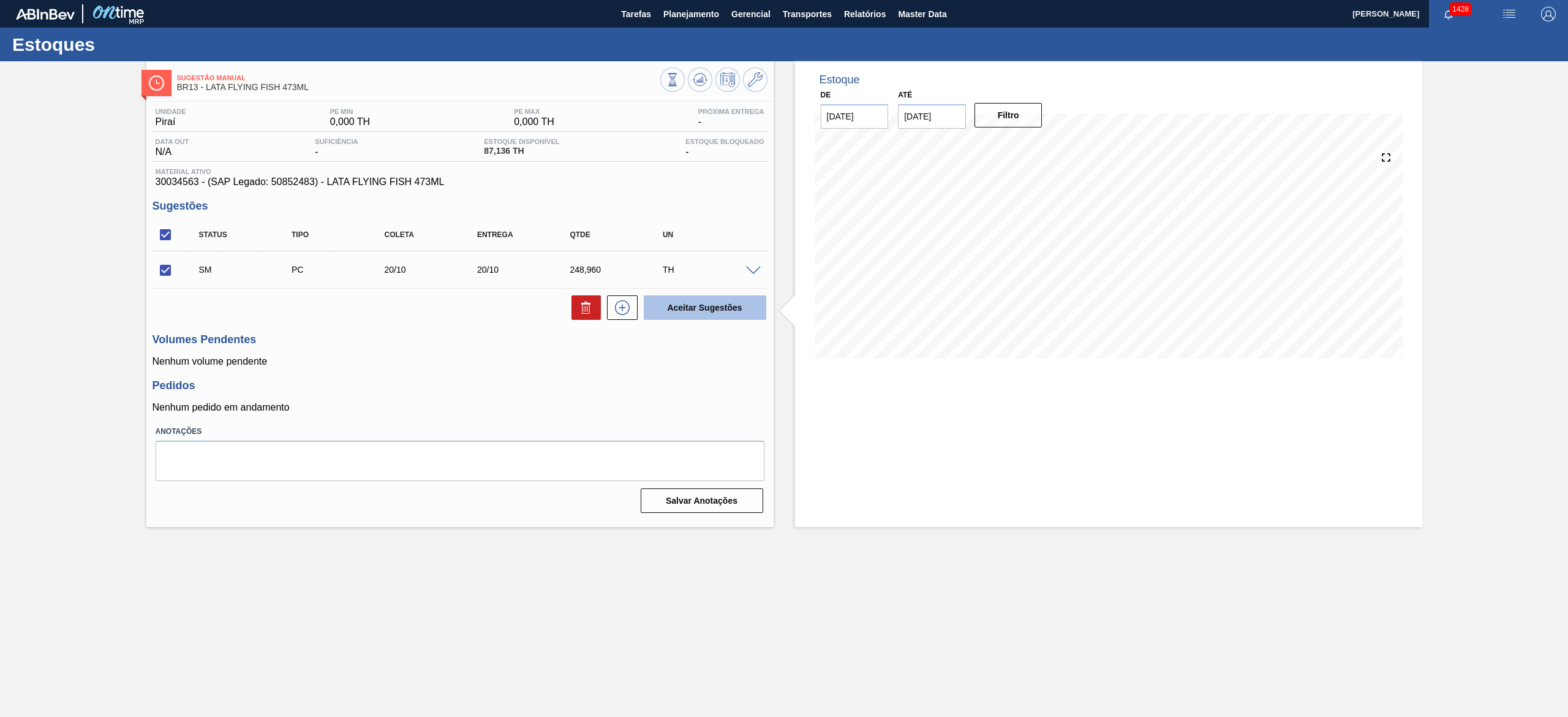
click at [669, 310] on button "Aceitar Sugestões" at bounding box center [705, 308] width 123 height 25
checkbox input "false"
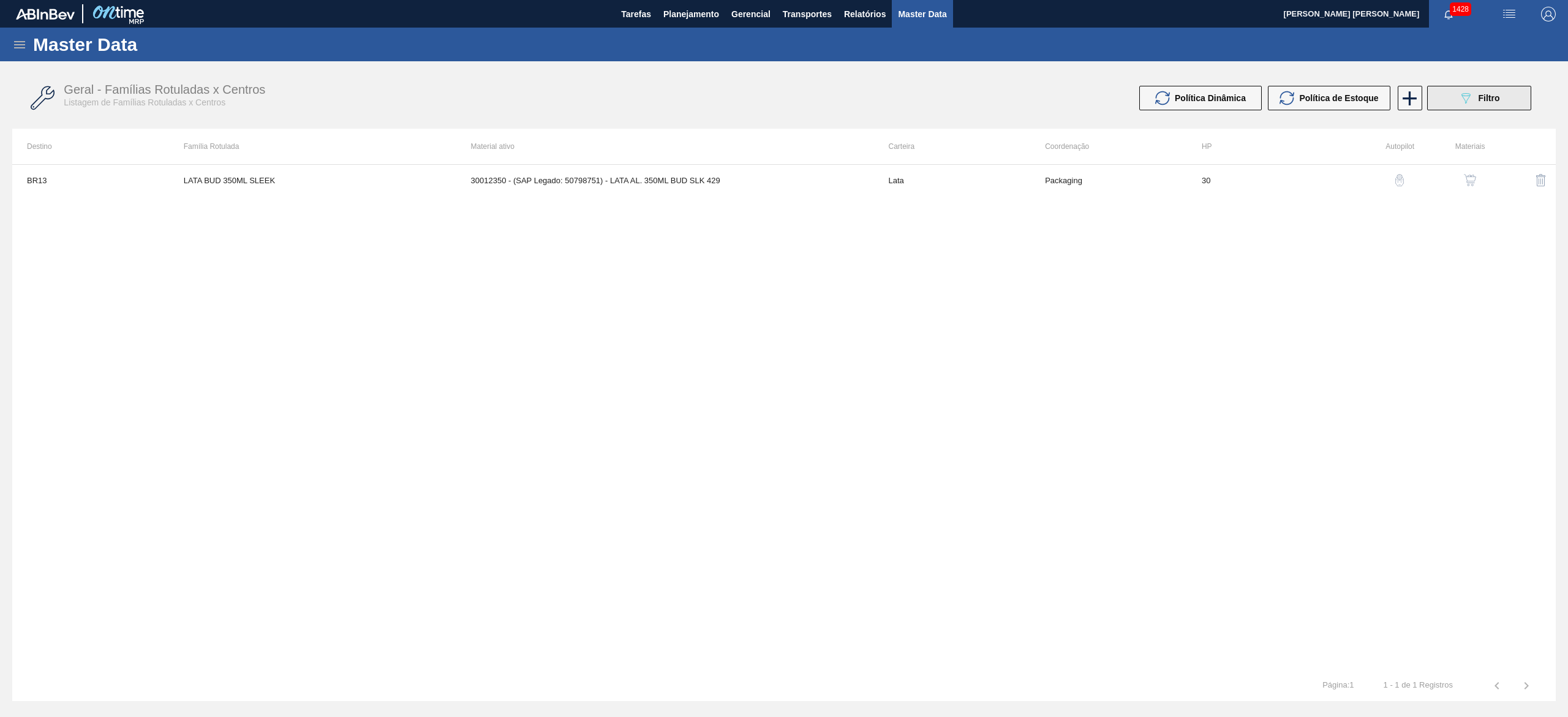
click at [1454, 100] on button "089F7B8B-B2A5-4AFE-B5C0-19BA573D28AC Filtro" at bounding box center [1479, 98] width 104 height 25
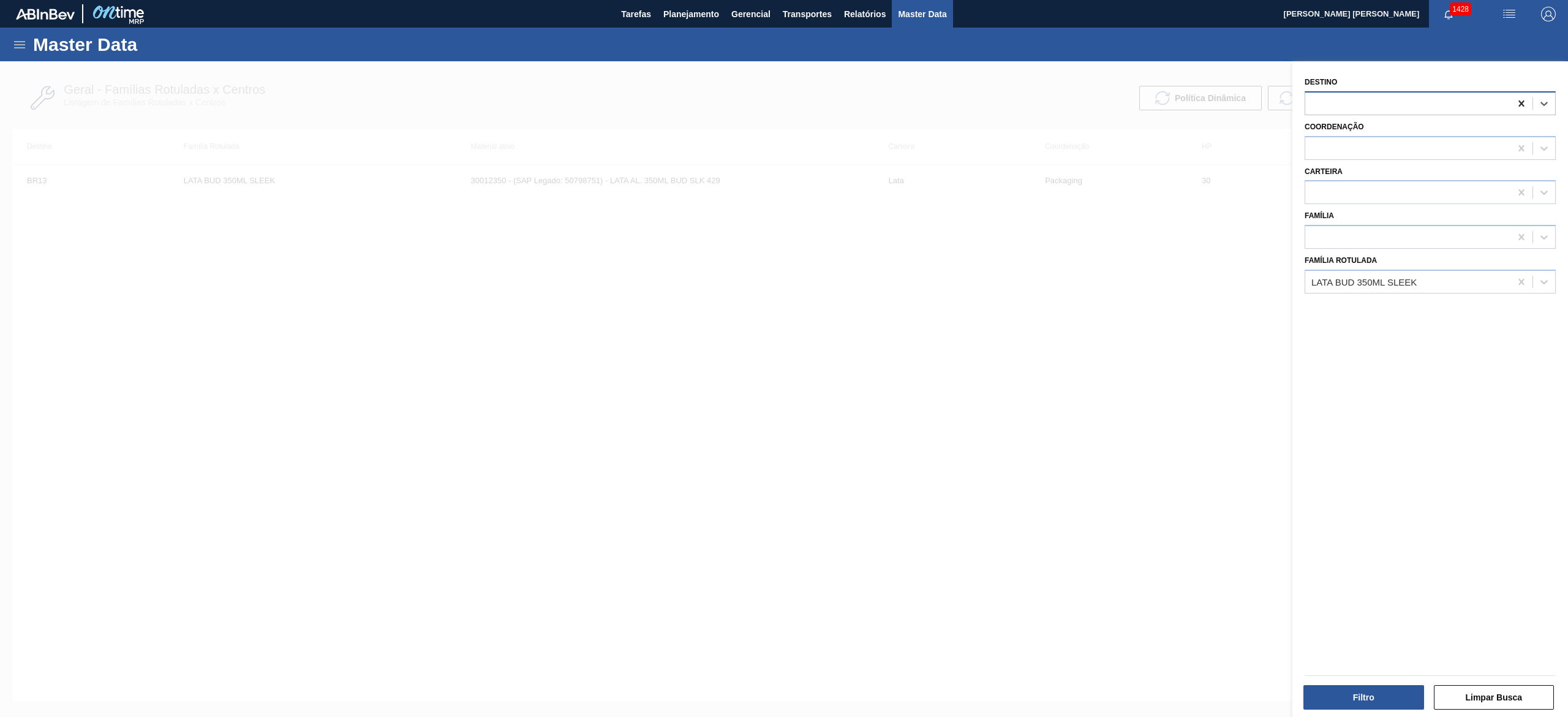
click at [1517, 107] on icon at bounding box center [1522, 103] width 12 height 12
click at [1360, 695] on button "Filtro" at bounding box center [1363, 698] width 121 height 25
